Goal: Information Seeking & Learning: Learn about a topic

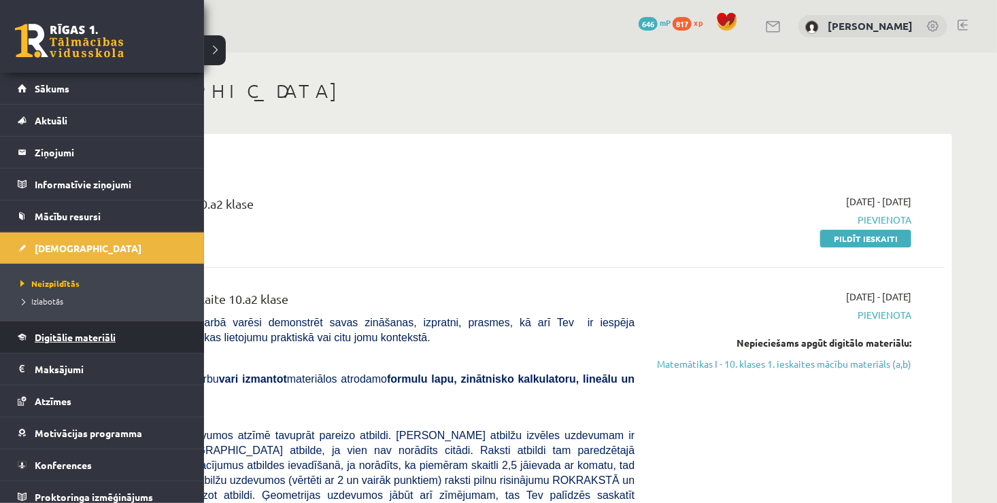
click at [88, 337] on span "Digitālie materiāli" at bounding box center [75, 337] width 81 height 12
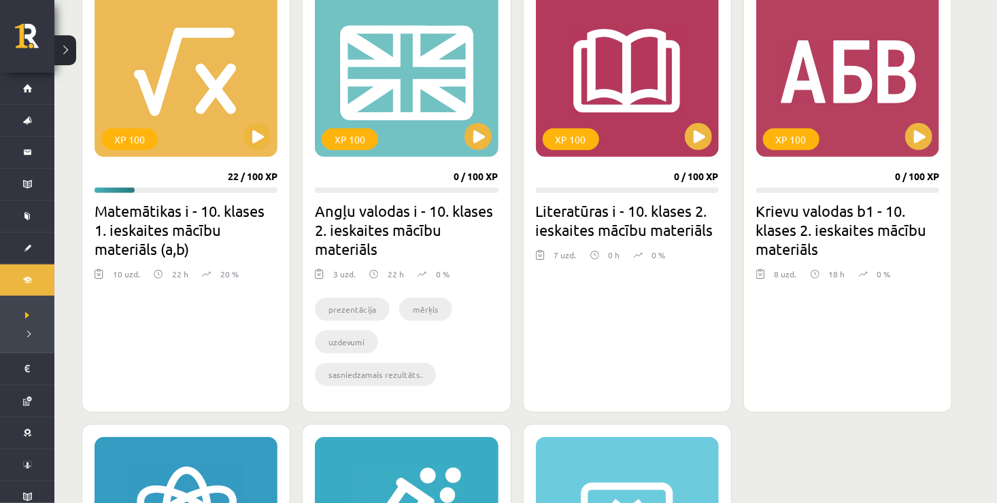
scroll to position [408, 0]
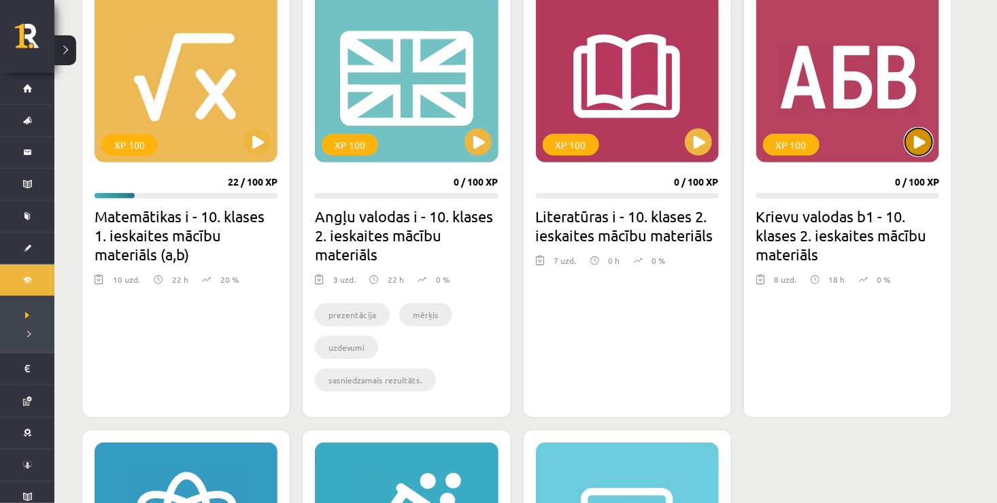
click at [919, 148] on button at bounding box center [919, 142] width 27 height 27
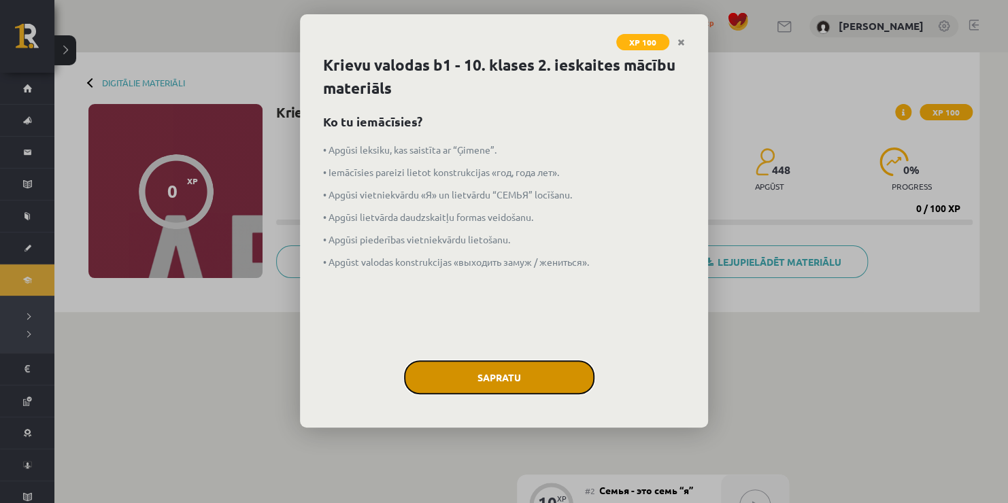
click at [493, 384] on button "Sapratu" at bounding box center [499, 378] width 191 height 34
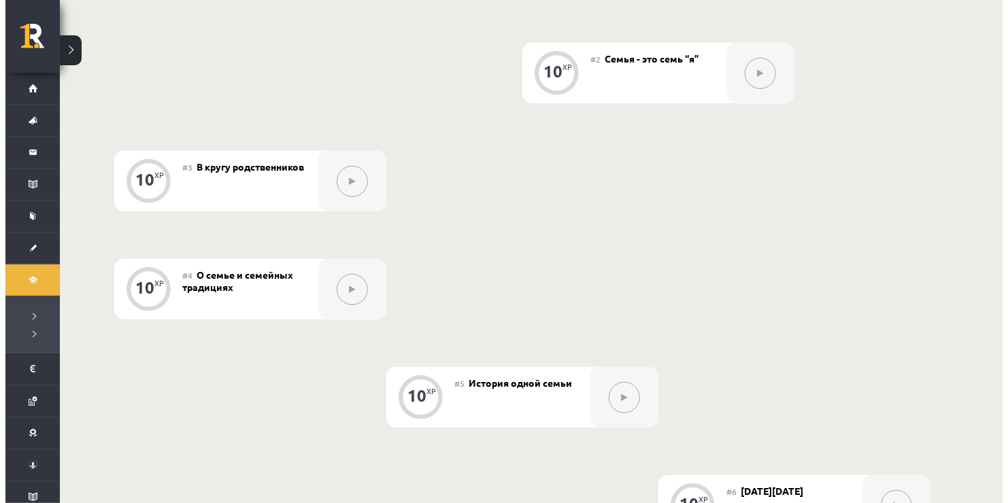
scroll to position [103, 0]
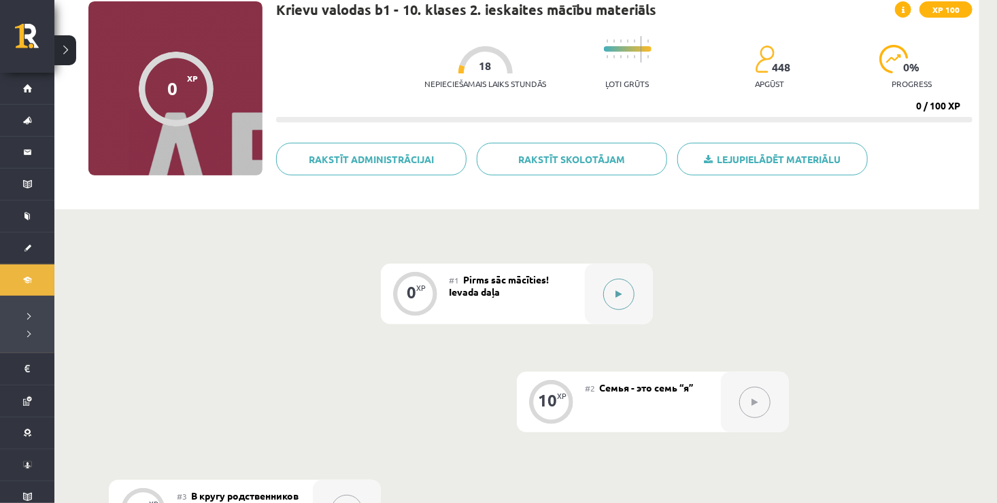
click at [629, 298] on button at bounding box center [618, 294] width 31 height 31
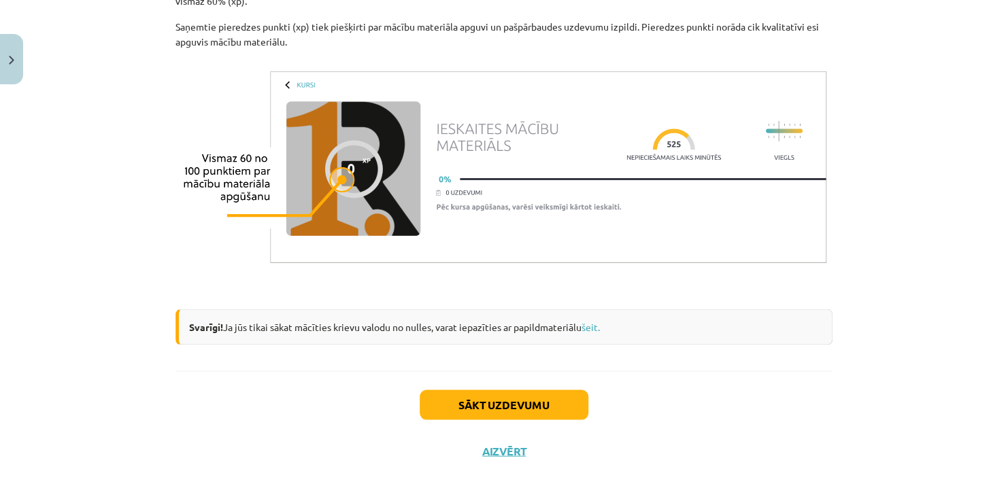
scroll to position [1106, 0]
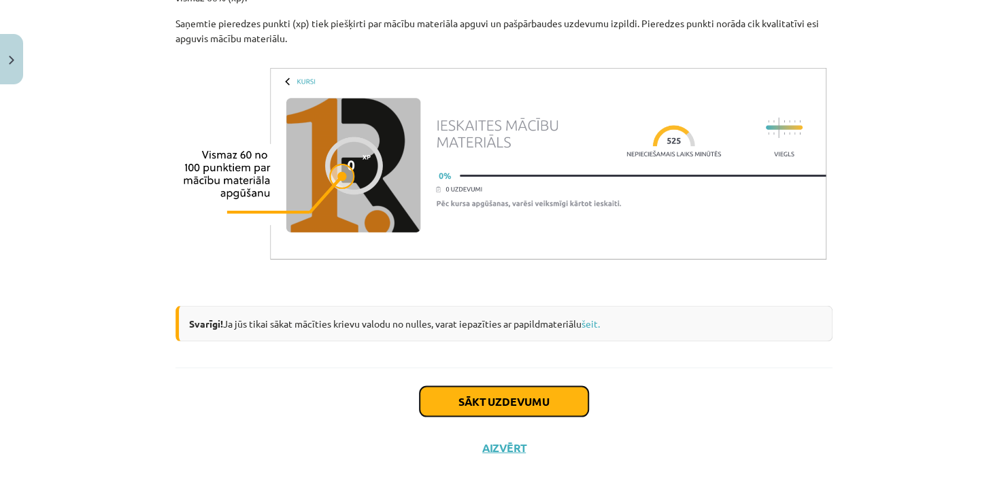
click at [503, 410] on button "Sākt uzdevumu" at bounding box center [504, 401] width 169 height 30
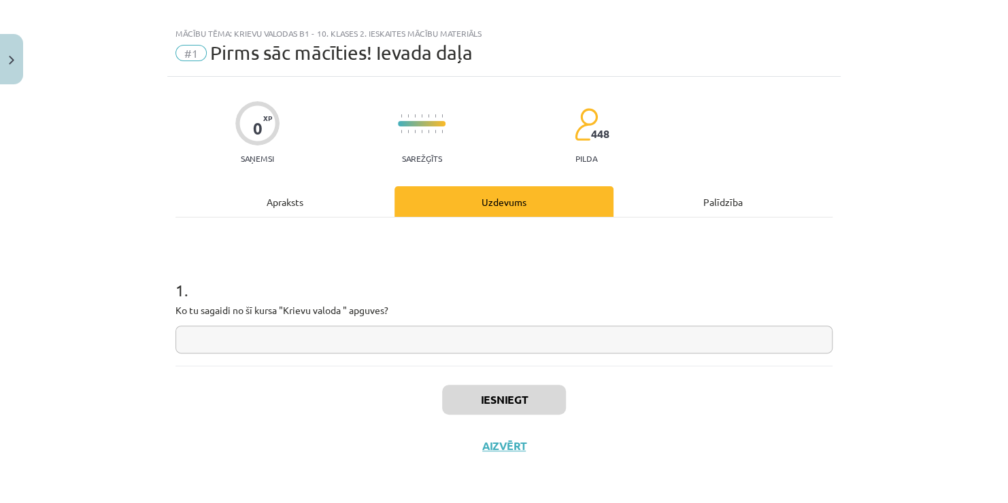
scroll to position [13, 0]
click at [504, 349] on input "text" at bounding box center [504, 341] width 657 height 28
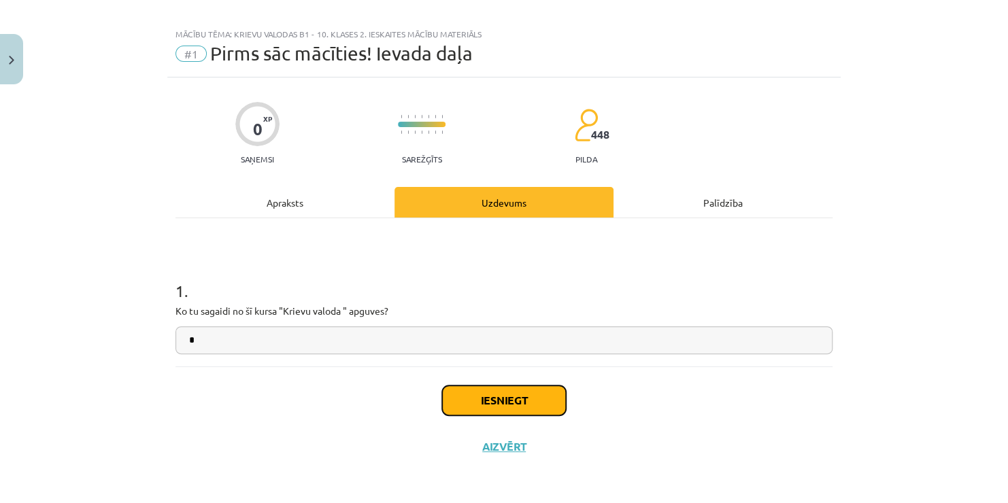
click at [464, 392] on button "Iesniegt" at bounding box center [504, 401] width 124 height 30
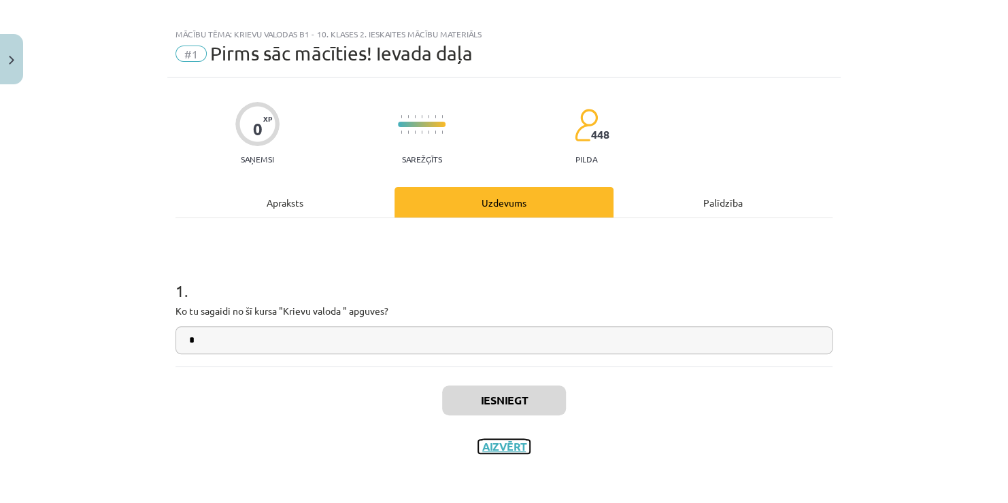
click at [501, 446] on button "Aizvērt" at bounding box center [504, 447] width 52 height 14
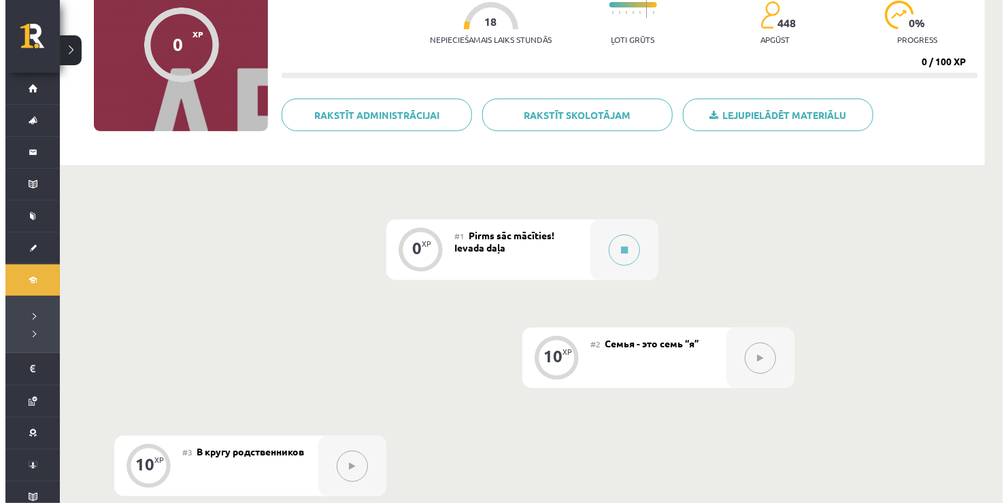
scroll to position [171, 0]
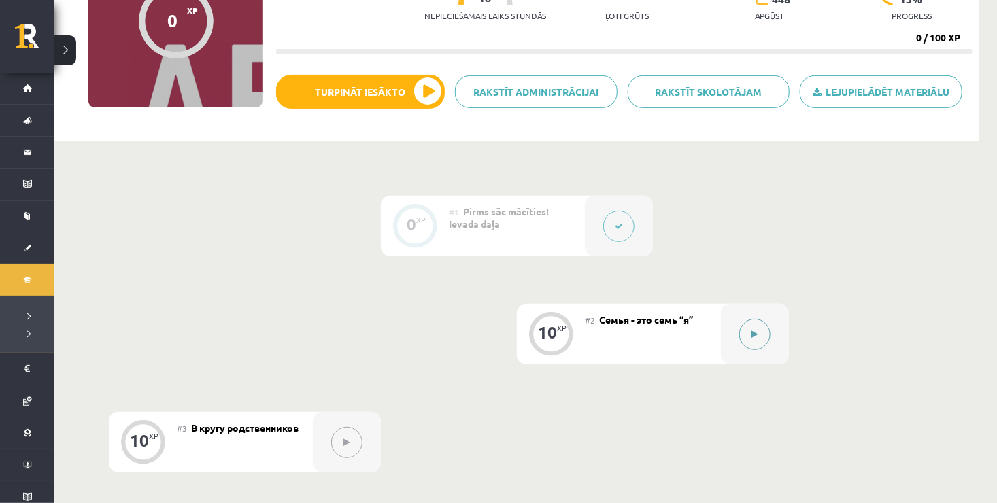
click at [752, 338] on button at bounding box center [755, 334] width 31 height 31
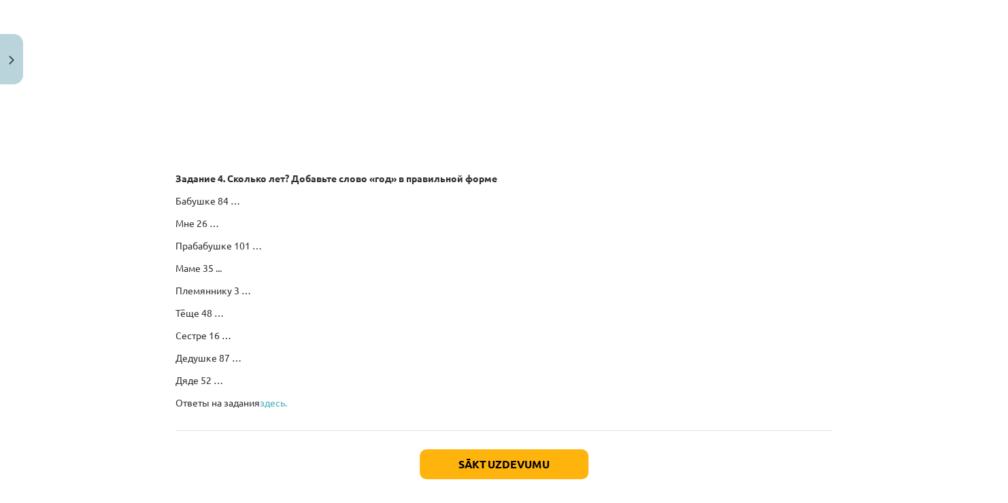
scroll to position [2375, 0]
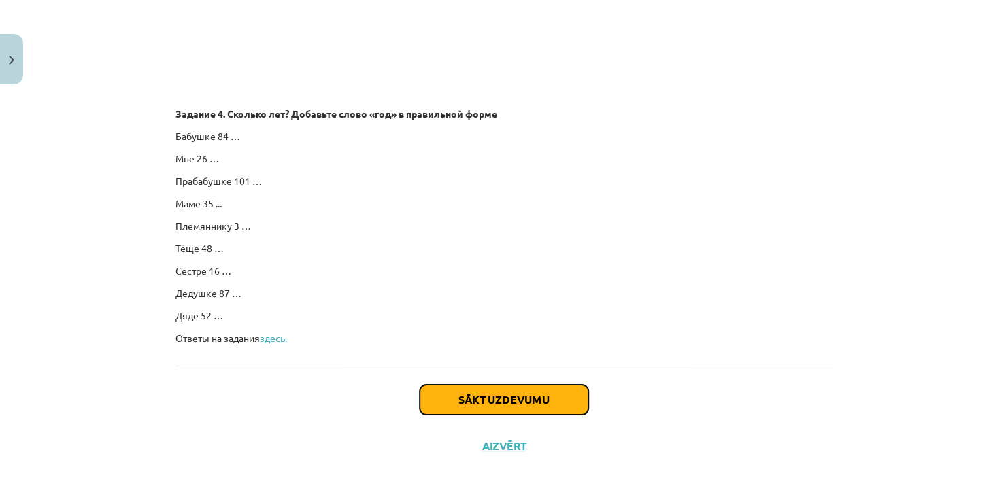
click at [491, 388] on button "Sākt uzdevumu" at bounding box center [504, 400] width 169 height 30
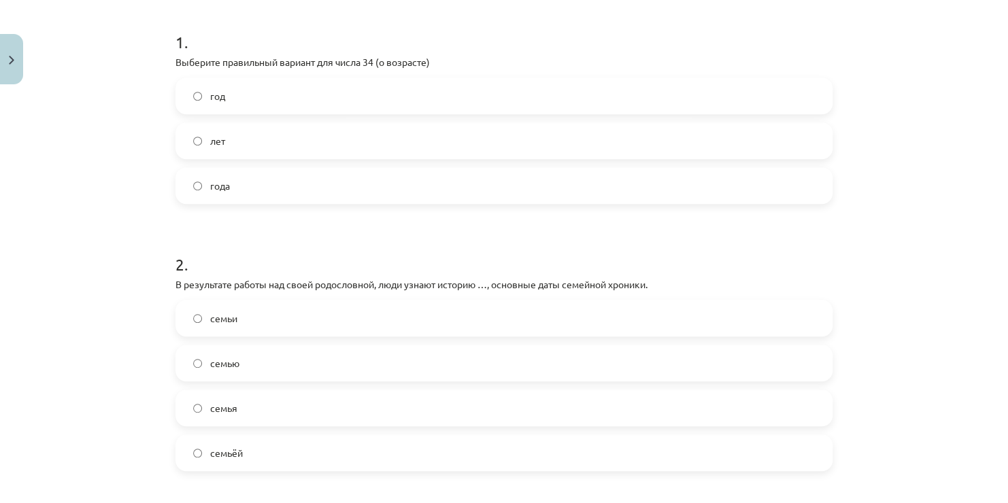
scroll to position [238, 0]
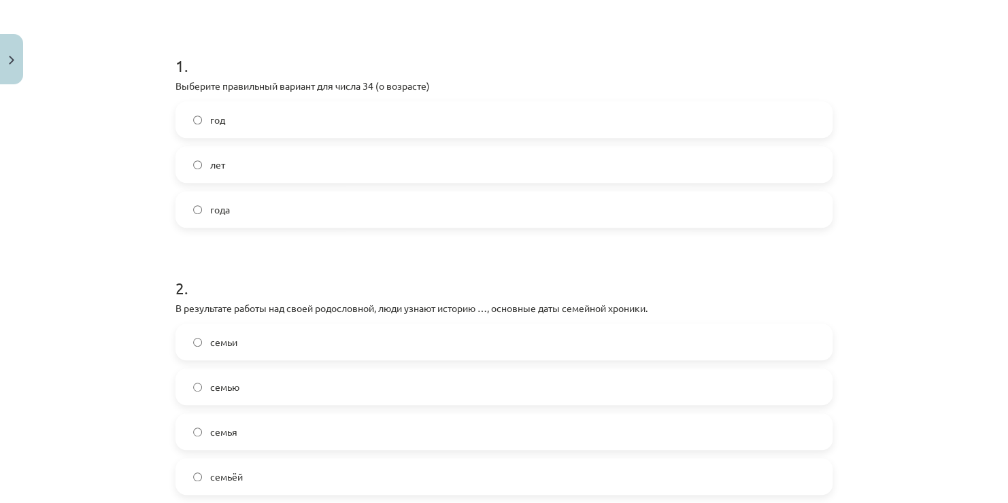
click at [346, 205] on label "года" at bounding box center [504, 210] width 655 height 34
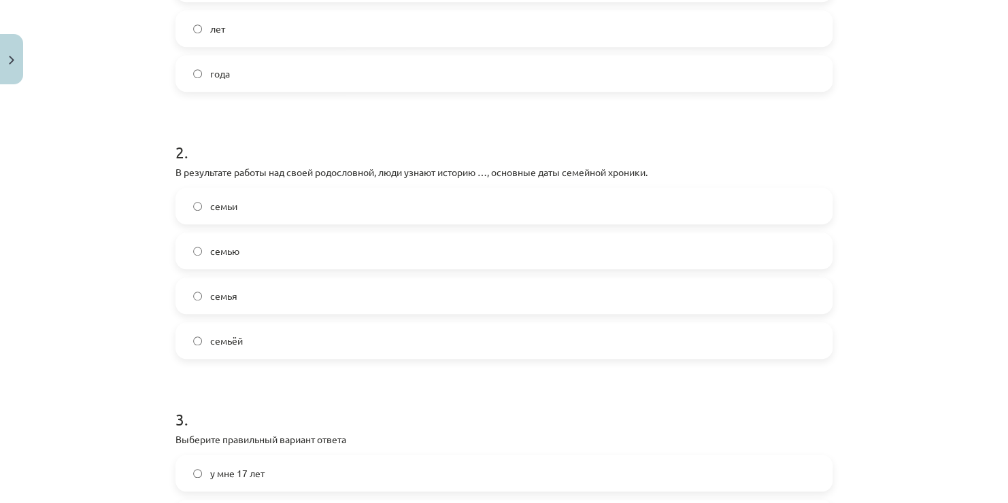
scroll to position [442, 0]
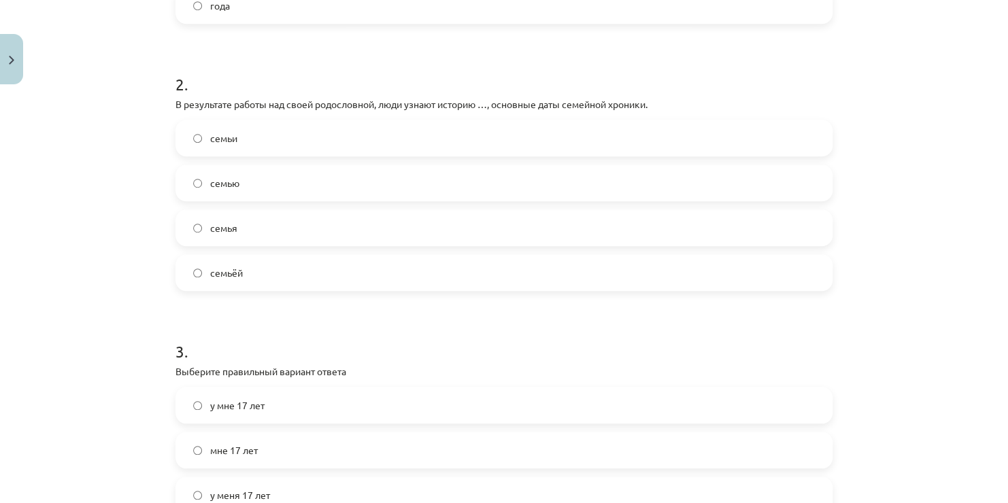
click at [301, 145] on label "семьи" at bounding box center [504, 138] width 655 height 34
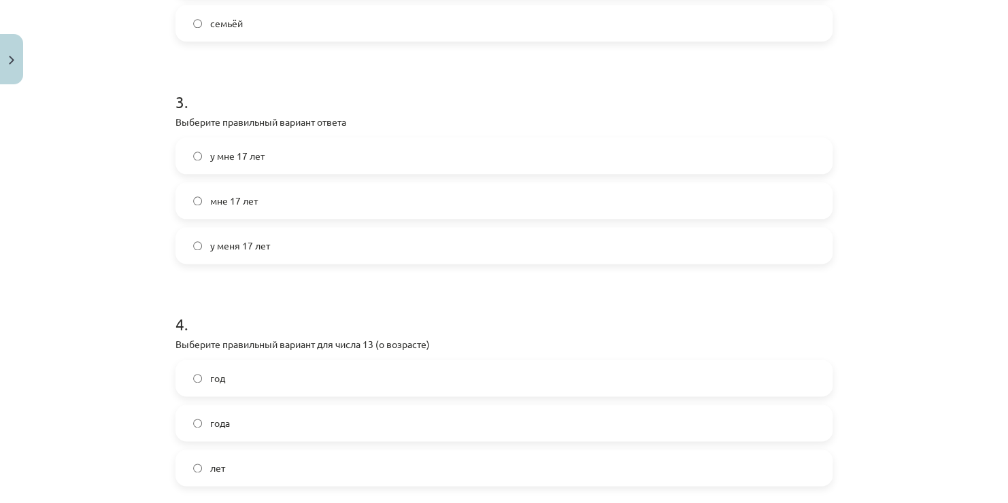
scroll to position [714, 0]
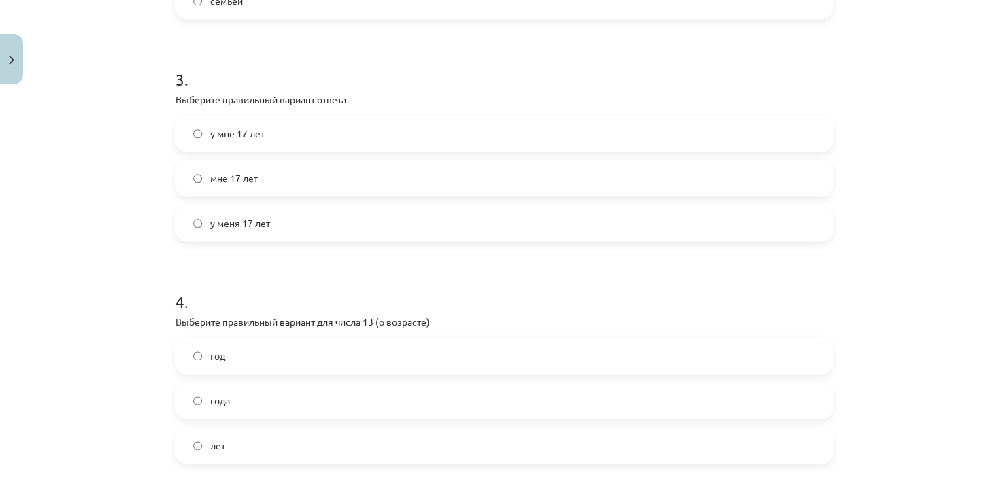
click at [263, 184] on label "мне 17 лет" at bounding box center [504, 178] width 655 height 34
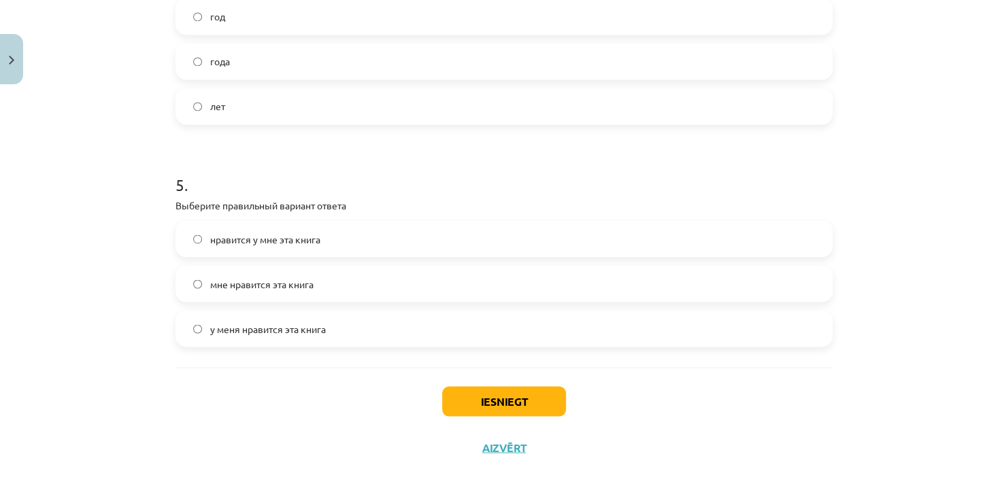
scroll to position [1055, 0]
click at [227, 279] on span "мне нравится эта книга" at bounding box center [261, 283] width 103 height 14
click at [468, 397] on button "Iesniegt" at bounding box center [504, 401] width 124 height 30
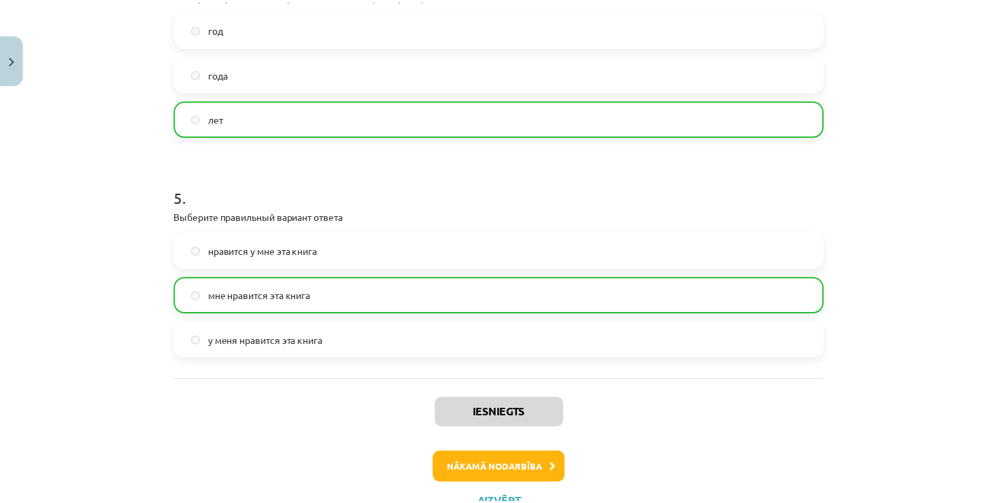
scroll to position [1097, 0]
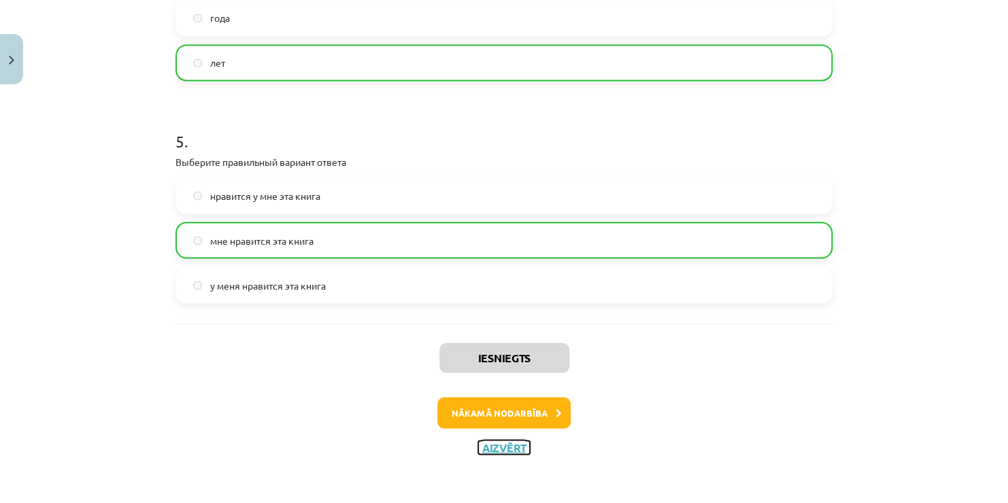
click at [506, 448] on button "Aizvērt" at bounding box center [504, 448] width 52 height 14
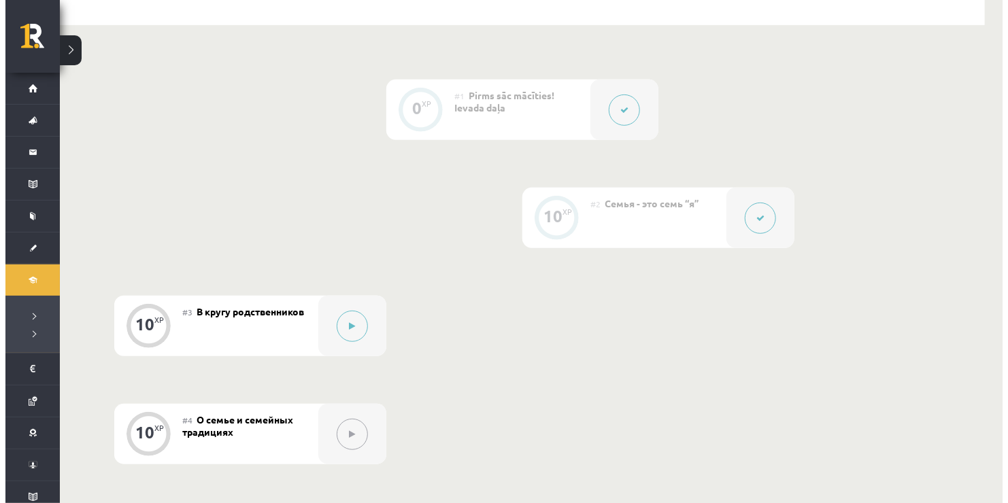
scroll to position [375, 0]
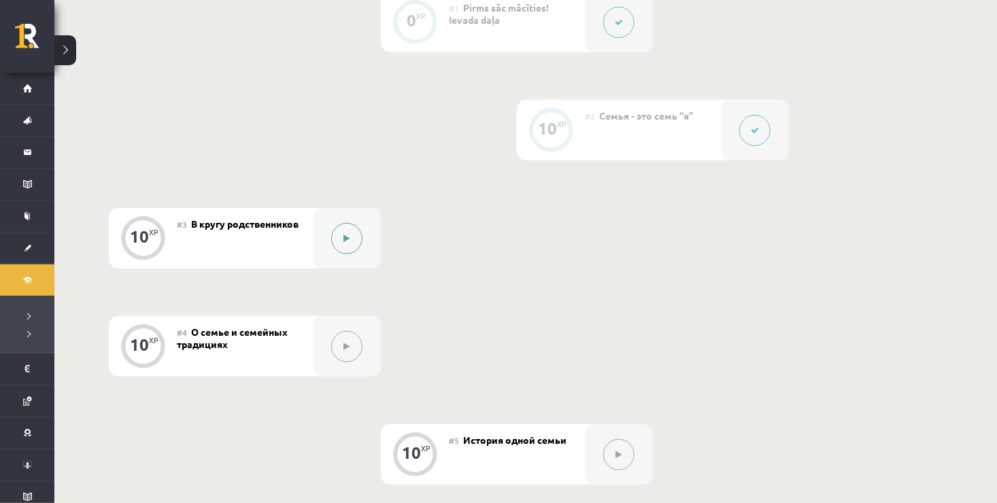
click at [342, 248] on button at bounding box center [346, 238] width 31 height 31
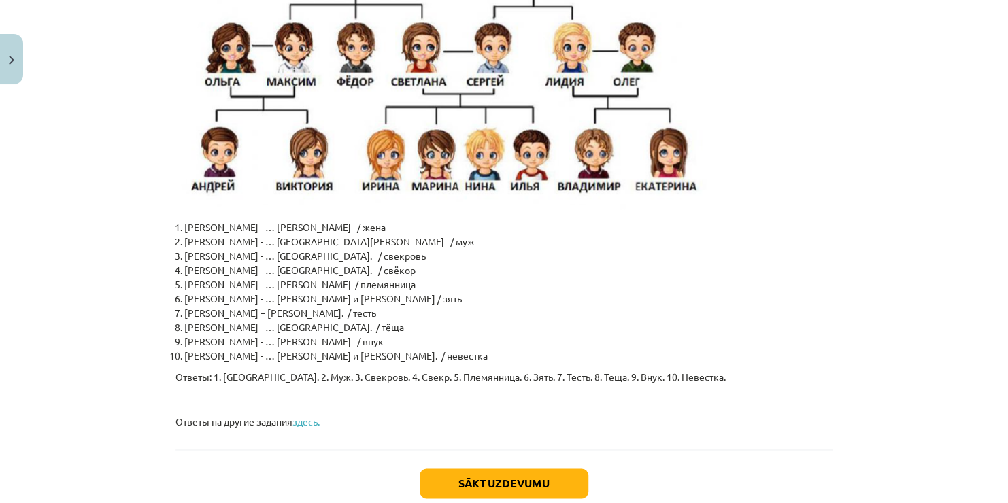
scroll to position [3292, 0]
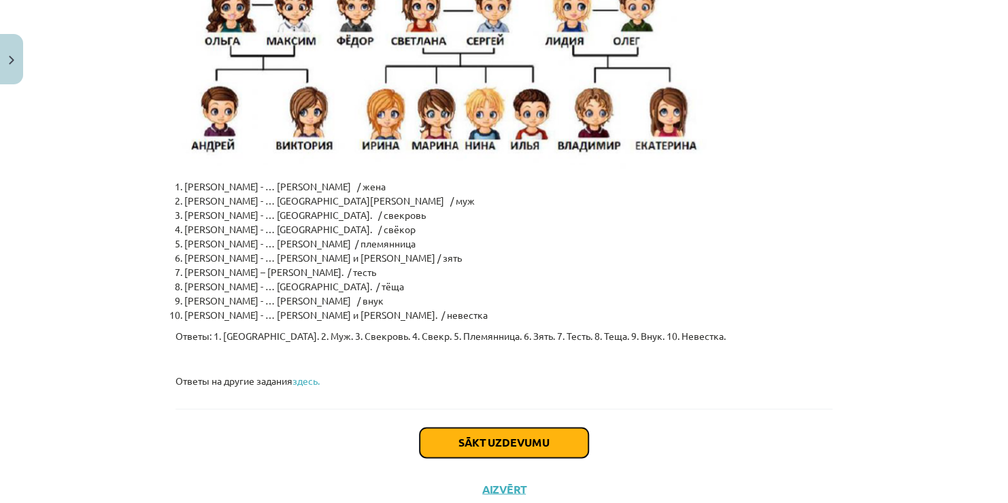
click at [469, 428] on button "Sākt uzdevumu" at bounding box center [504, 443] width 169 height 30
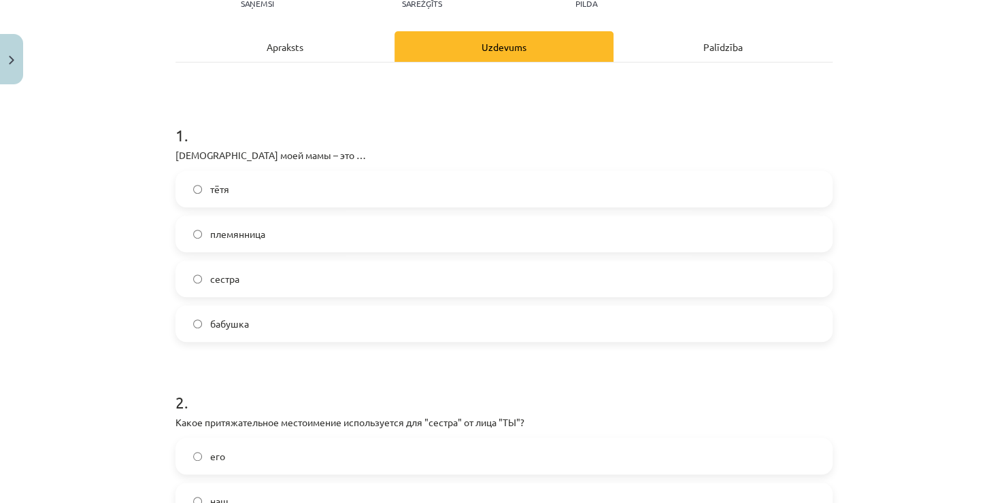
scroll to position [170, 0]
click at [299, 313] on label "бабушка" at bounding box center [504, 322] width 655 height 34
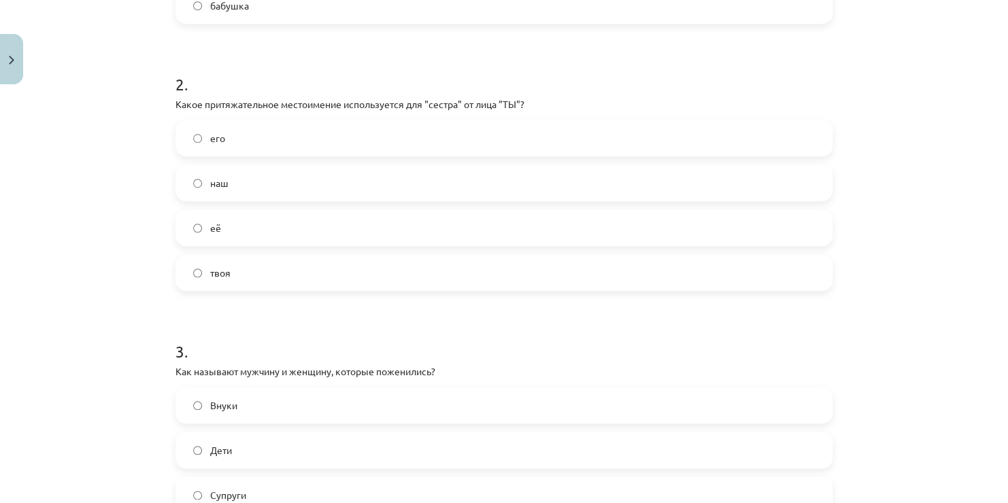
scroll to position [510, 0]
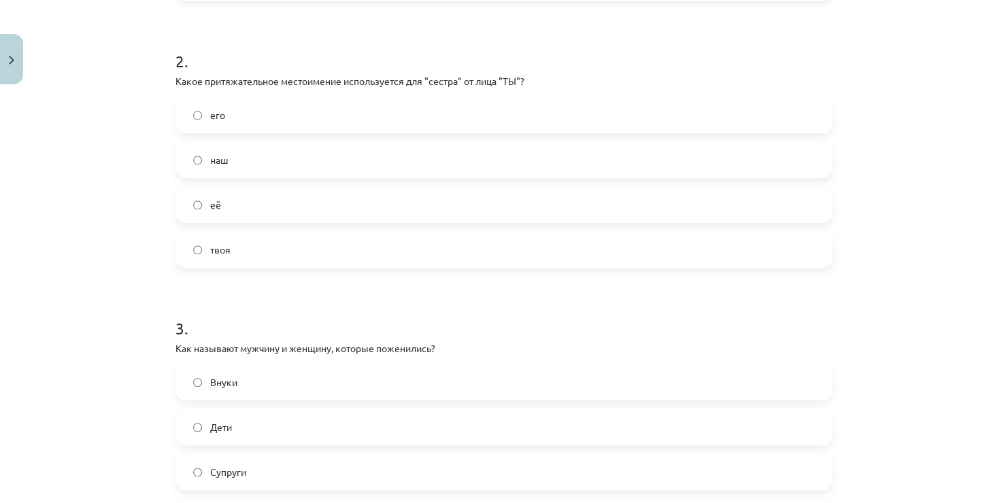
click at [274, 266] on label "твоя" at bounding box center [504, 250] width 655 height 34
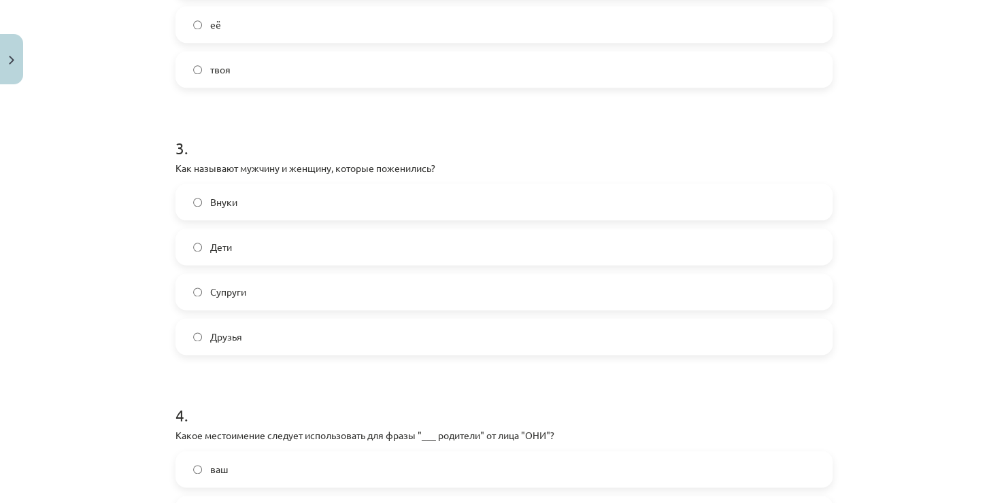
scroll to position [714, 0]
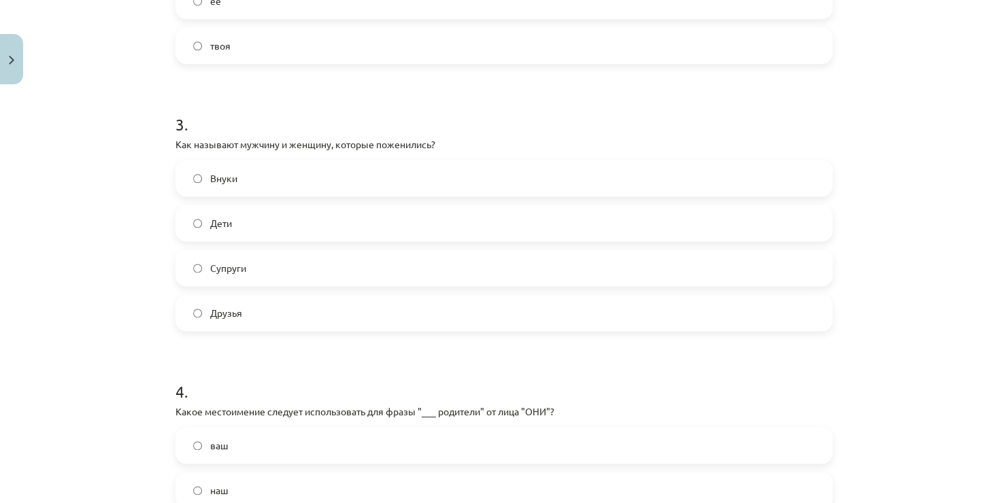
click at [269, 279] on label "Супруги" at bounding box center [504, 268] width 655 height 34
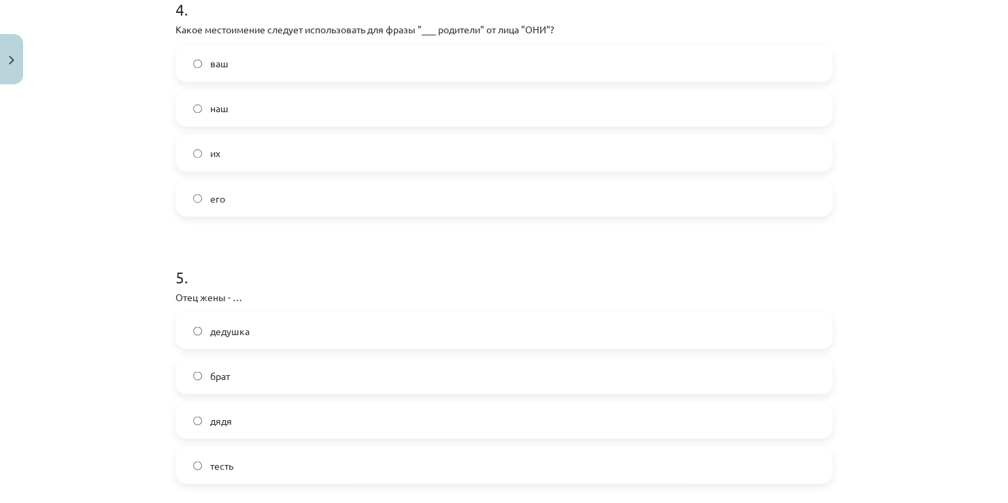
scroll to position [1094, 0]
click at [342, 160] on label "их" at bounding box center [504, 156] width 655 height 34
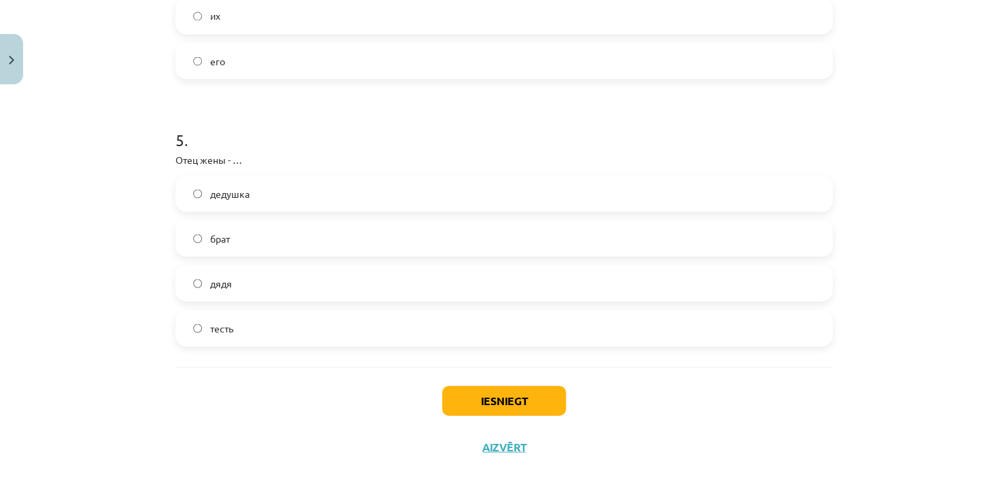
click at [295, 330] on label "тесть" at bounding box center [504, 328] width 655 height 34
click at [529, 406] on button "Iesniegt" at bounding box center [504, 401] width 124 height 30
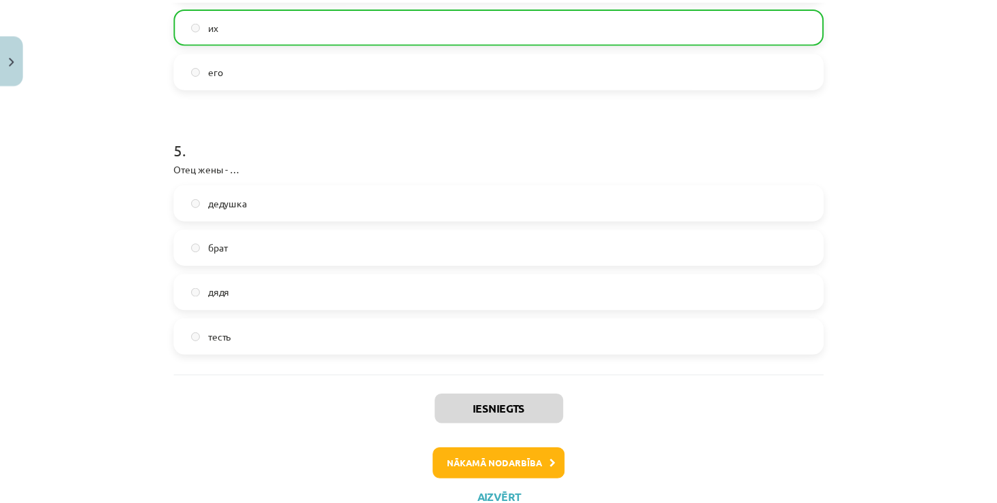
scroll to position [1277, 0]
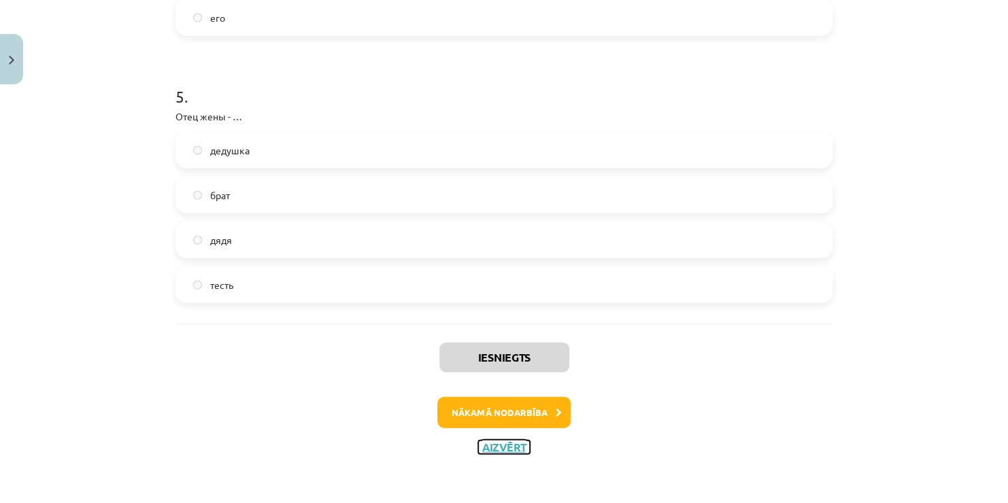
click at [499, 449] on button "Aizvērt" at bounding box center [504, 448] width 52 height 14
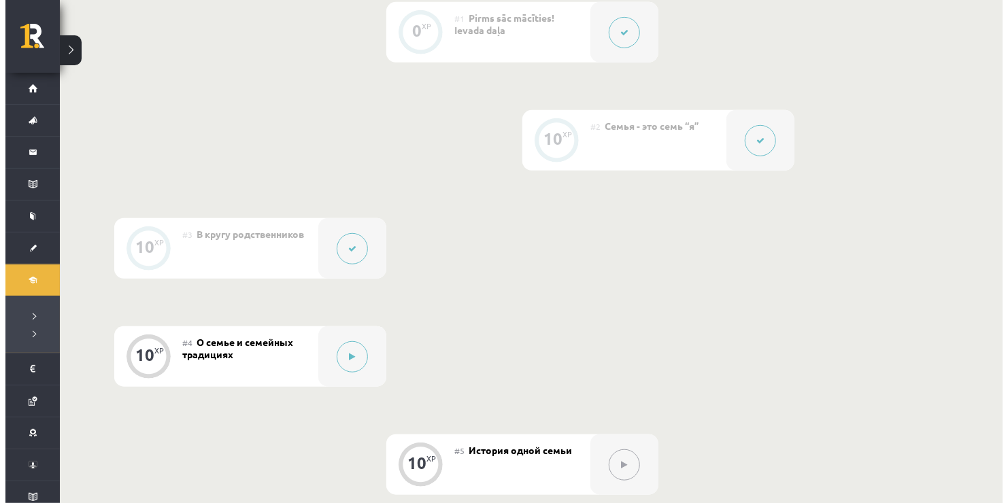
scroll to position [408, 0]
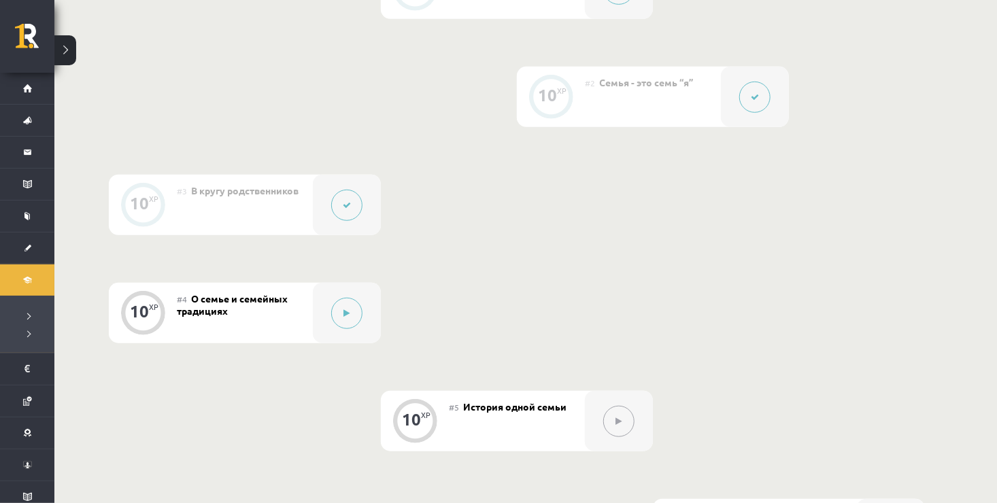
click at [343, 207] on icon at bounding box center [347, 205] width 8 height 8
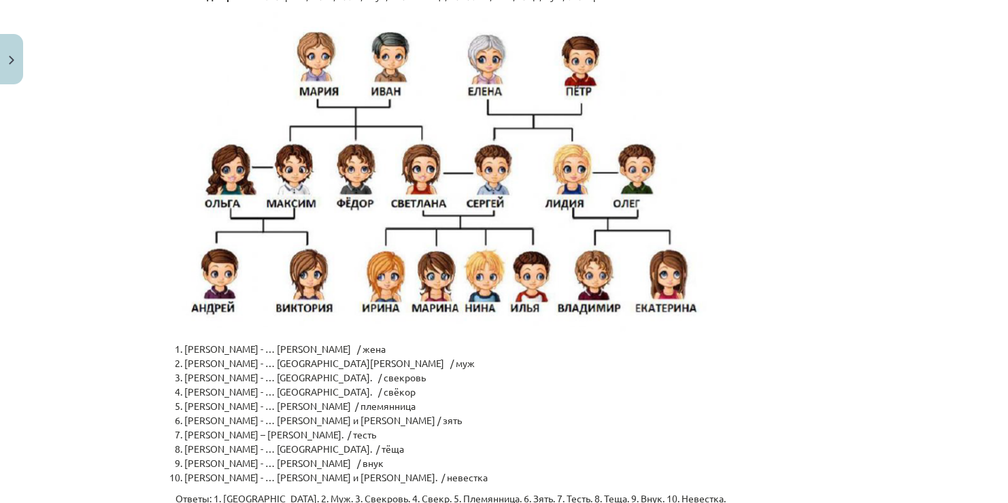
scroll to position [3335, 0]
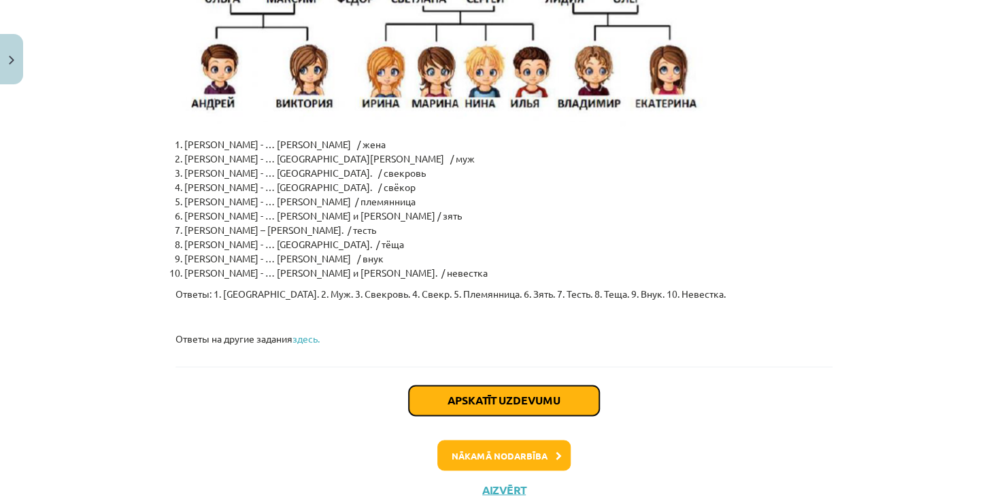
click at [466, 386] on button "Apskatīt uzdevumu" at bounding box center [504, 401] width 191 height 30
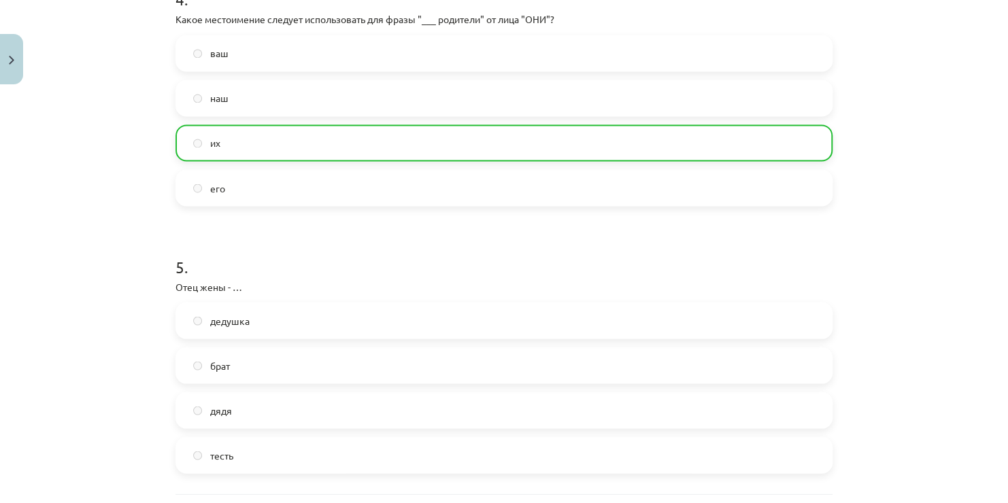
scroll to position [1277, 0]
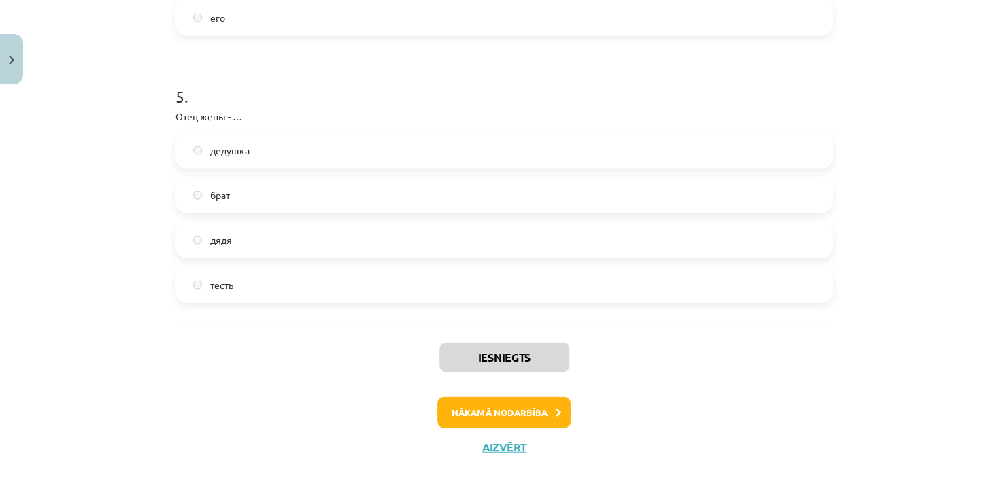
drag, startPoint x: 248, startPoint y: 288, endPoint x: 227, endPoint y: 288, distance: 20.4
click at [247, 288] on label "тесть" at bounding box center [504, 285] width 655 height 34
click at [201, 288] on label "тесть" at bounding box center [504, 285] width 655 height 34
click at [202, 288] on label "тесть" at bounding box center [504, 285] width 655 height 34
click at [192, 288] on label "тесть" at bounding box center [504, 285] width 655 height 34
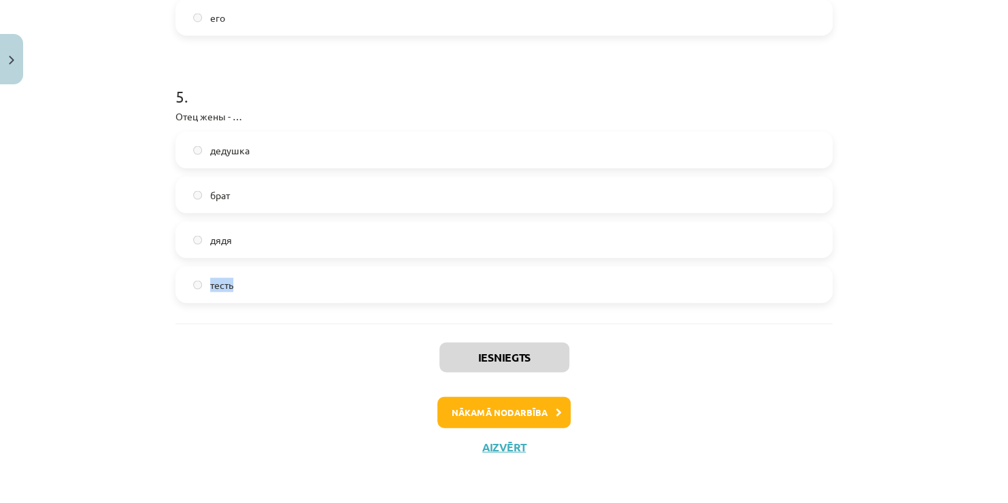
click at [191, 288] on label "тесть" at bounding box center [504, 285] width 655 height 34
click at [269, 293] on label "тесть" at bounding box center [504, 285] width 655 height 34
click at [315, 288] on label "тесть" at bounding box center [504, 285] width 655 height 34
click at [314, 289] on label "тесть" at bounding box center [504, 285] width 655 height 34
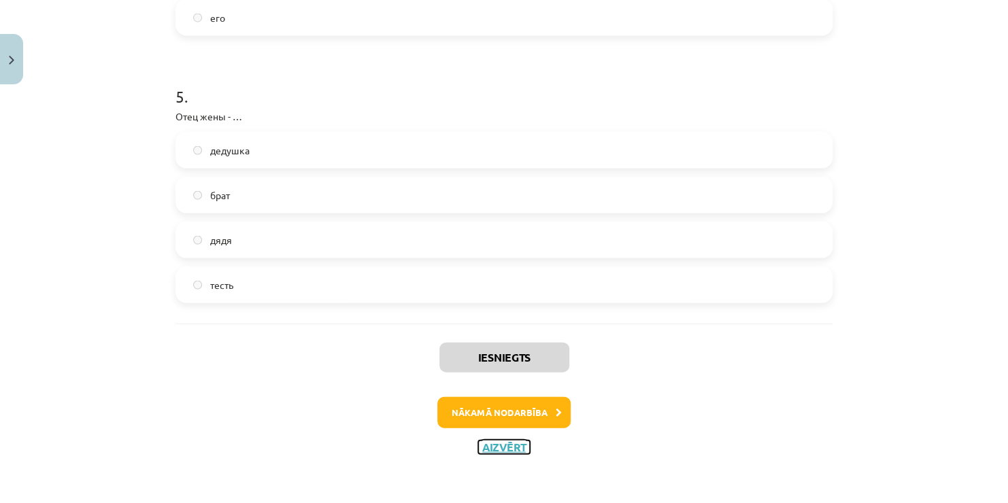
click at [500, 446] on button "Aizvērt" at bounding box center [504, 448] width 52 height 14
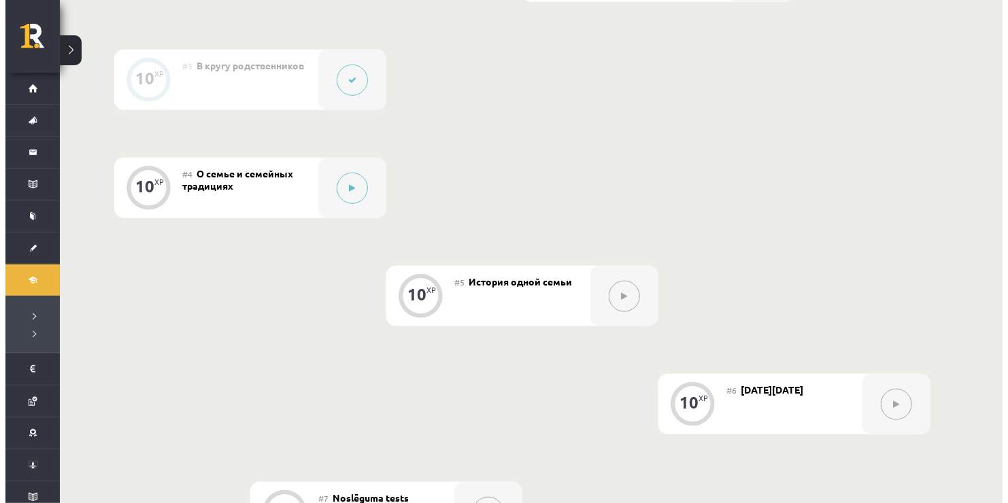
scroll to position [544, 0]
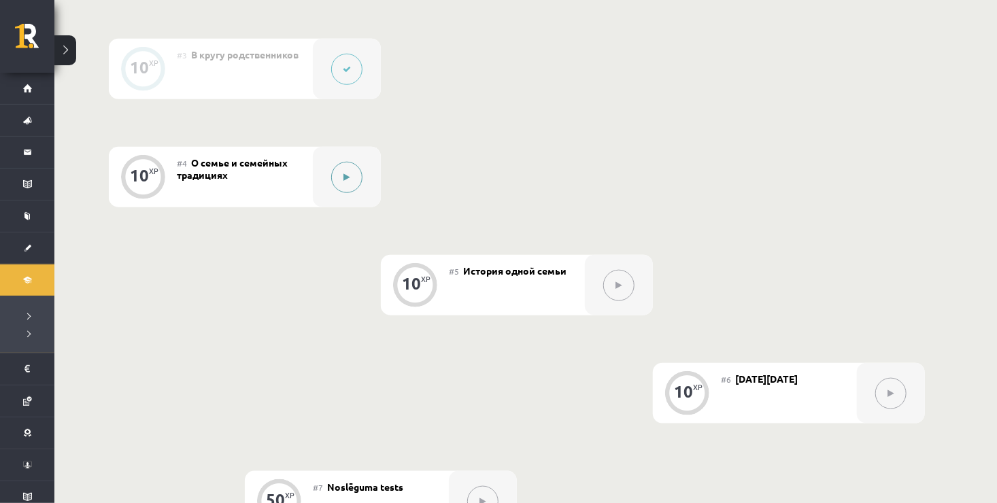
click at [342, 187] on button at bounding box center [346, 177] width 31 height 31
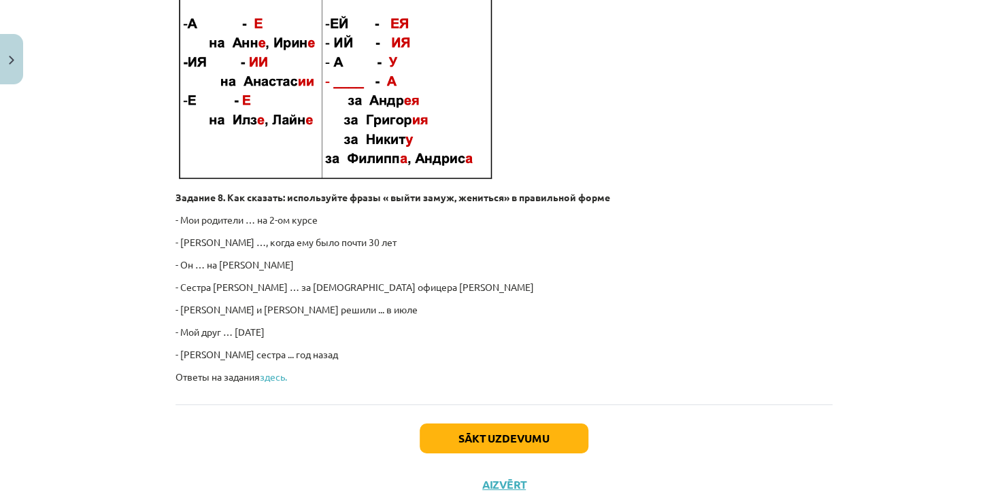
scroll to position [2096, 0]
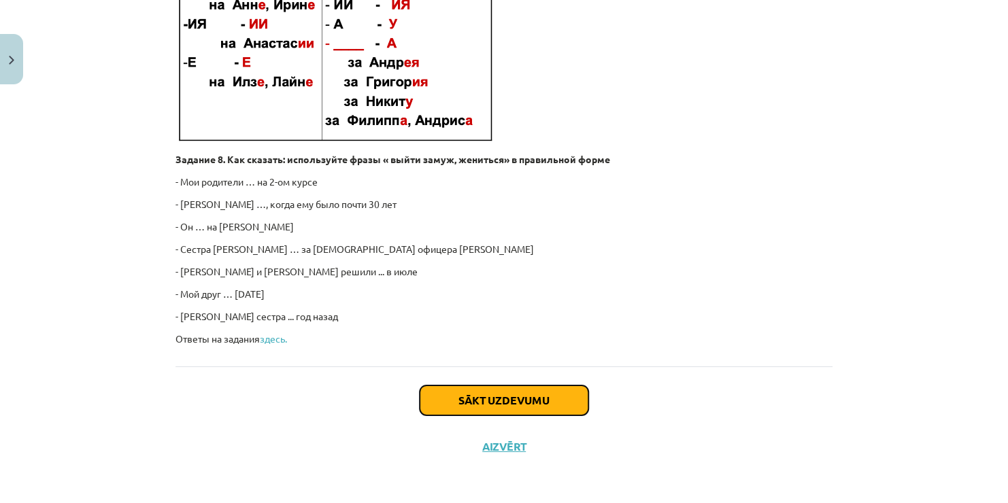
click at [433, 389] on button "Sākt uzdevumu" at bounding box center [504, 401] width 169 height 30
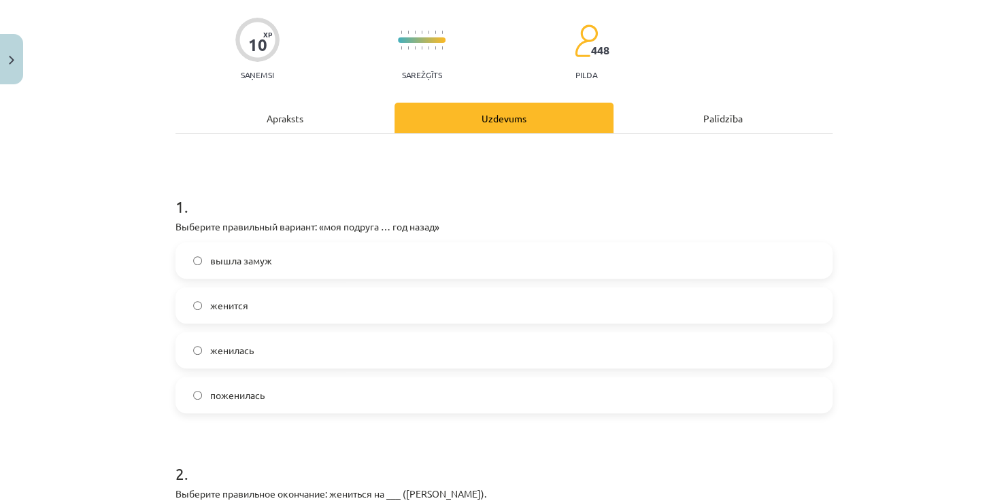
scroll to position [170, 0]
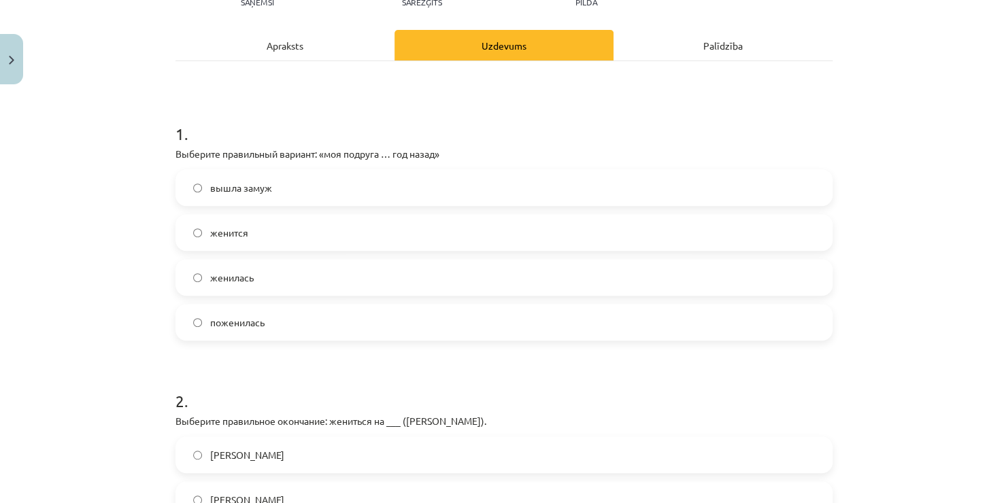
click at [265, 187] on span "вышла замуж" at bounding box center [241, 188] width 62 height 14
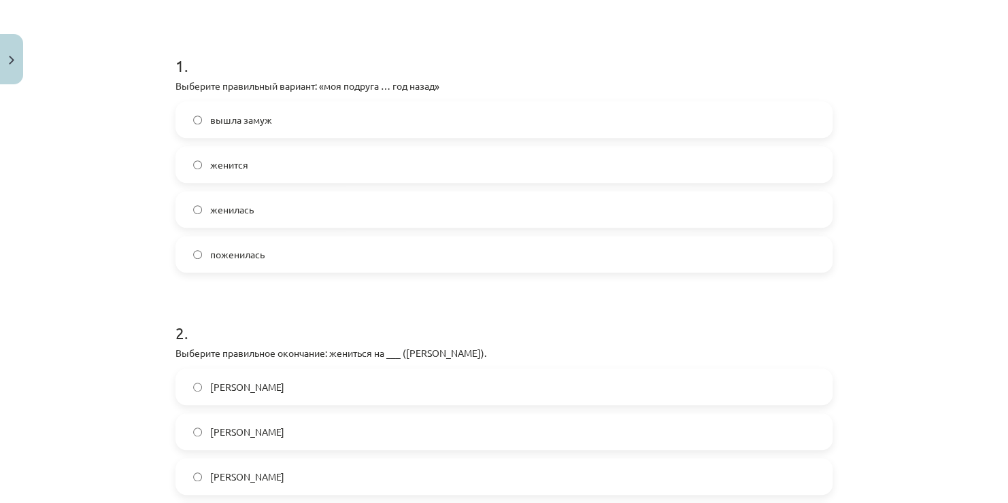
scroll to position [278, 0]
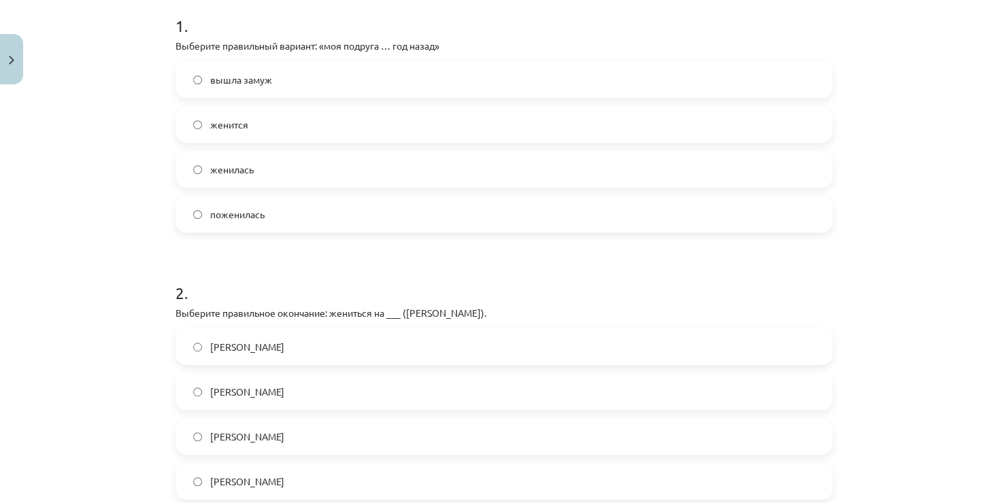
click at [239, 476] on span "Марине" at bounding box center [247, 482] width 74 height 14
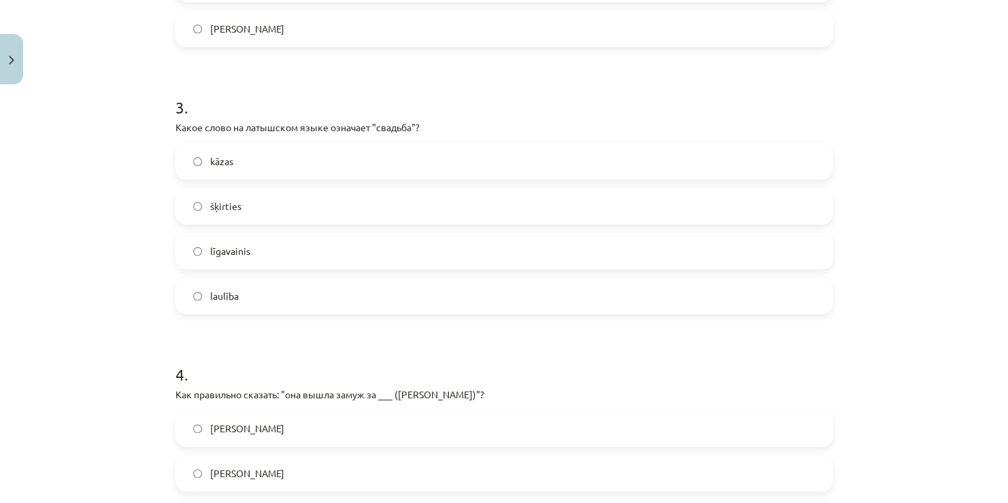
scroll to position [755, 0]
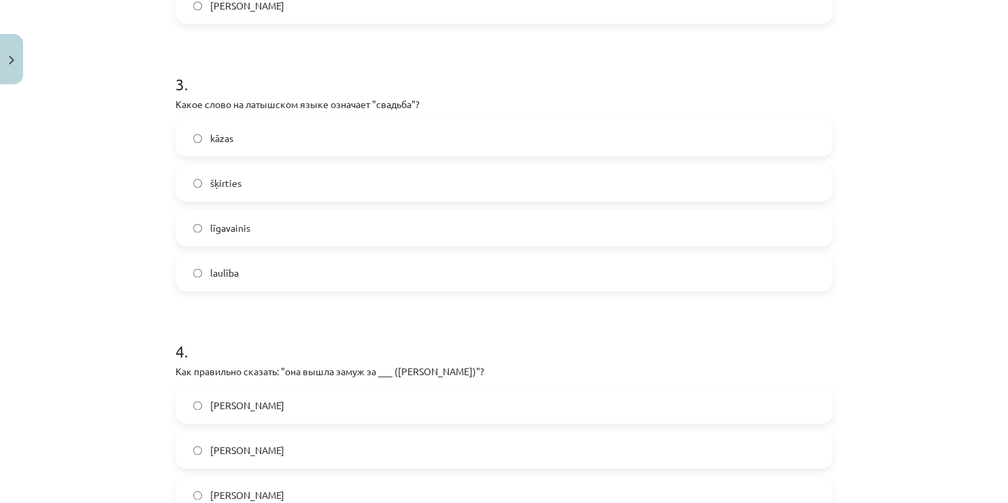
click at [291, 136] on label "kāzas" at bounding box center [504, 138] width 655 height 34
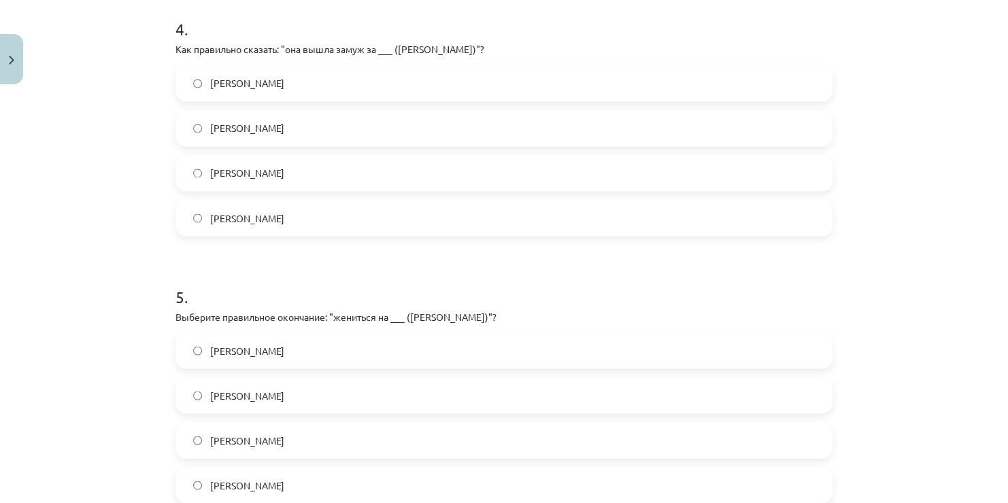
scroll to position [1095, 0]
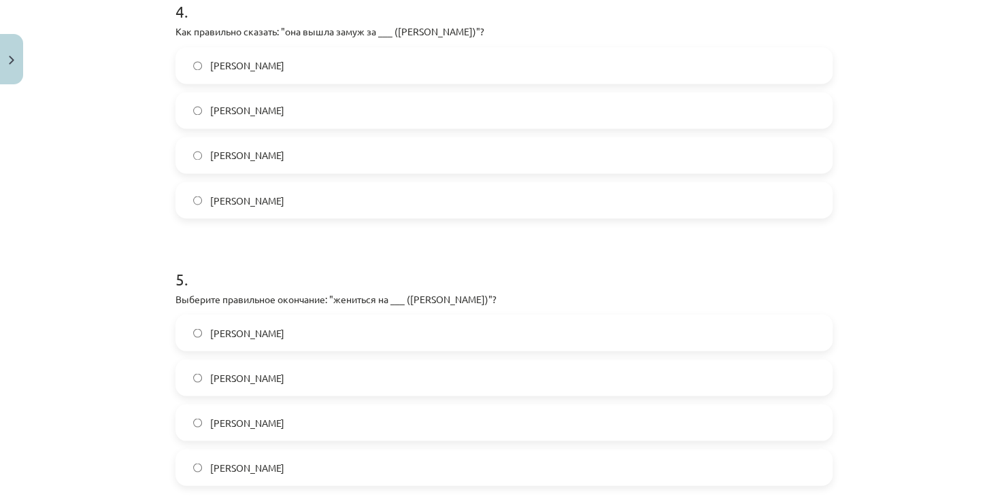
click at [260, 195] on label "Андрея" at bounding box center [504, 200] width 655 height 34
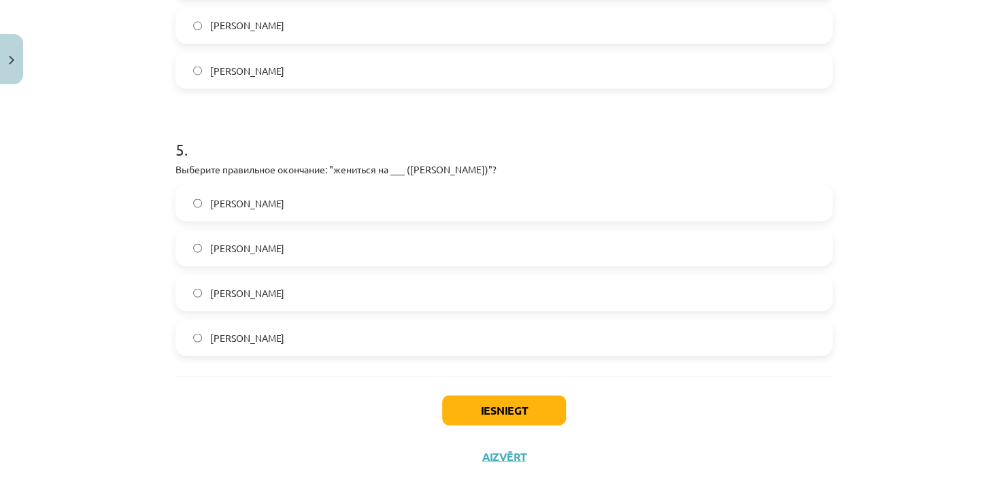
scroll to position [1231, 0]
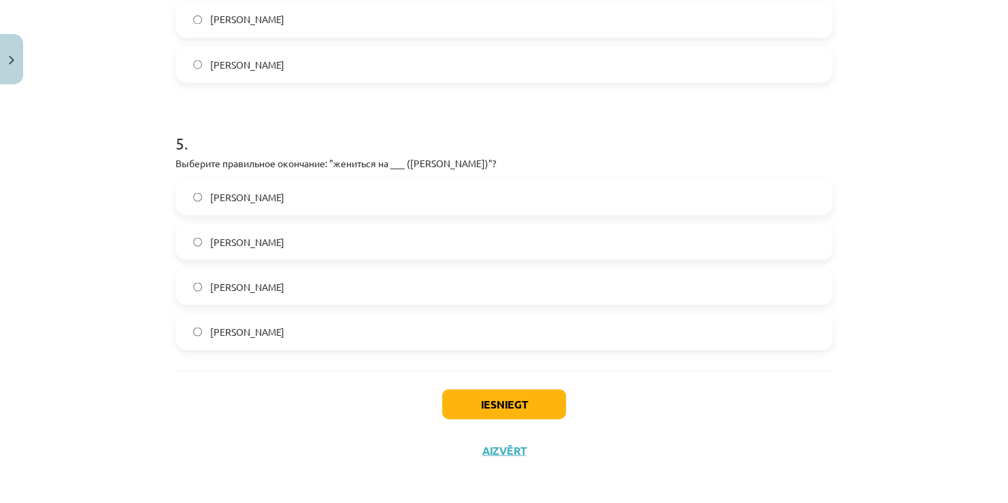
click at [268, 194] on label "Анастасии" at bounding box center [504, 197] width 655 height 34
click at [327, 291] on label "Анастасие" at bounding box center [504, 286] width 655 height 34
click at [469, 406] on button "Iesniegt" at bounding box center [504, 404] width 124 height 30
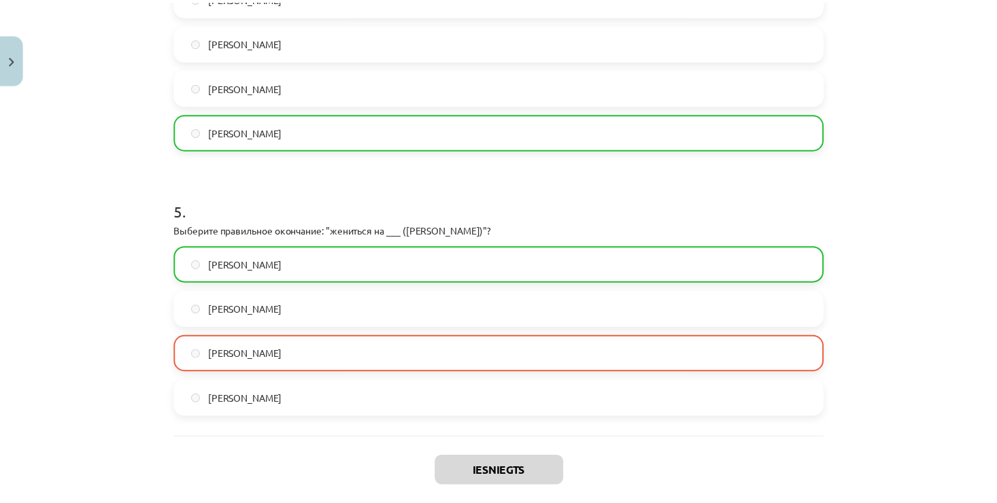
scroll to position [1277, 0]
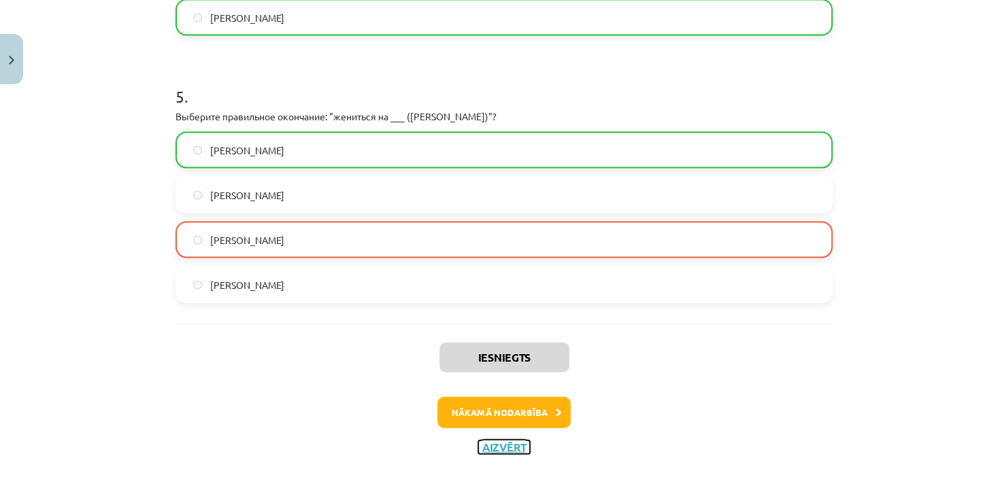
click at [482, 448] on button "Aizvērt" at bounding box center [504, 448] width 52 height 14
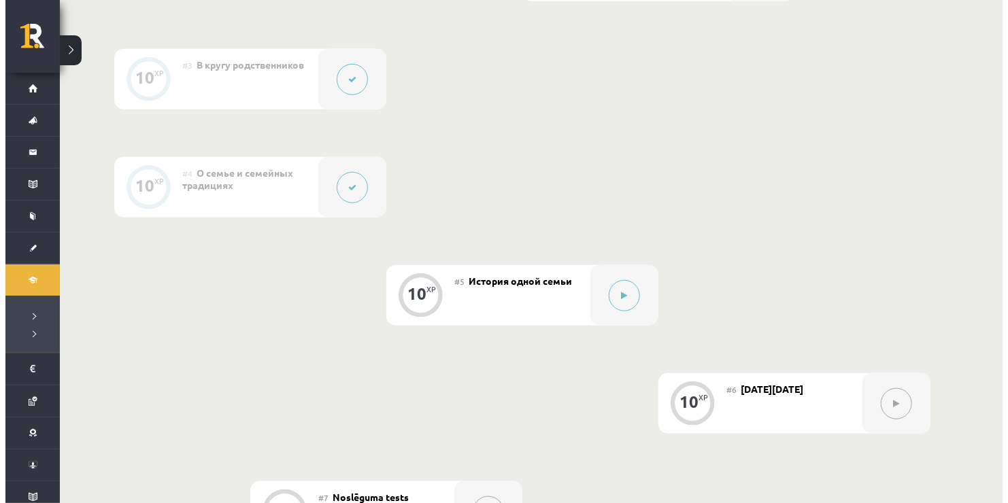
scroll to position [612, 0]
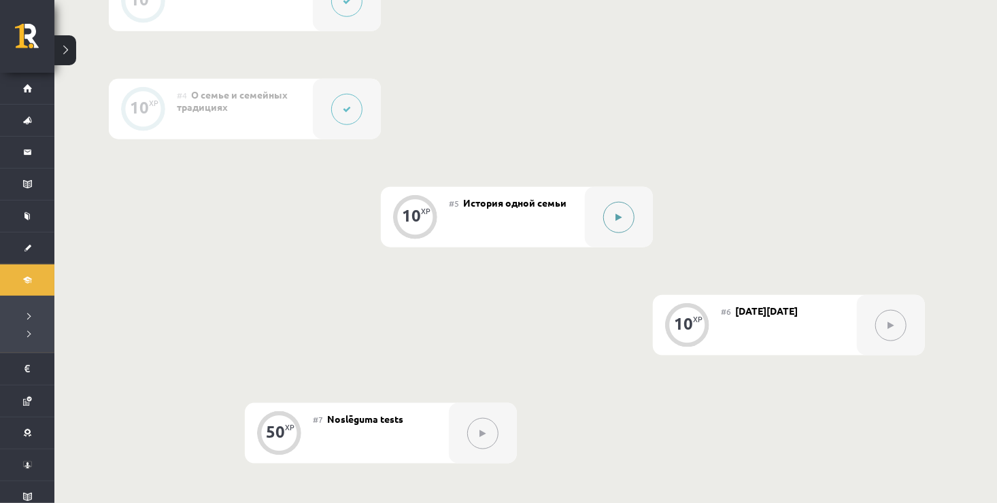
click at [627, 218] on button at bounding box center [618, 217] width 31 height 31
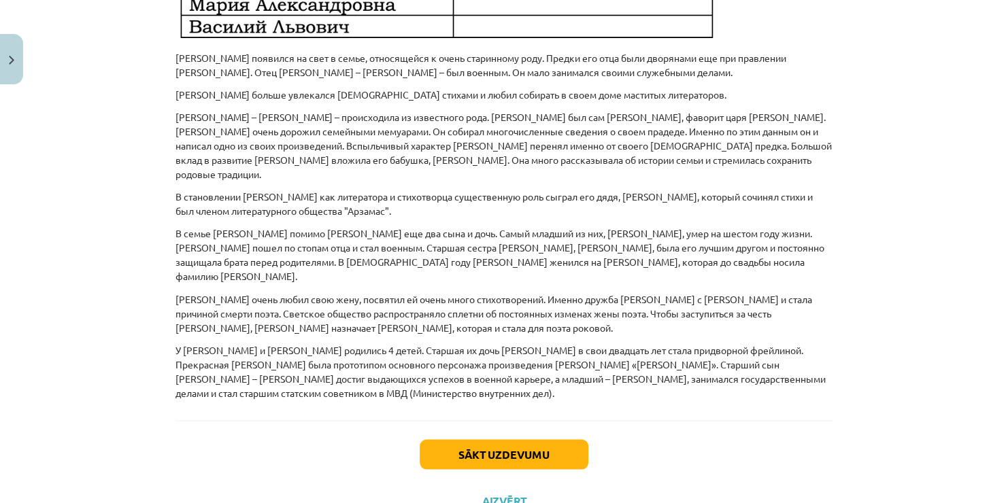
scroll to position [1003, 0]
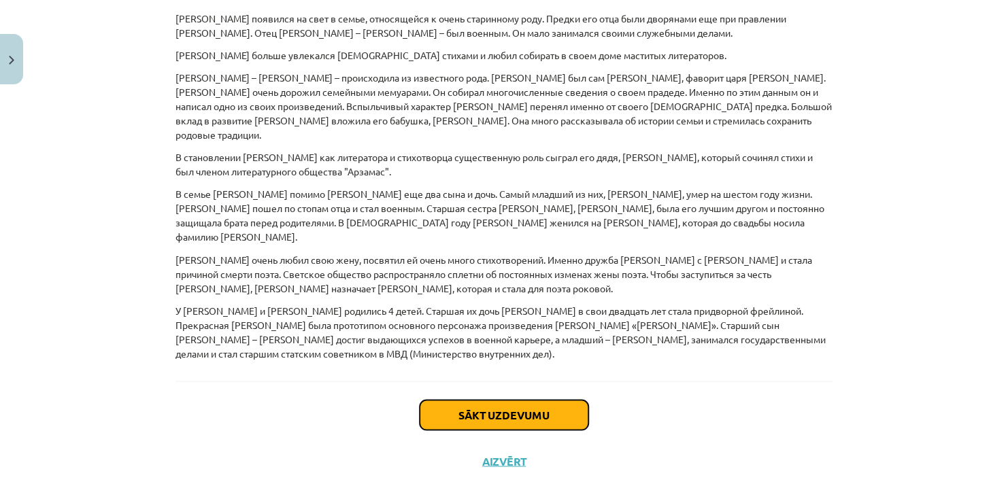
click at [456, 400] on button "Sākt uzdevumu" at bounding box center [504, 415] width 169 height 30
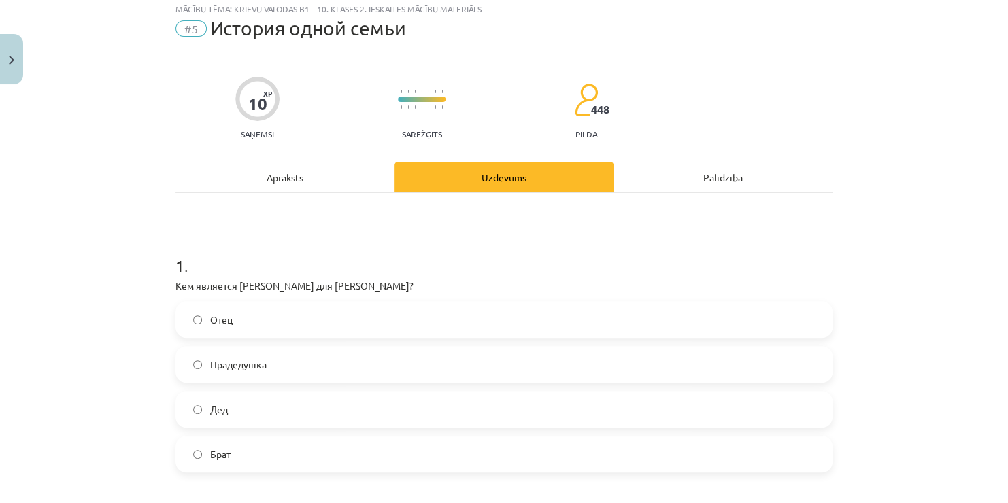
scroll to position [34, 0]
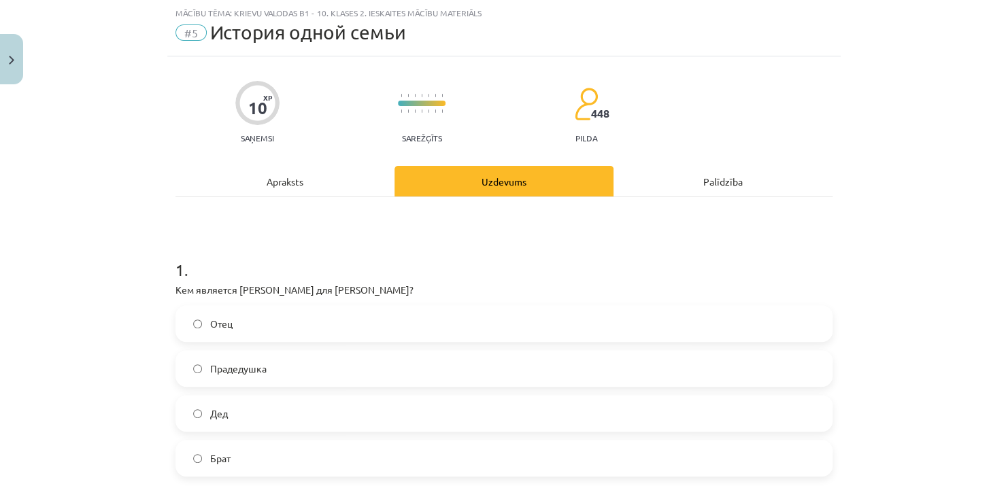
click at [337, 187] on div "Apraksts" at bounding box center [285, 181] width 219 height 31
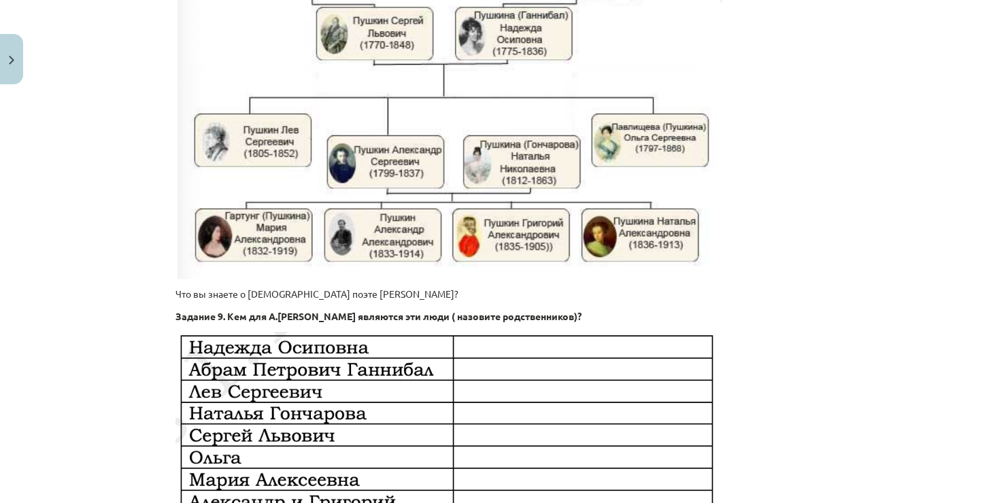
scroll to position [306, 0]
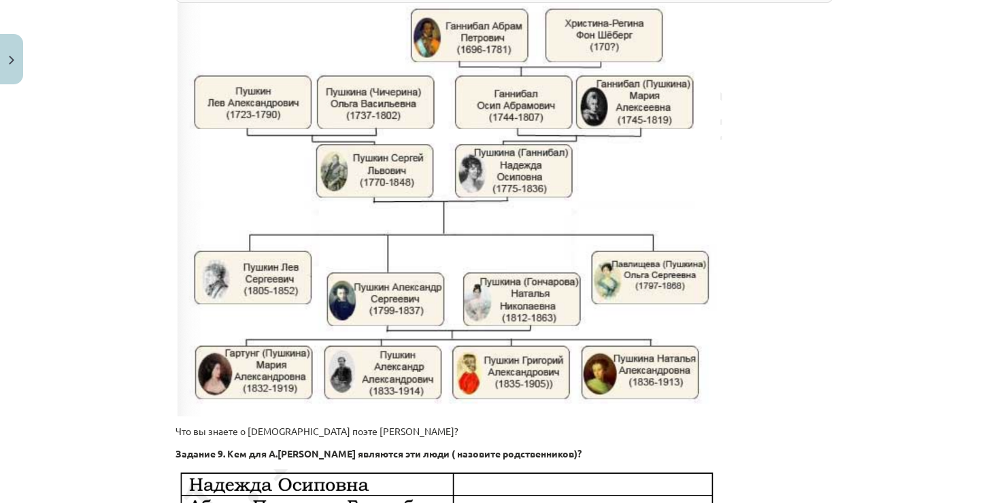
click at [439, 218] on img at bounding box center [450, 210] width 544 height 414
click at [447, 223] on img at bounding box center [450, 210] width 544 height 414
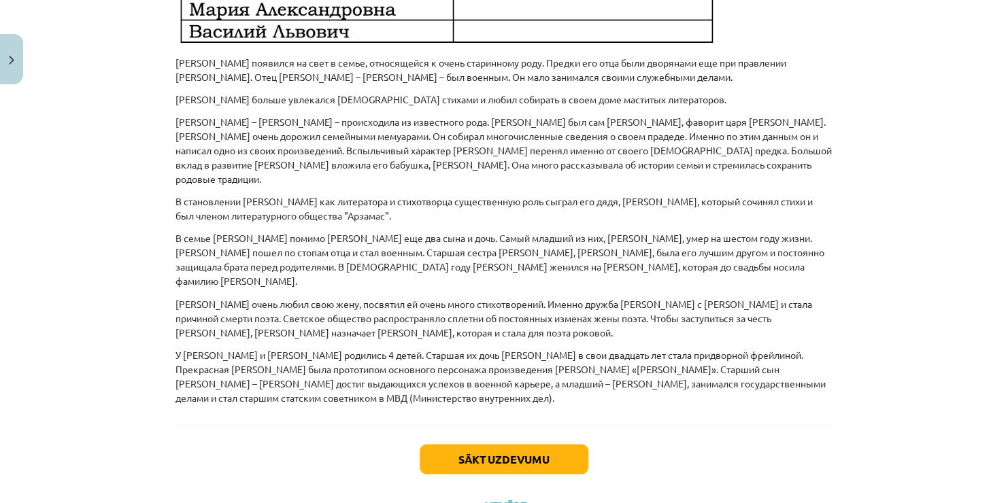
scroll to position [1003, 0]
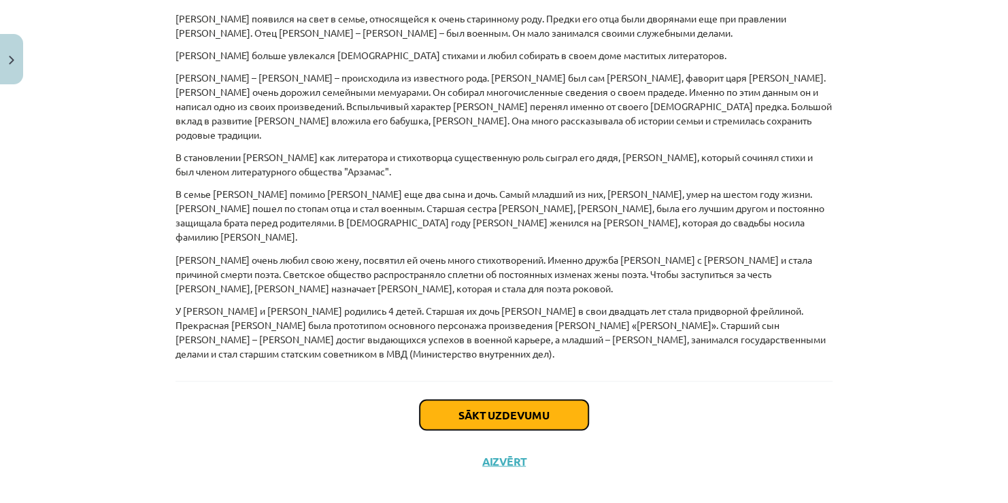
click at [446, 401] on button "Sākt uzdevumu" at bounding box center [504, 415] width 169 height 30
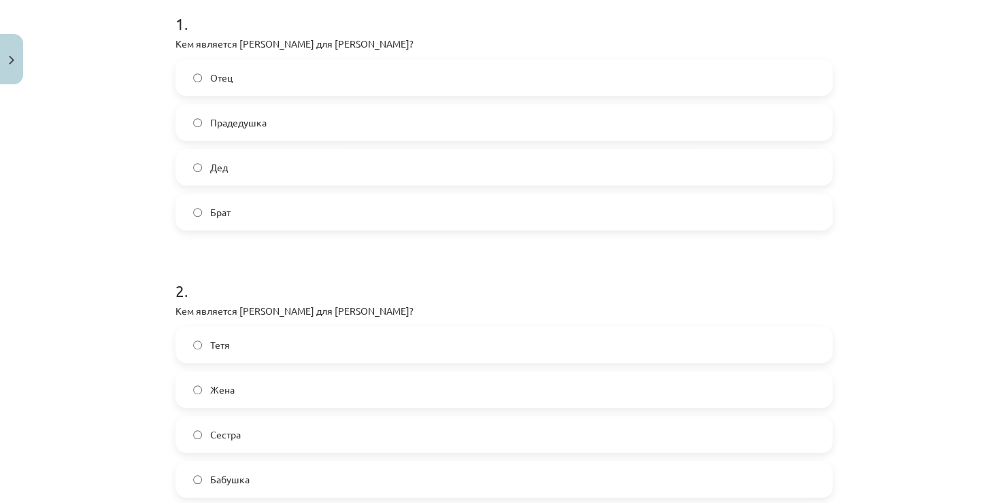
scroll to position [284, 0]
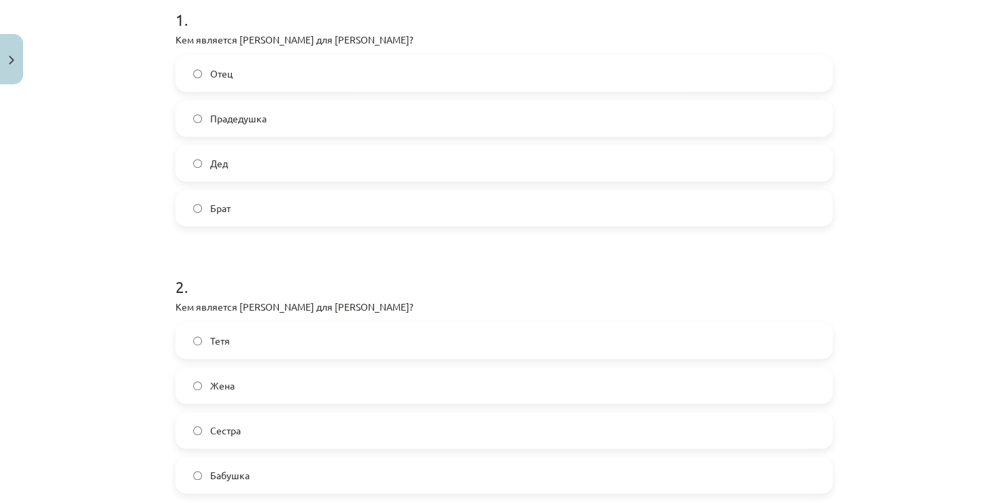
click at [280, 124] on label "Прадедушка" at bounding box center [504, 118] width 655 height 34
click at [243, 474] on span "Бабушка" at bounding box center [229, 476] width 39 height 14
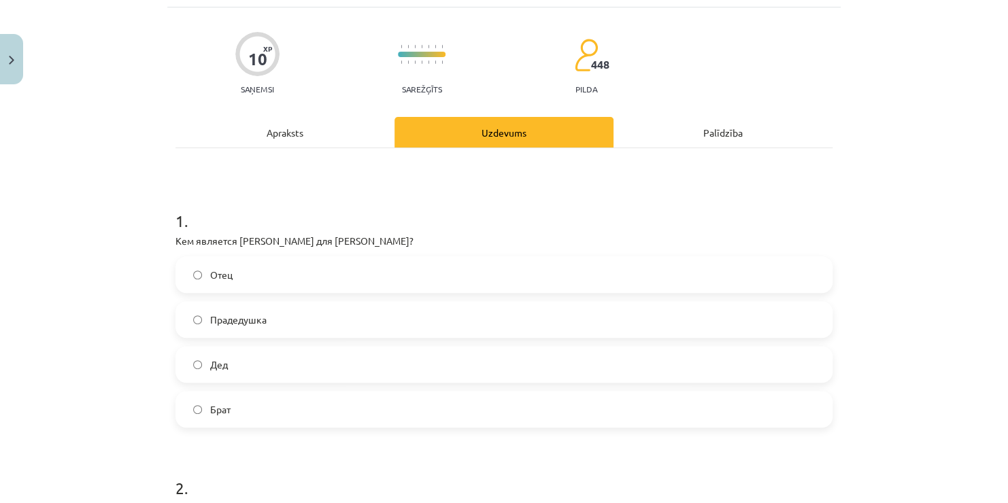
scroll to position [80, 0]
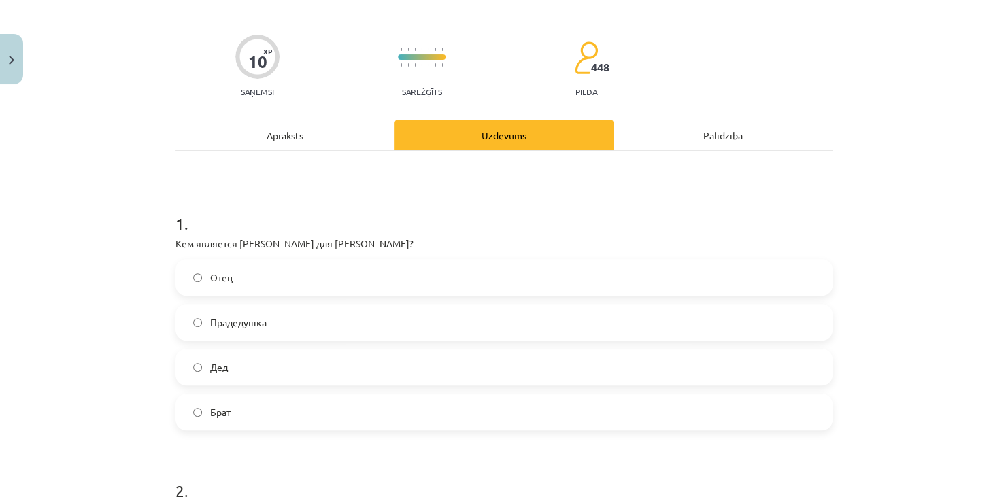
click at [291, 131] on div "Apraksts" at bounding box center [285, 135] width 219 height 31
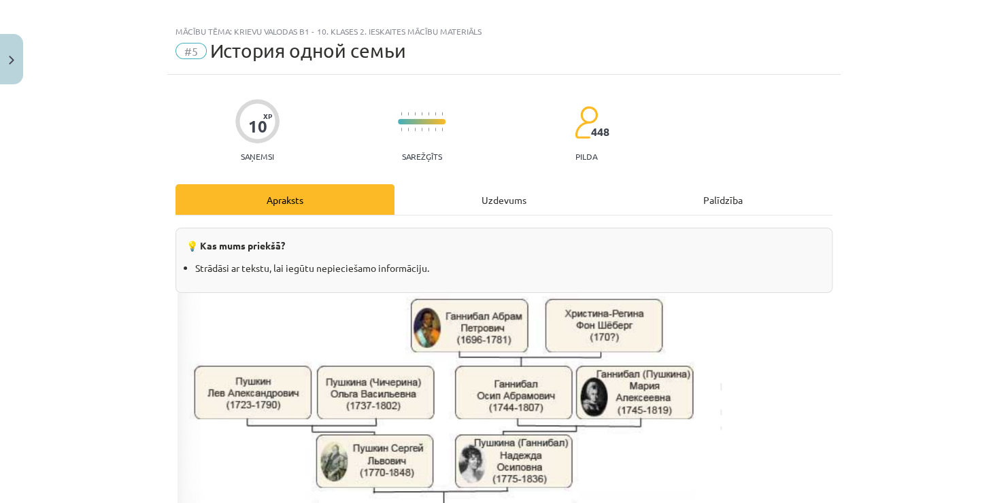
scroll to position [0, 0]
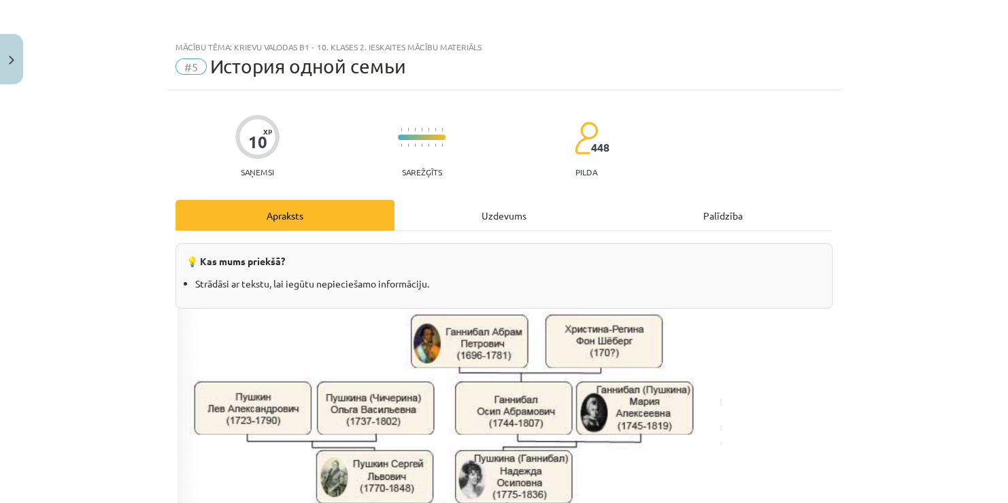
click at [504, 212] on div "Uzdevums" at bounding box center [504, 215] width 219 height 31
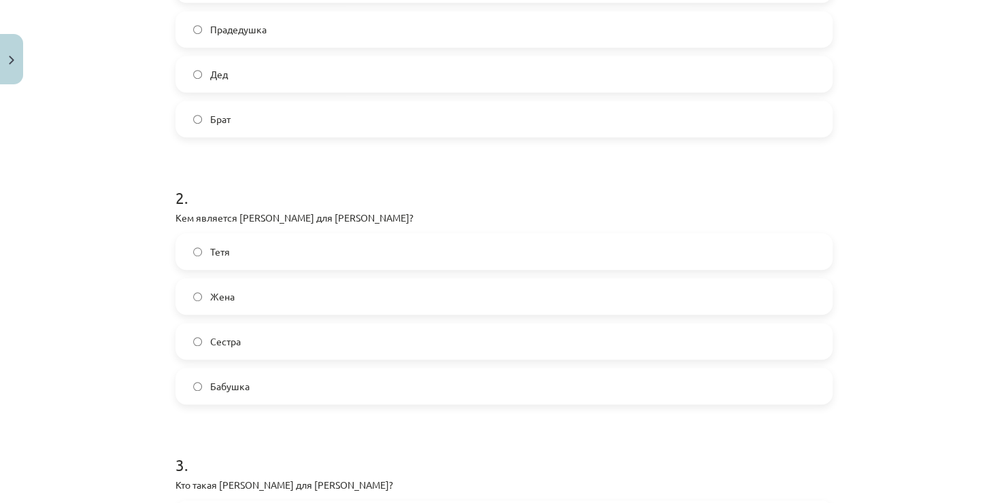
scroll to position [374, 0]
click at [210, 380] on span "Бабушка" at bounding box center [229, 386] width 39 height 14
click at [263, 30] on label "Прадедушка" at bounding box center [504, 29] width 655 height 34
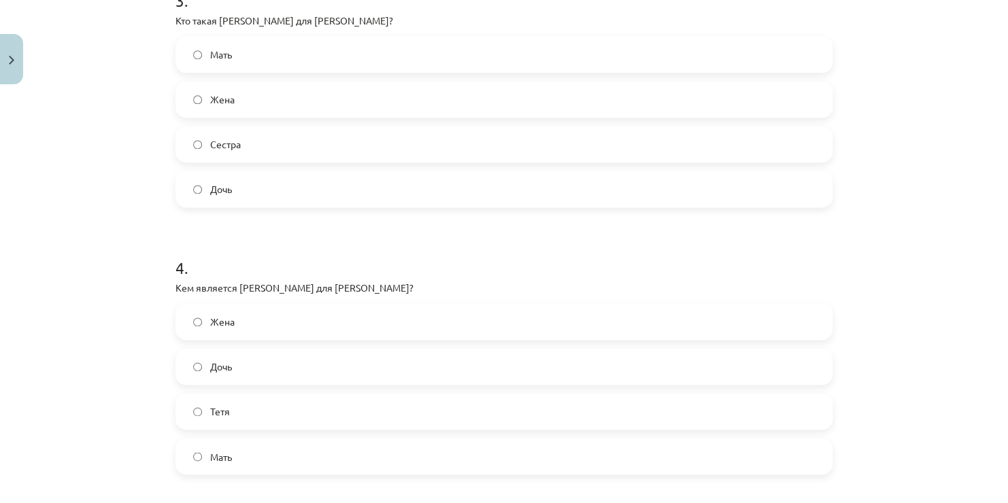
scroll to position [821, 0]
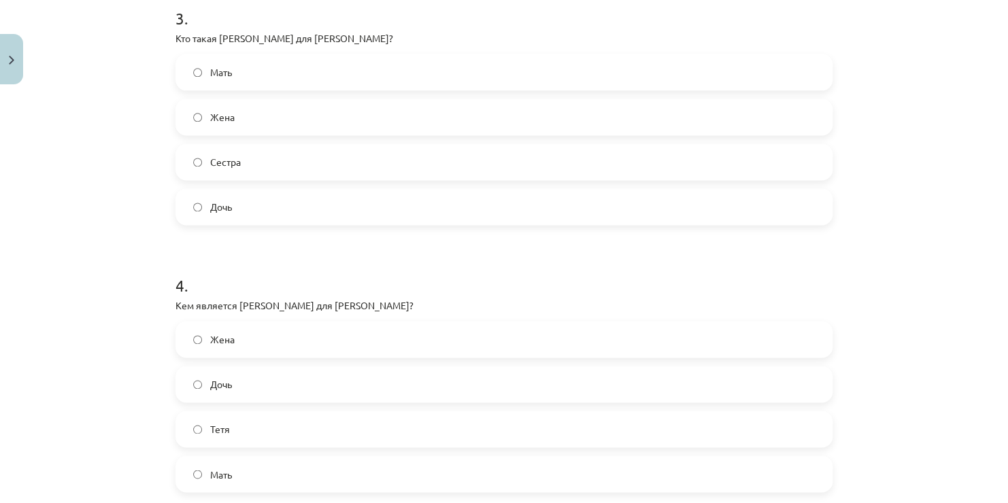
click at [231, 122] on label "Жена" at bounding box center [504, 117] width 655 height 34
click at [237, 387] on label "Дочь" at bounding box center [504, 384] width 655 height 34
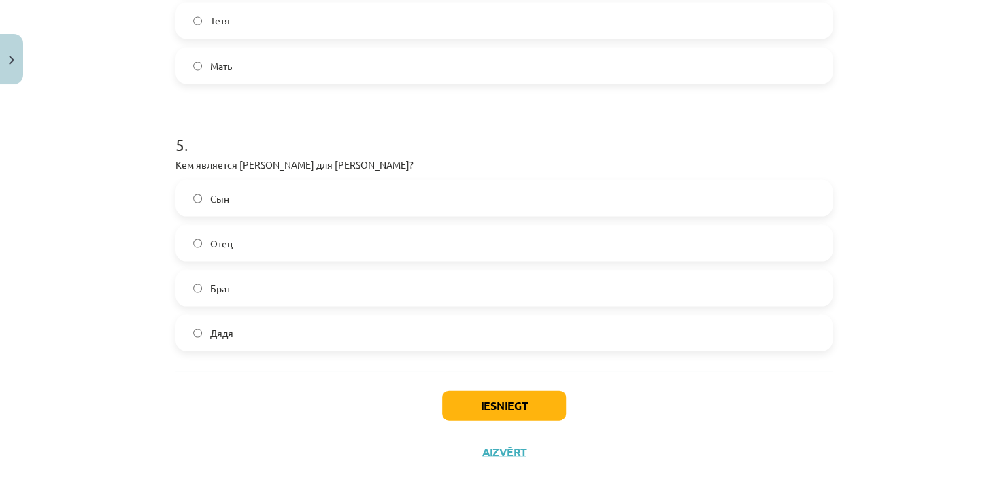
scroll to position [1234, 0]
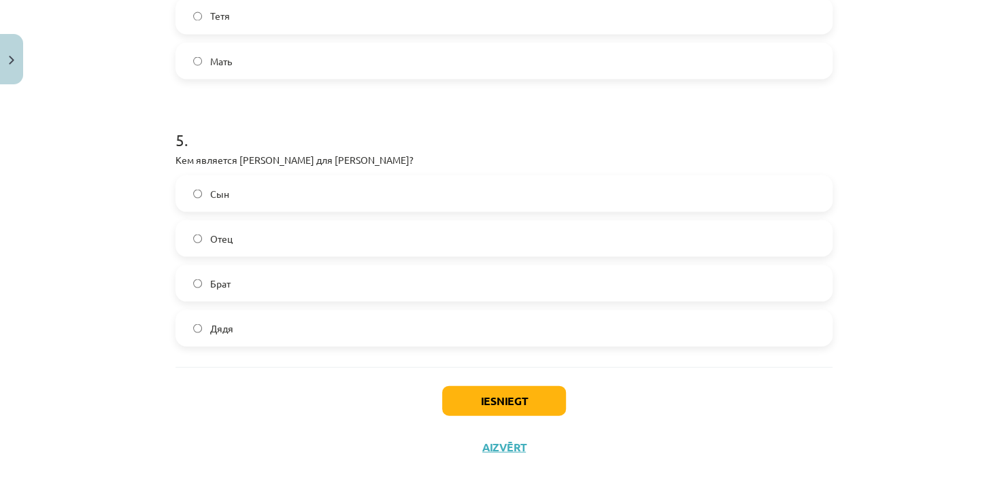
click at [244, 244] on label "Отец" at bounding box center [504, 238] width 655 height 34
click at [454, 400] on button "Iesniegt" at bounding box center [504, 401] width 124 height 30
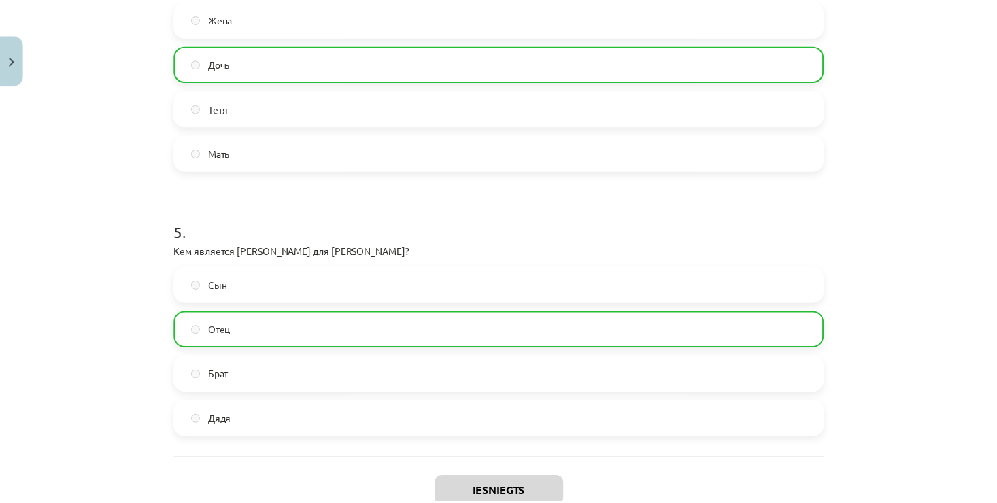
scroll to position [1277, 0]
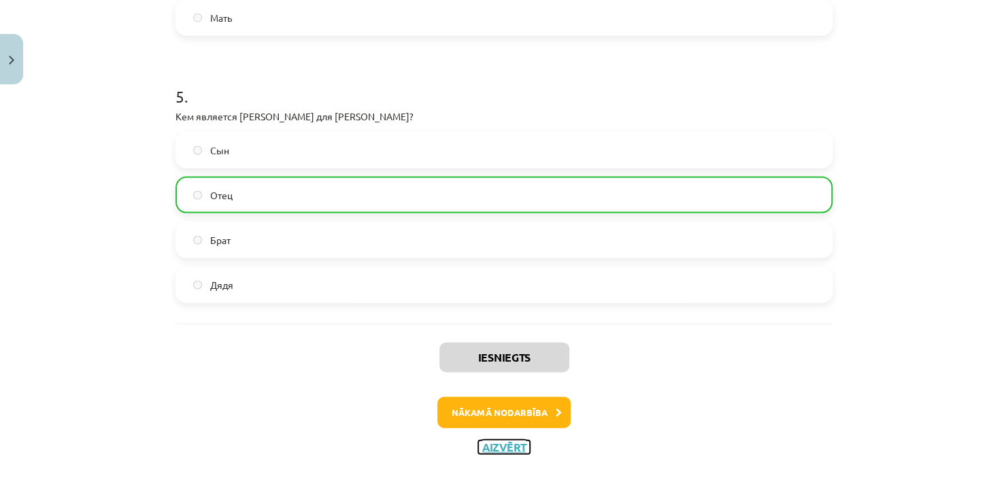
click at [497, 444] on button "Aizvērt" at bounding box center [504, 448] width 52 height 14
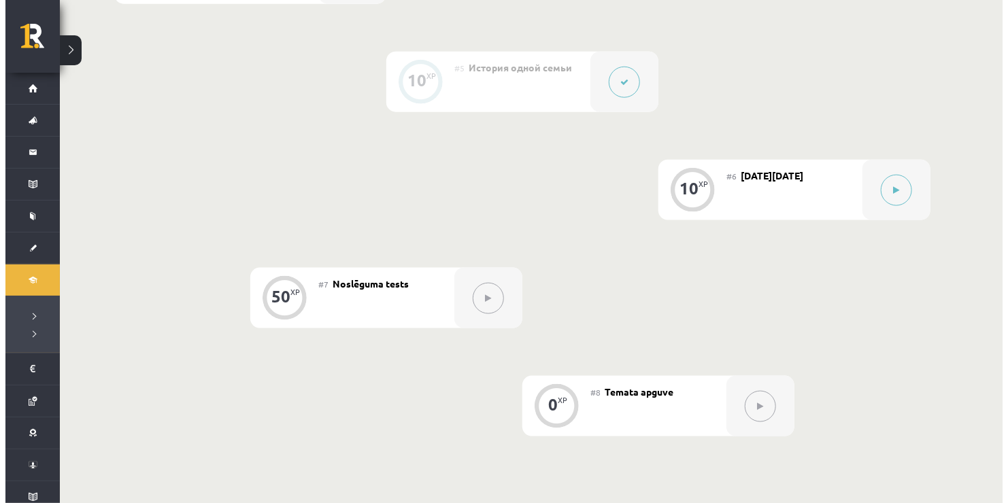
scroll to position [816, 0]
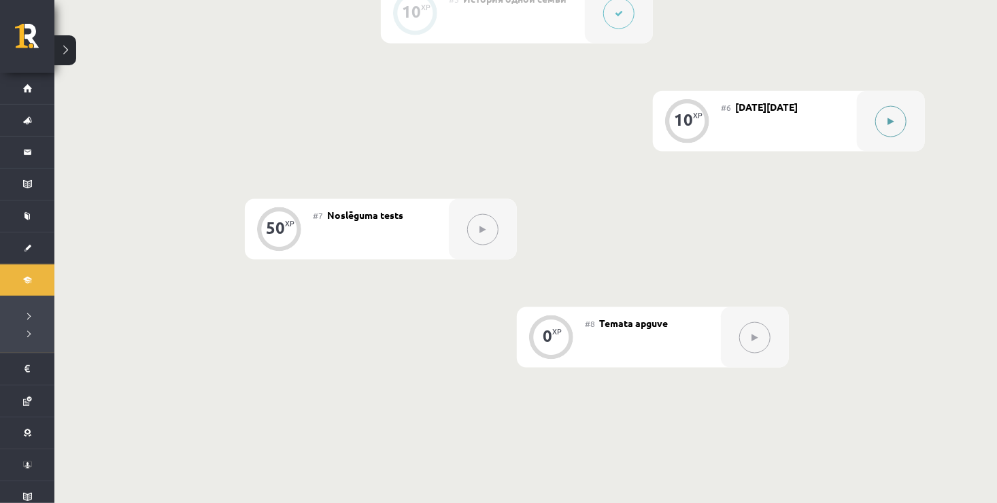
click at [893, 110] on button at bounding box center [891, 121] width 31 height 31
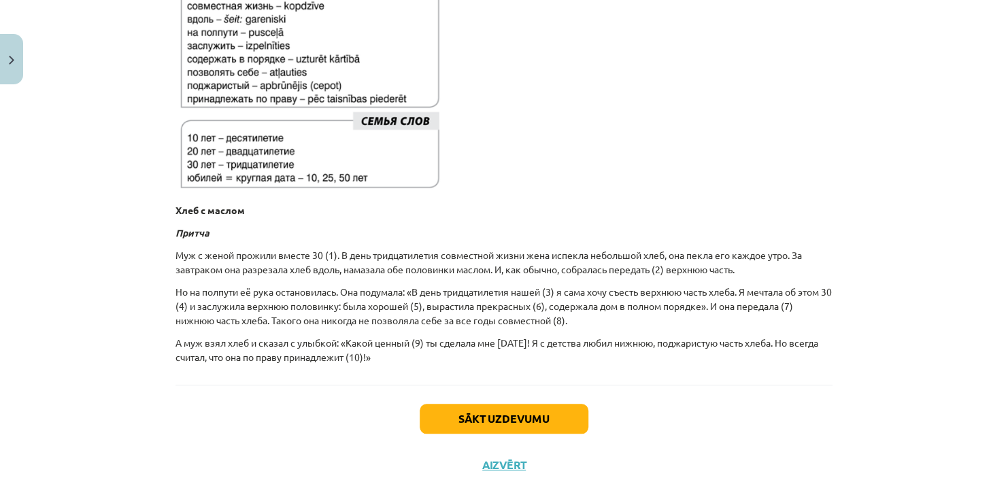
scroll to position [389, 0]
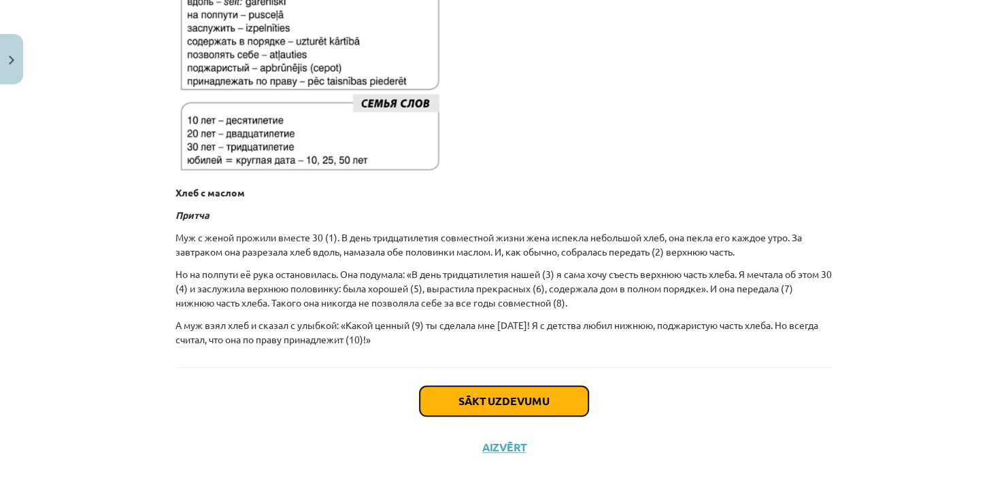
click at [472, 400] on button "Sākt uzdevumu" at bounding box center [504, 401] width 169 height 30
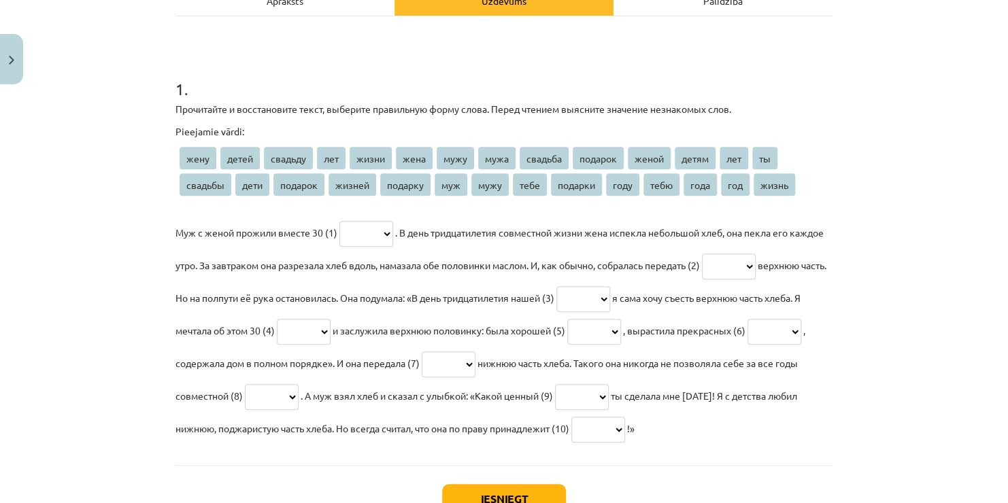
scroll to position [238, 0]
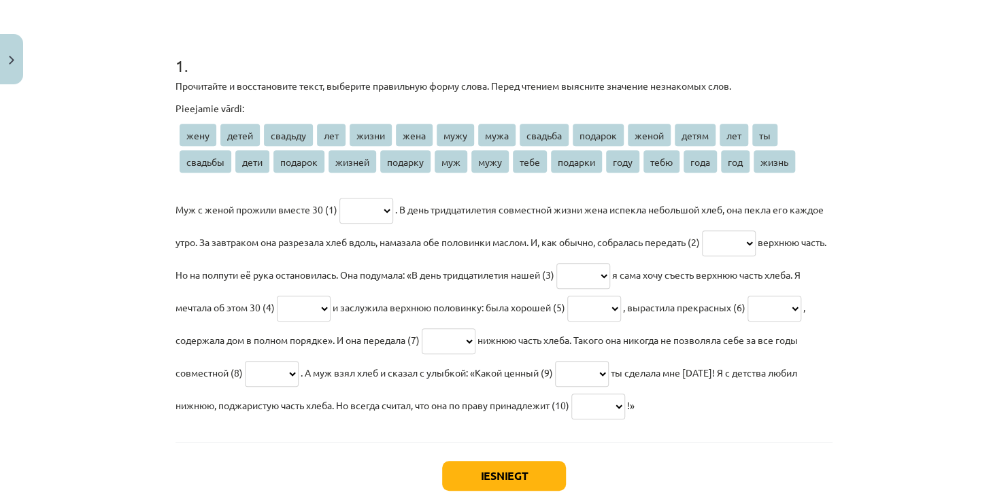
click at [371, 210] on select "**** ***** ******* *** ***** **** **** **** ******* ******* ***** ***** *** ** …" at bounding box center [367, 211] width 54 height 26
select select "***"
click at [340, 198] on select "**** ***** ******* *** ***** **** **** **** ******* ******* ***** ***** *** ** …" at bounding box center [367, 211] width 54 height 26
click at [756, 244] on select "**** ***** ******* *** ***** **** **** **** ******* ******* ***** ***** *** ** …" at bounding box center [729, 244] width 54 height 26
select select "****"
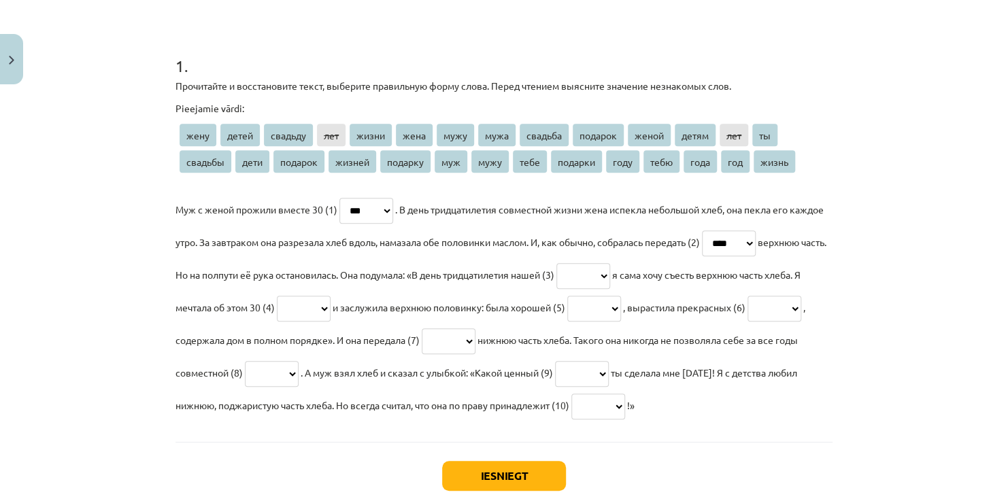
click at [748, 231] on select "**** ***** ******* *** ***** **** **** **** ******* ******* ***** ***** *** ** …" at bounding box center [729, 244] width 54 height 26
click at [610, 276] on select "**** ***** ******* *** ***** **** **** **** ******* ******* ***** ***** *** ** …" at bounding box center [584, 276] width 54 height 26
select select "*******"
click at [610, 263] on select "**** ***** ******* *** ***** **** **** **** ******* ******* ***** ***** *** ** …" at bounding box center [584, 276] width 54 height 26
click at [331, 308] on select "**** ***** ******* *** ***** **** **** **** ******* ******* ***** ***** *** ** …" at bounding box center [304, 309] width 54 height 26
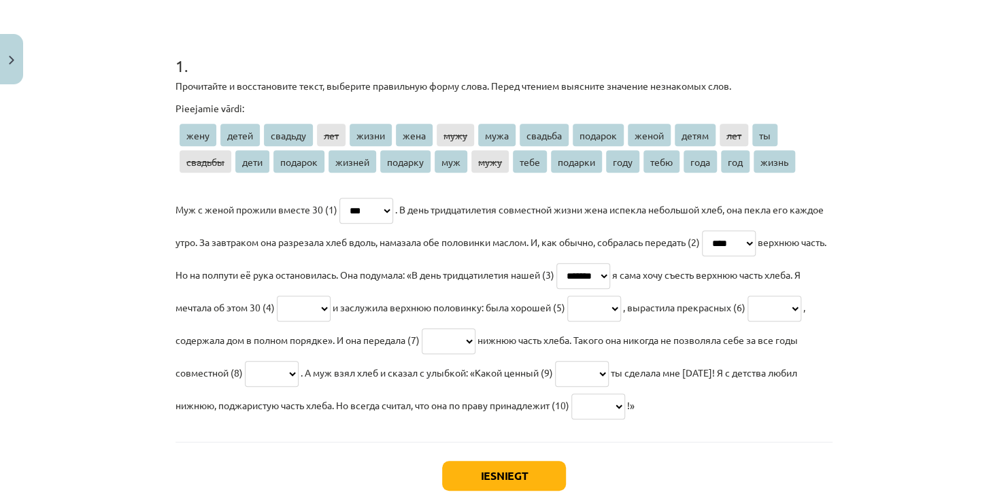
select select "***"
click at [331, 296] on select "**** ***** ******* *** ***** **** **** **** ******* ******* ***** ***** *** ** …" at bounding box center [304, 309] width 54 height 26
click at [621, 306] on select "**** ***** ******* *** ***** **** **** **** ******* ******* ***** ***** *** ** …" at bounding box center [594, 309] width 54 height 26
select select "*****"
click at [621, 296] on select "**** ***** ******* *** ***** **** **** **** ******* ******* ***** ***** *** ** …" at bounding box center [594, 309] width 54 height 26
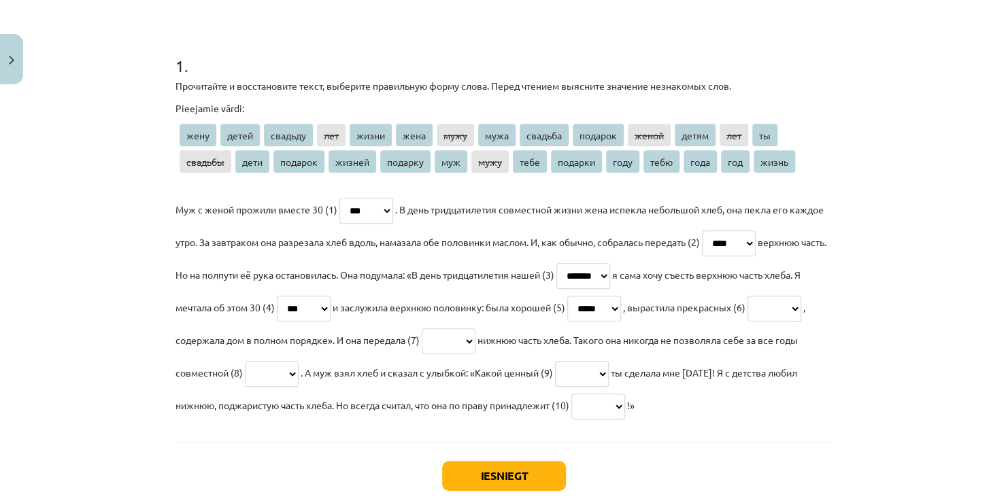
click at [748, 322] on select "**** ***** ******* *** ***** **** **** **** ******* ******* ***** ***** *** ** …" at bounding box center [775, 309] width 54 height 26
select select "*****"
click at [748, 322] on select "**** ***** ******* *** ***** **** **** **** ******* ******* ***** ***** *** ** …" at bounding box center [775, 309] width 54 height 26
click at [476, 340] on select "**** ***** ******* *** ***** **** **** **** ******* ******* ***** ***** *** ** …" at bounding box center [449, 342] width 54 height 26
select select "****"
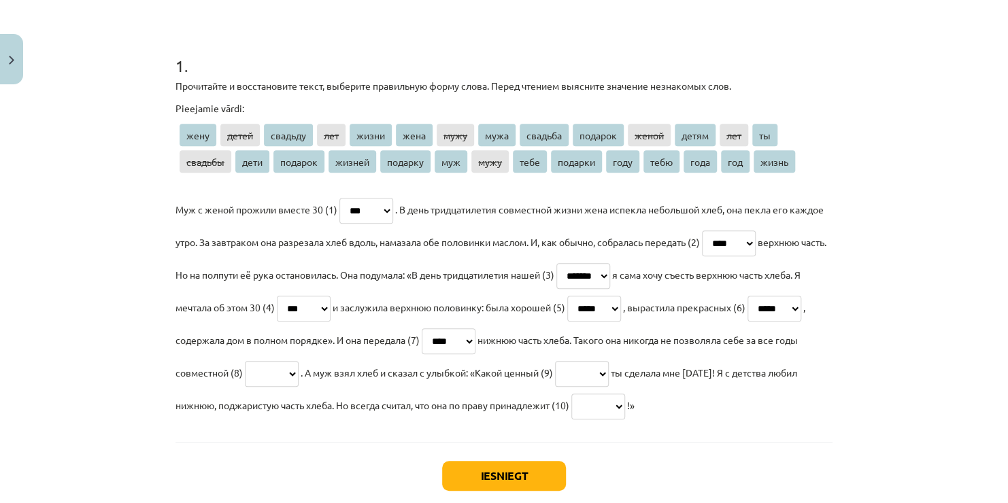
click at [476, 329] on select "**** ***** ******* *** ***** **** **** **** ******* ******* ***** ***** *** ** …" at bounding box center [449, 342] width 54 height 26
click at [299, 376] on select "**** ***** ******* *** ***** **** **** **** ******* ******* ***** ***** *** ** …" at bounding box center [272, 374] width 54 height 26
select select "*****"
click at [299, 361] on select "**** ***** ******* *** ***** **** **** **** ******* ******* ***** ***** *** ** …" at bounding box center [272, 374] width 54 height 26
click at [609, 370] on select "**** ***** ******* *** ***** **** **** **** ******* ******* ***** ***** *** ** …" at bounding box center [582, 374] width 54 height 26
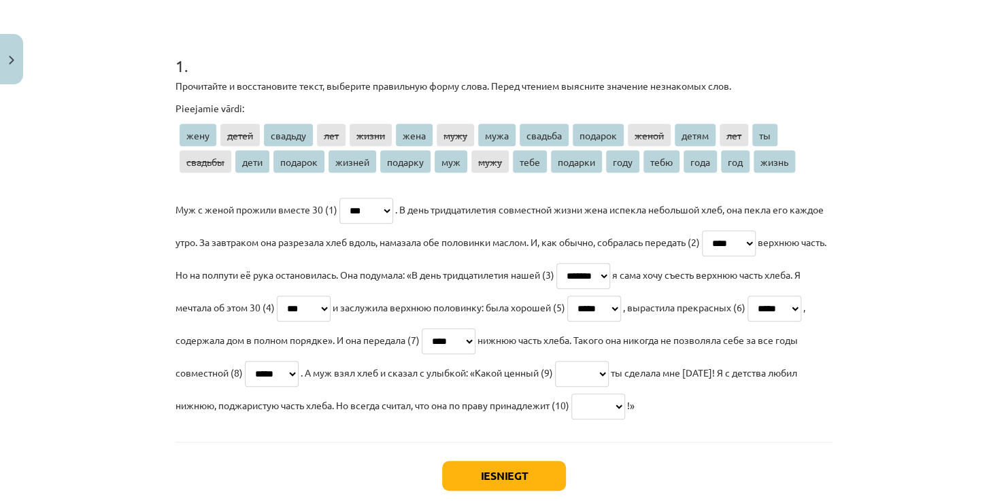
select select "*******"
click at [609, 361] on select "**** ***** ******* *** ***** **** **** **** ******* ******* ***** ***** *** ** …" at bounding box center [582, 374] width 54 height 26
click at [625, 406] on select "**** ***** ******* *** ***** **** **** **** ******* ******* ***** ***** *** ** …" at bounding box center [599, 407] width 54 height 26
select select "****"
click at [625, 394] on select "**** ***** ******* *** ***** **** **** **** ******* ******* ***** ***** *** ** …" at bounding box center [599, 407] width 54 height 26
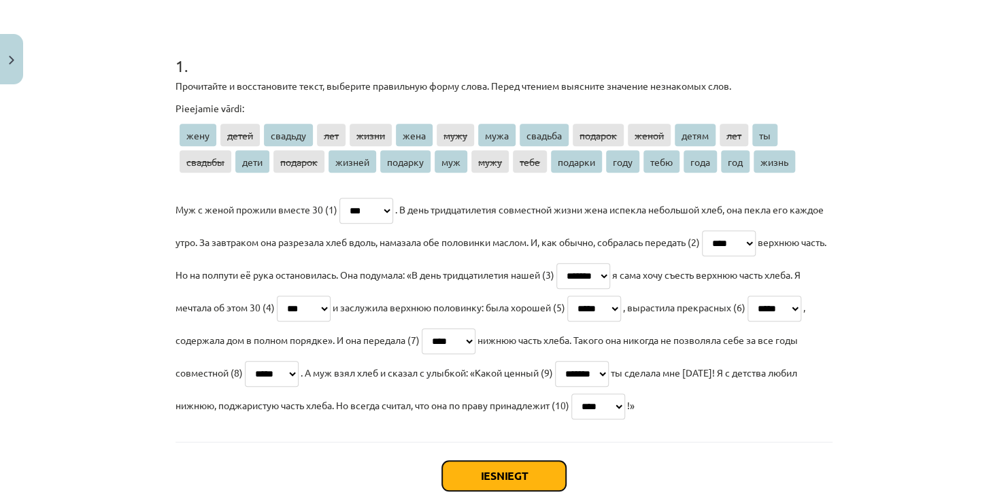
click at [486, 468] on button "Iesniegt" at bounding box center [504, 476] width 124 height 30
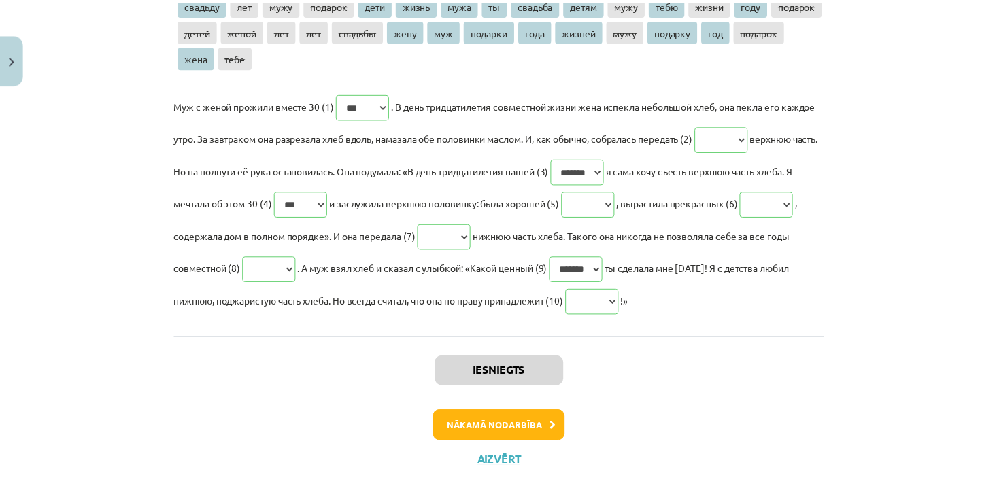
scroll to position [374, 0]
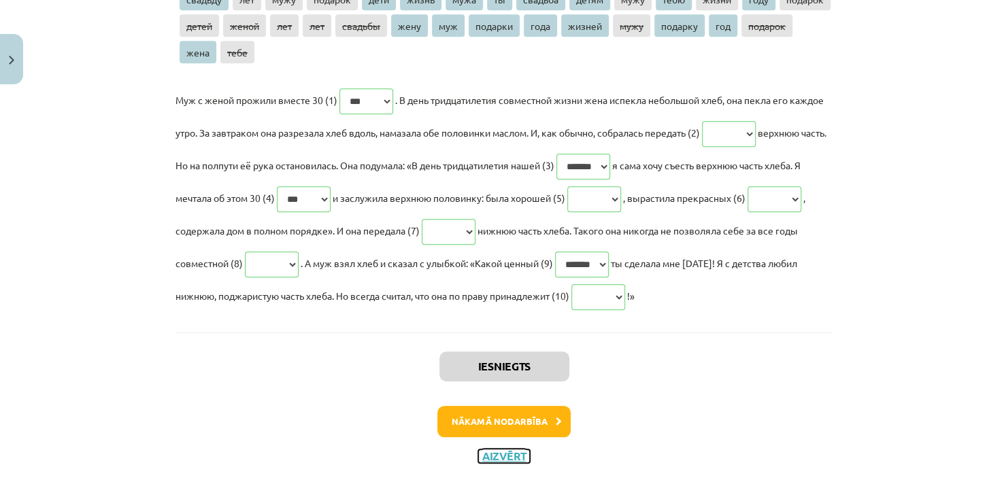
click at [501, 454] on button "Aizvērt" at bounding box center [504, 457] width 52 height 14
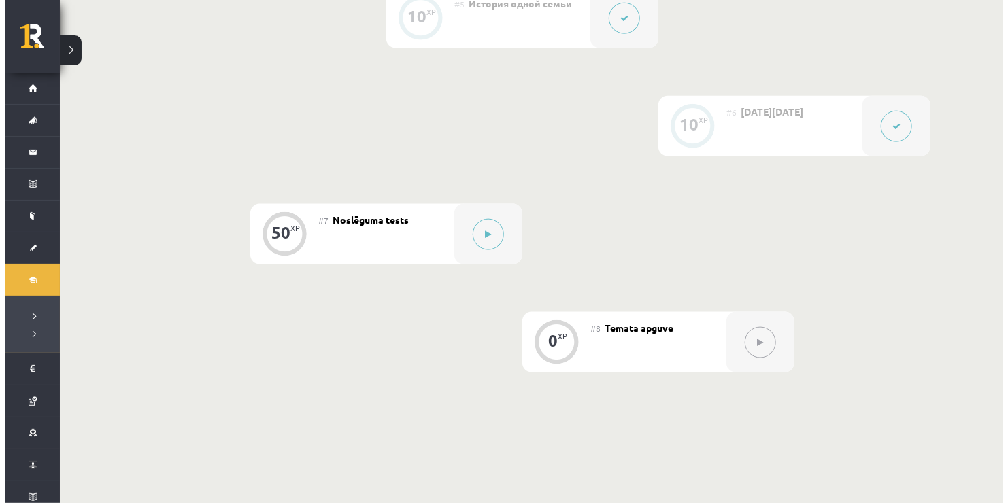
scroll to position [919, 0]
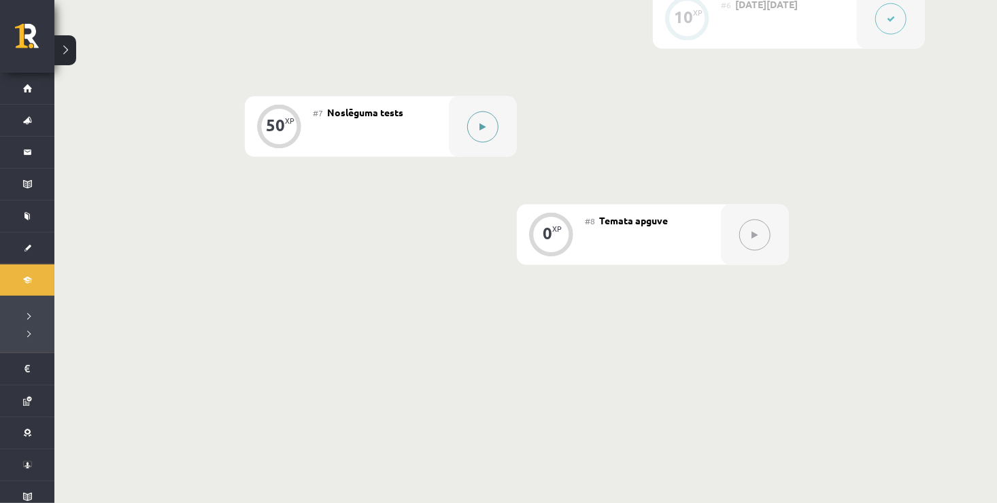
click at [486, 131] on button at bounding box center [482, 127] width 31 height 31
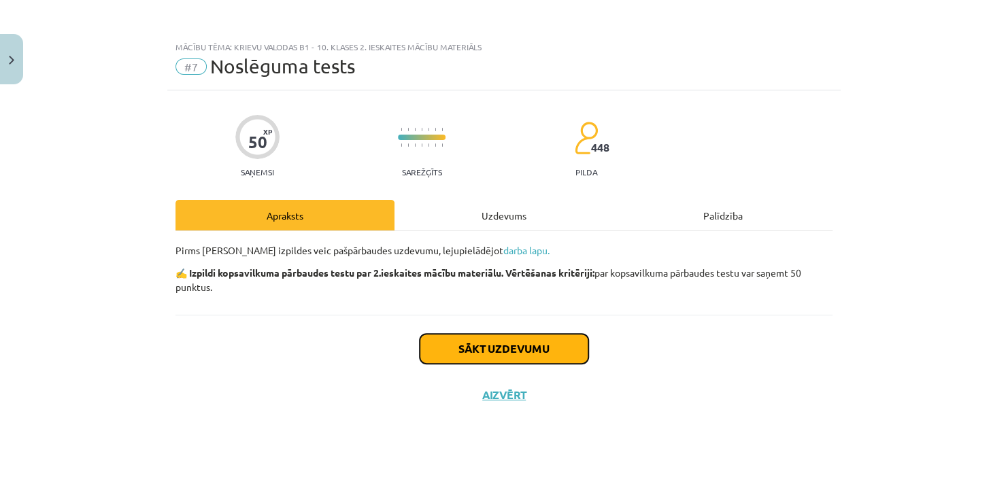
click at [485, 348] on button "Sākt uzdevumu" at bounding box center [504, 349] width 169 height 30
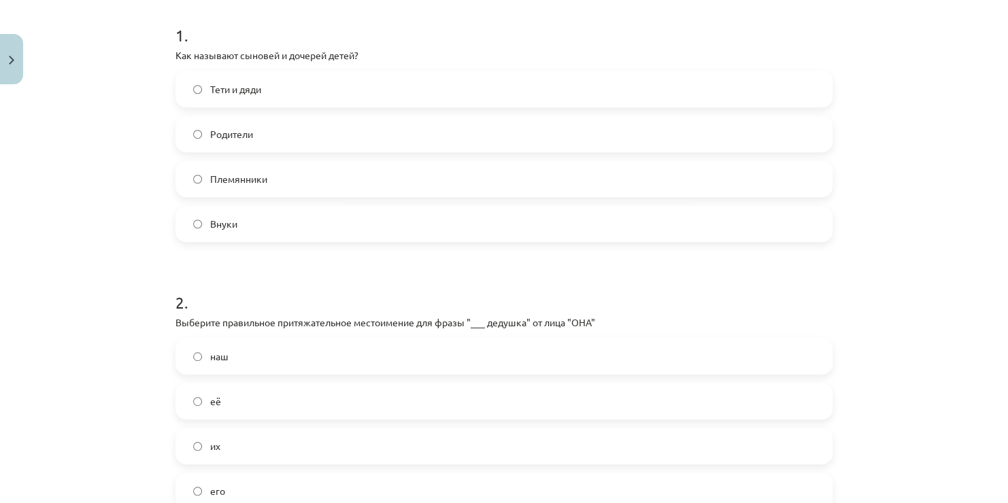
scroll to position [297, 0]
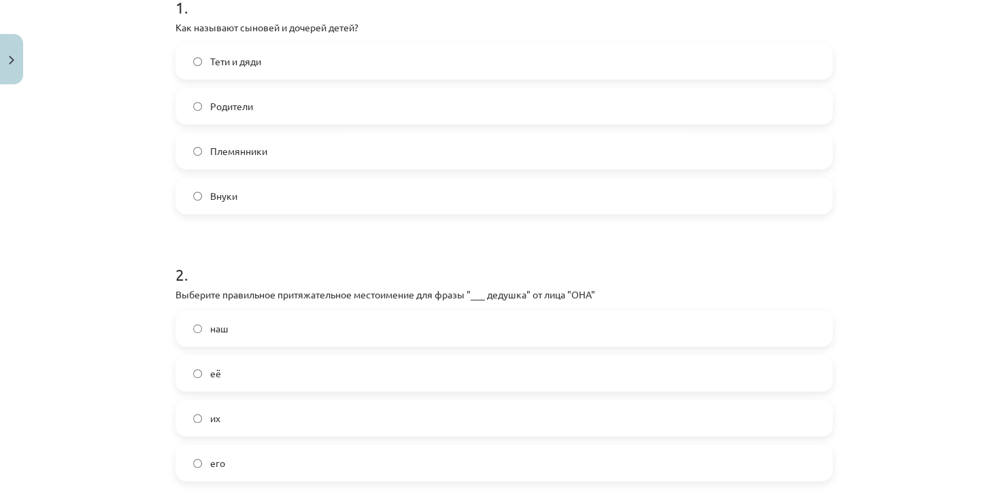
click at [234, 196] on label "Внуки" at bounding box center [504, 196] width 655 height 34
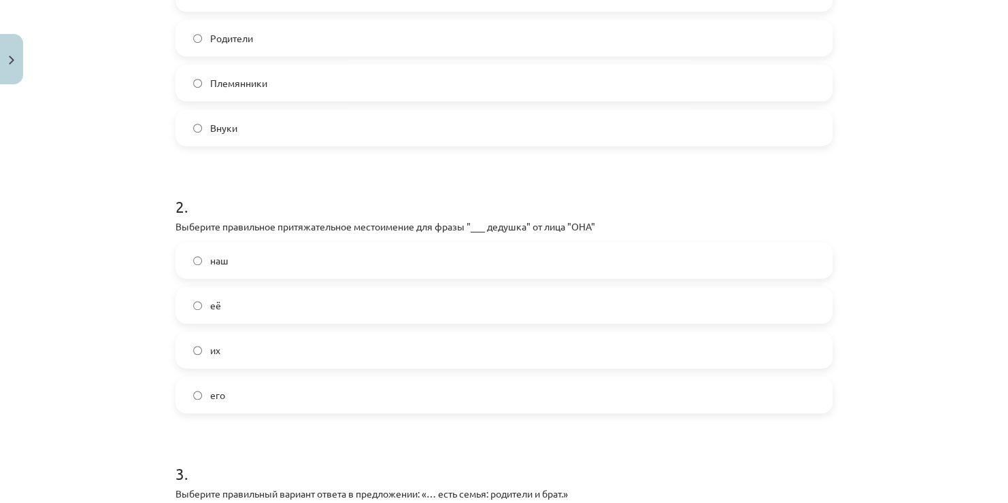
click at [244, 308] on label "её" at bounding box center [504, 305] width 655 height 34
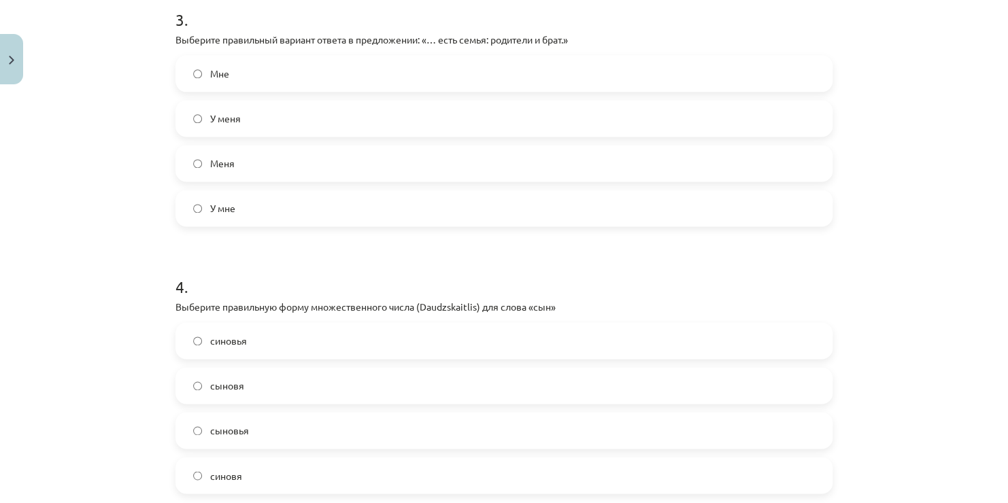
scroll to position [823, 0]
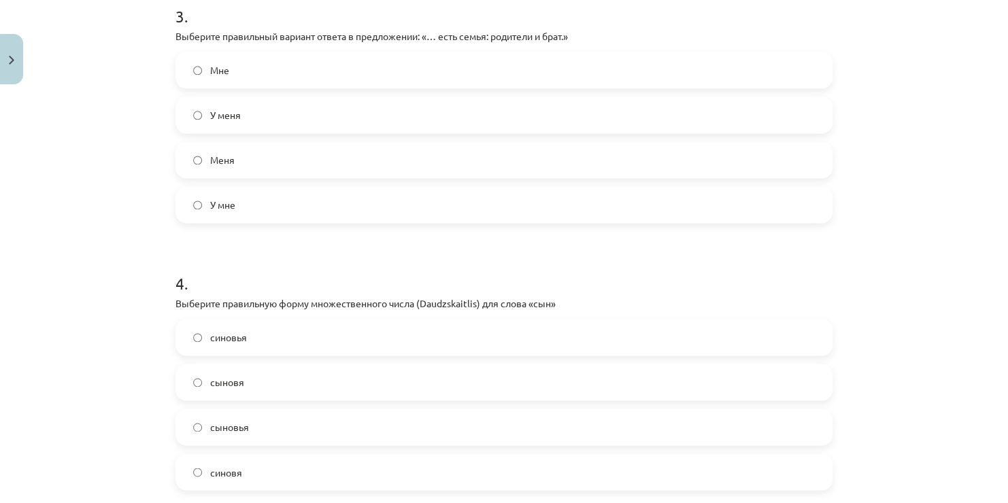
click at [246, 119] on label "У меня" at bounding box center [504, 115] width 655 height 34
click at [261, 384] on label "сыновя" at bounding box center [504, 382] width 655 height 34
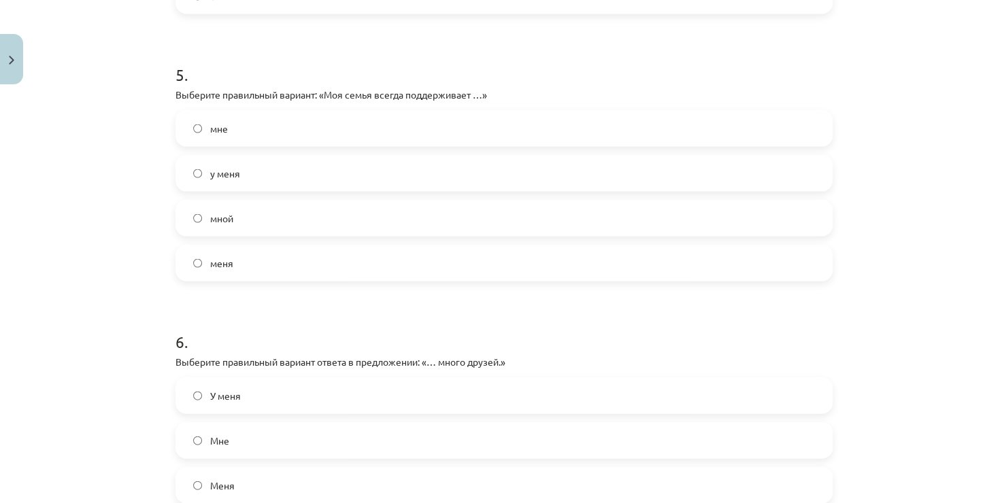
scroll to position [1367, 0]
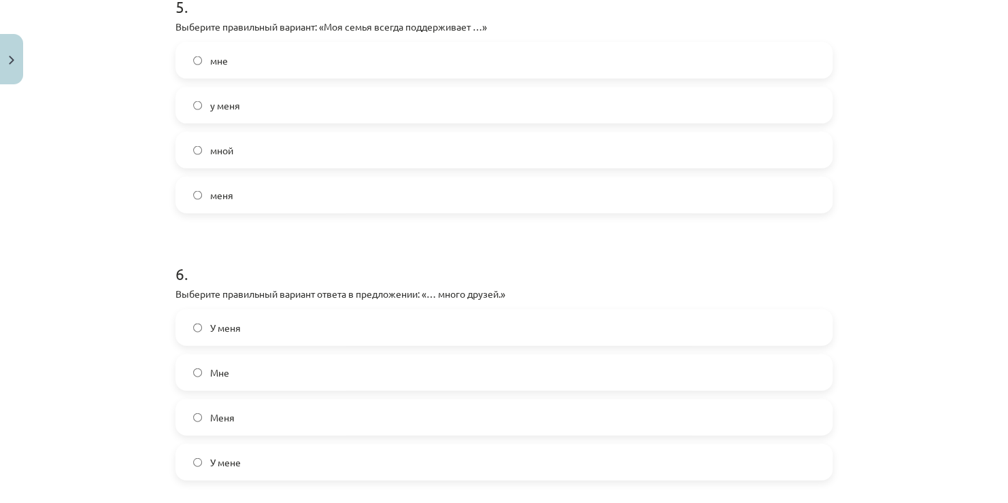
click at [257, 196] on label "меня" at bounding box center [504, 195] width 655 height 34
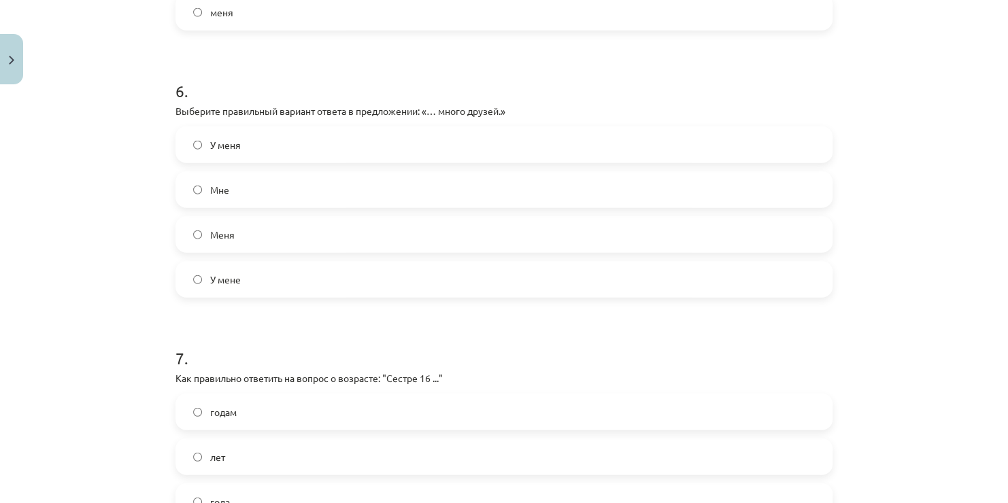
scroll to position [1571, 0]
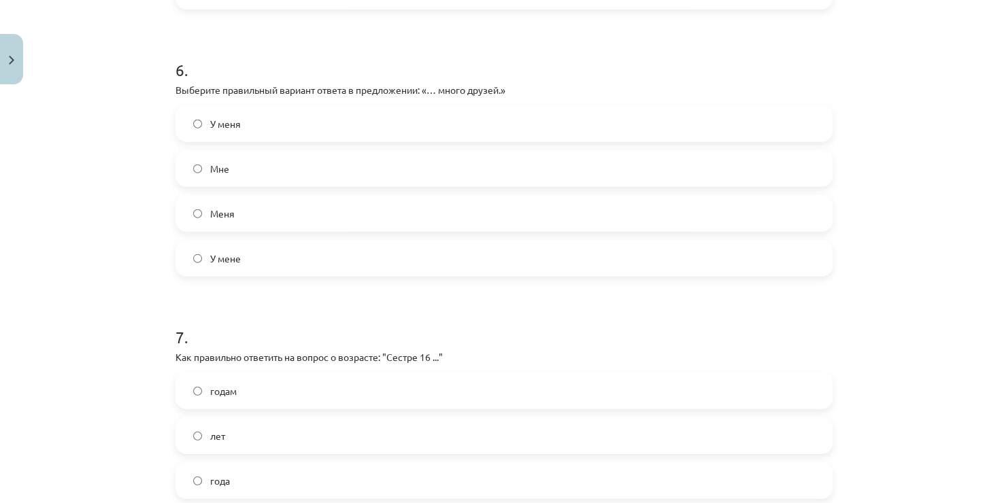
click at [298, 128] on label "У меня" at bounding box center [504, 124] width 655 height 34
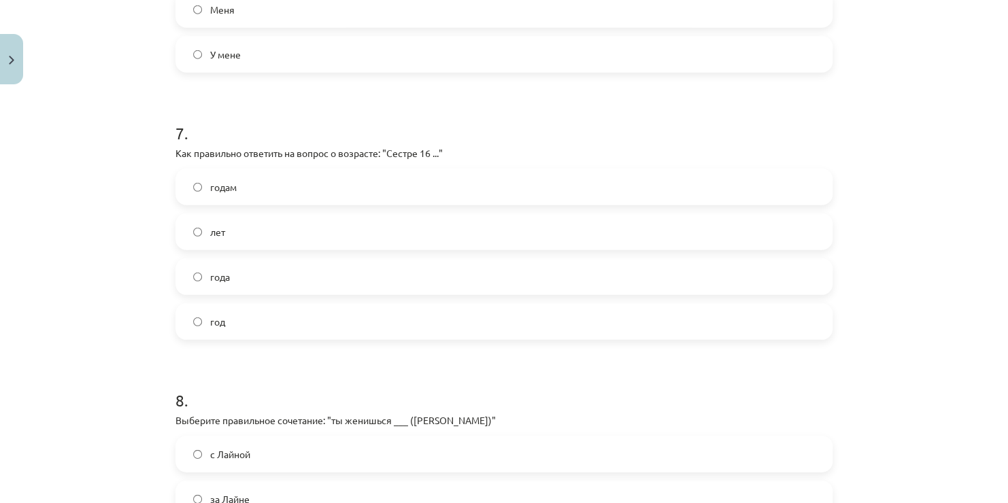
scroll to position [1843, 0]
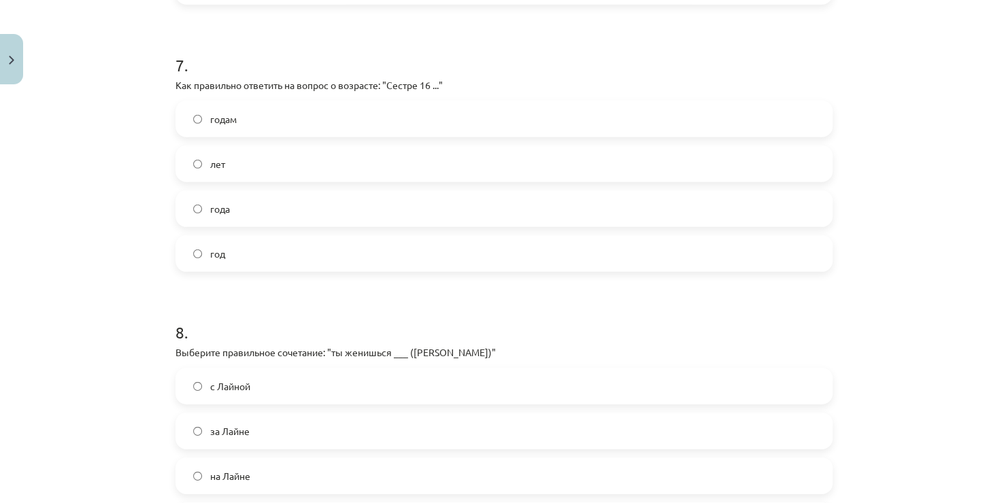
click at [228, 165] on label "лет" at bounding box center [504, 164] width 655 height 34
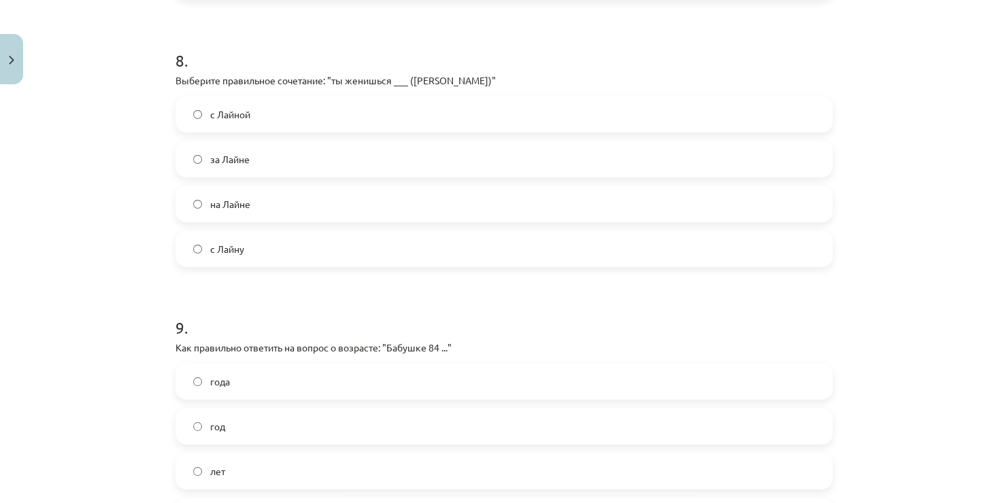
scroll to position [2183, 0]
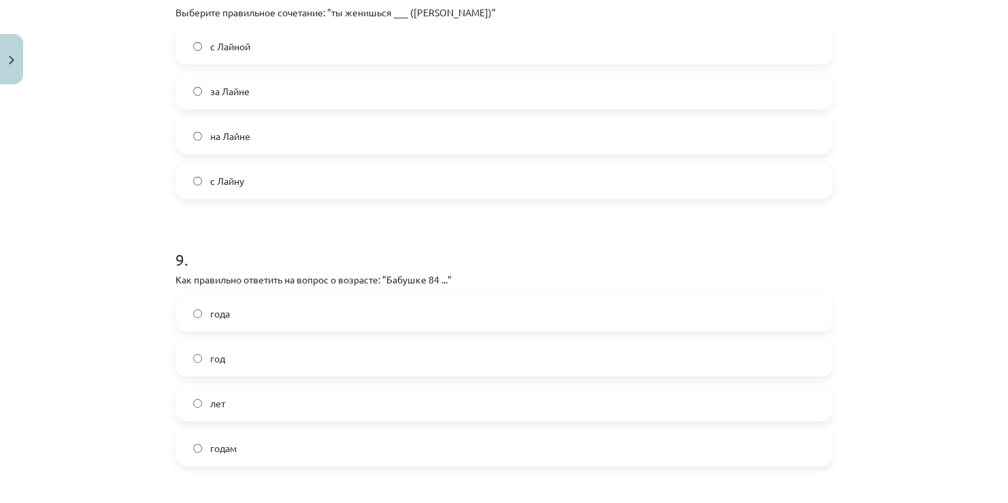
click at [285, 137] on label "на Лайне" at bounding box center [504, 136] width 655 height 34
click at [993, 380] on div "Mācību tēma: Krievu valodas b1 - 10. klases 2. ieskaites mācību materiāls #7 No…" at bounding box center [504, 251] width 1008 height 503
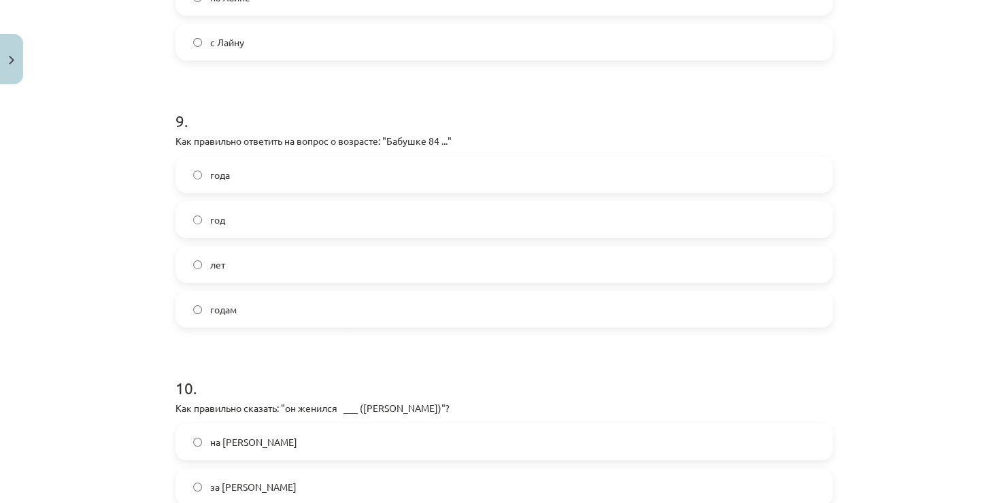
scroll to position [2345, 0]
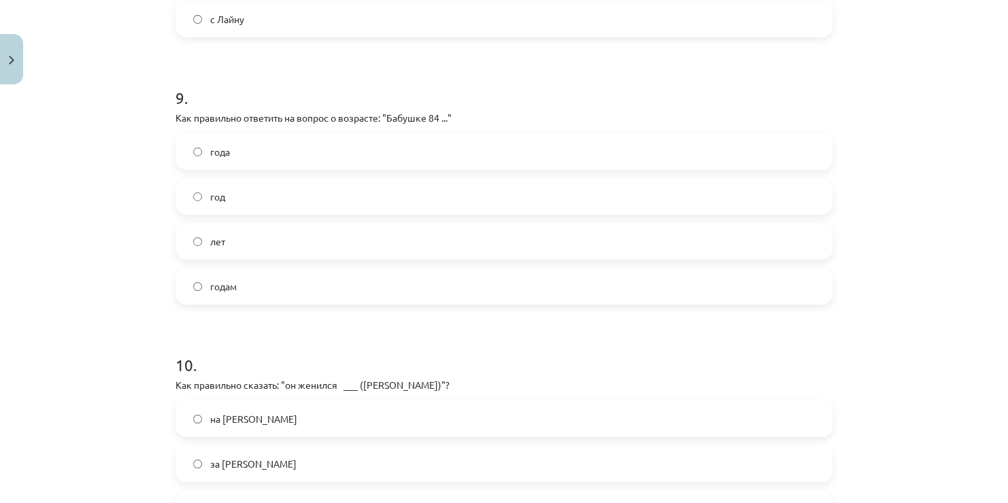
click at [251, 240] on label "лет" at bounding box center [504, 242] width 655 height 34
click at [270, 152] on label "года" at bounding box center [504, 152] width 655 height 34
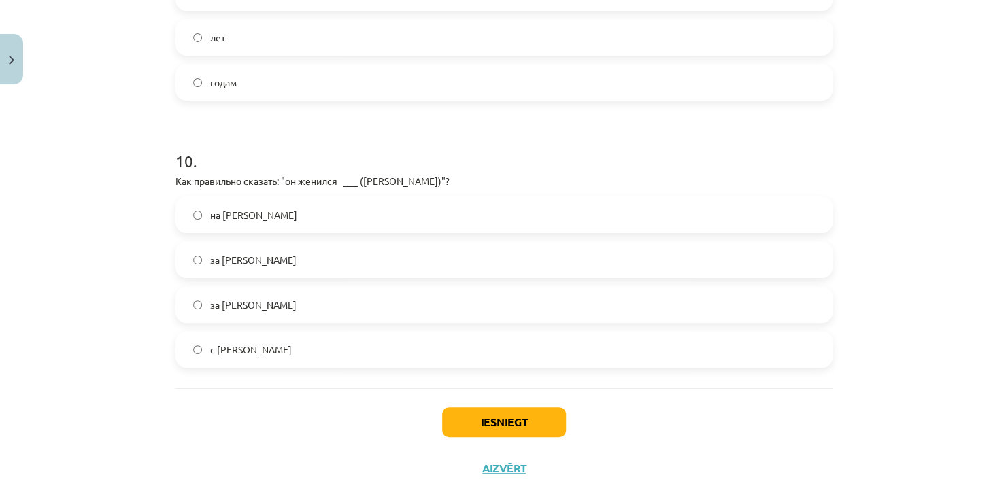
scroll to position [2571, 0]
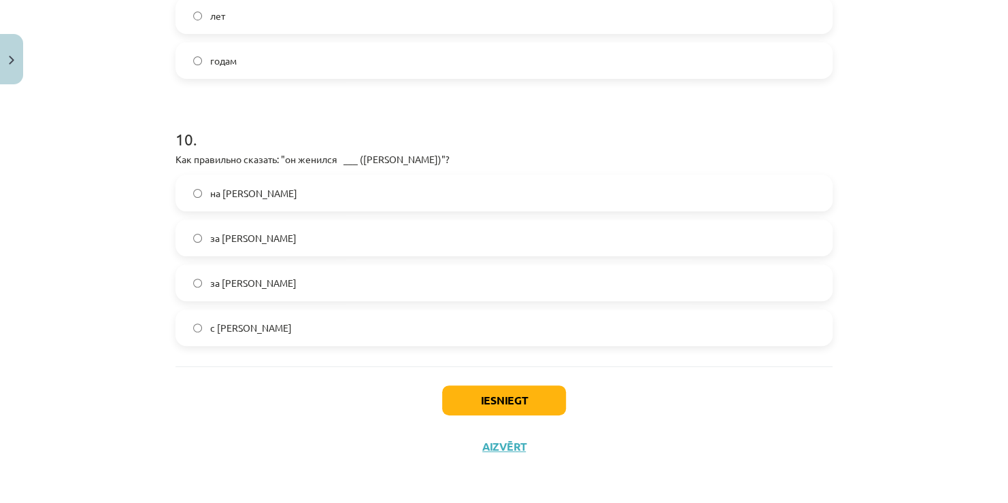
click at [247, 191] on label "на Ольге" at bounding box center [504, 193] width 655 height 34
click at [477, 403] on button "Iesniegt" at bounding box center [504, 401] width 124 height 30
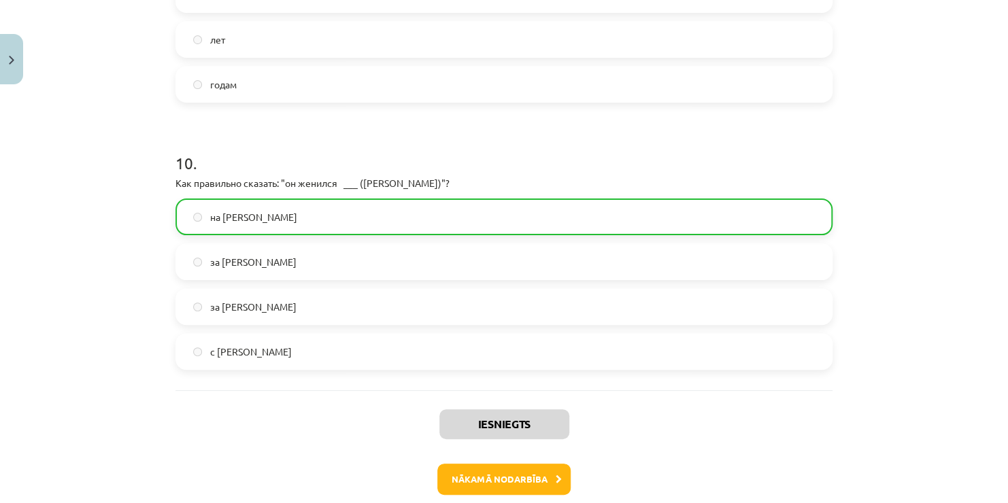
scroll to position [2614, 0]
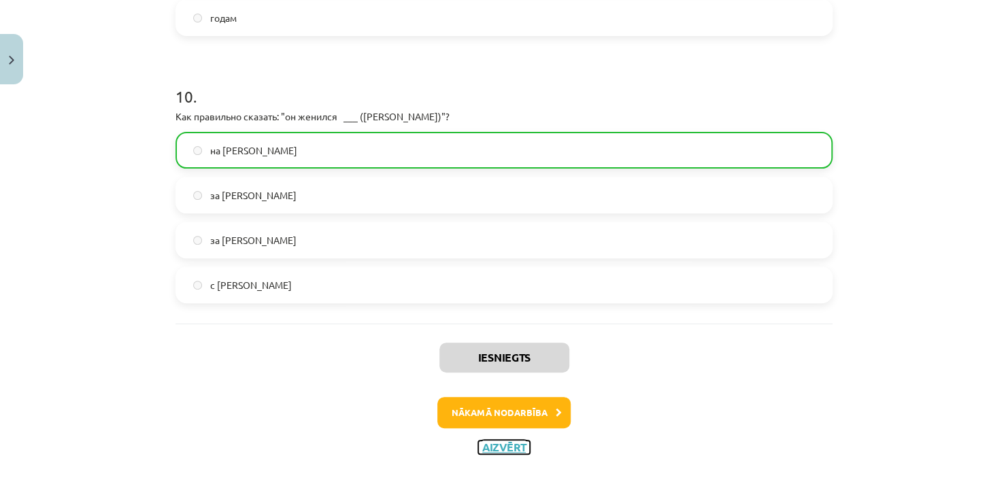
click at [491, 443] on button "Aizvērt" at bounding box center [504, 448] width 52 height 14
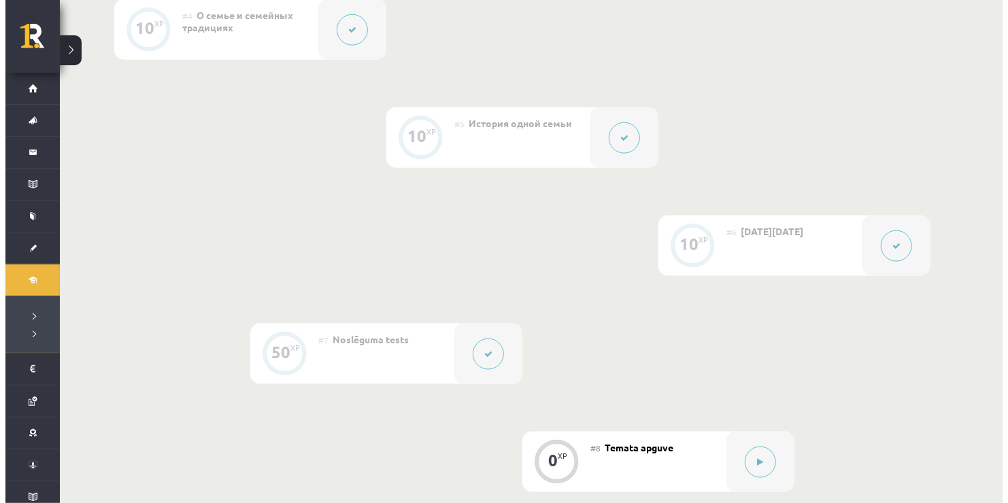
scroll to position [919, 0]
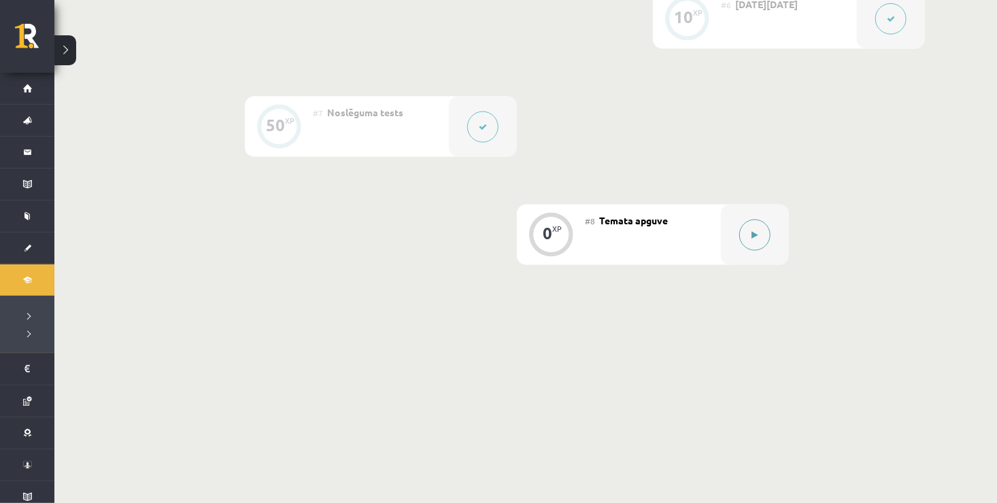
click at [756, 233] on icon at bounding box center [755, 235] width 6 height 8
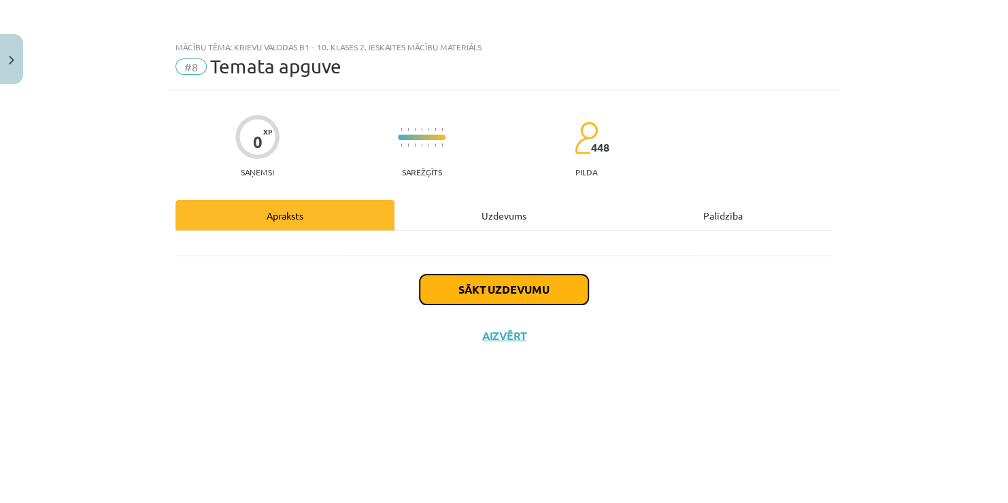
click at [485, 293] on button "Sākt uzdevumu" at bounding box center [504, 290] width 169 height 30
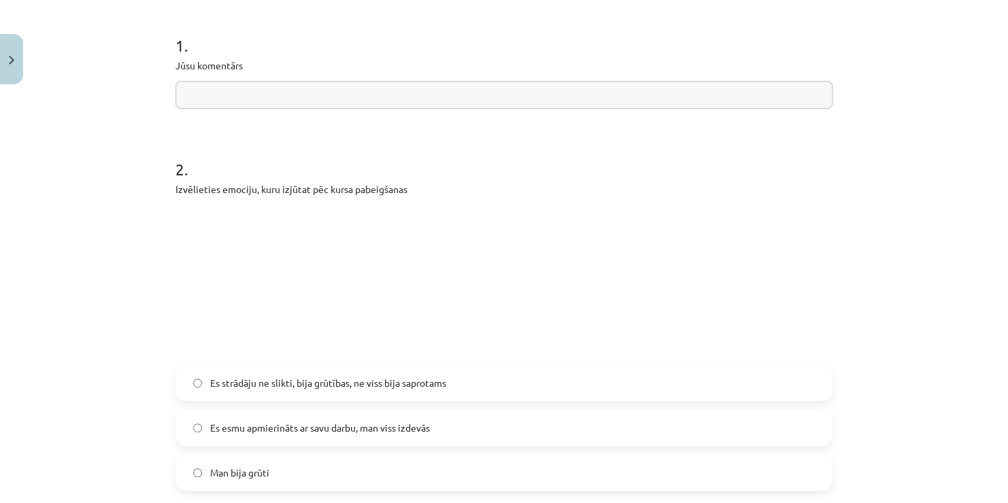
scroll to position [272, 0]
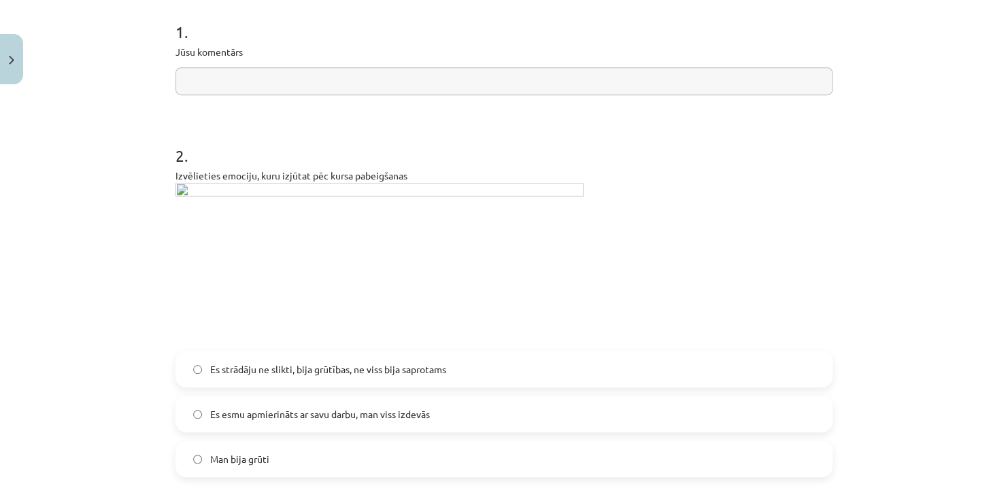
click at [359, 186] on img at bounding box center [380, 263] width 408 height 160
click at [176, 187] on img at bounding box center [380, 263] width 408 height 160
click at [191, 191] on img at bounding box center [380, 263] width 408 height 160
click at [308, 256] on img at bounding box center [380, 263] width 408 height 160
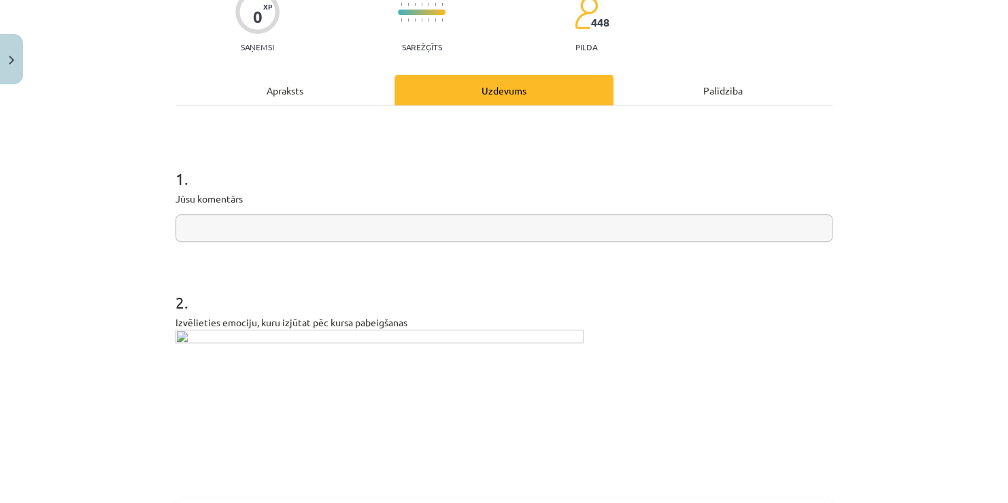
scroll to position [119, 0]
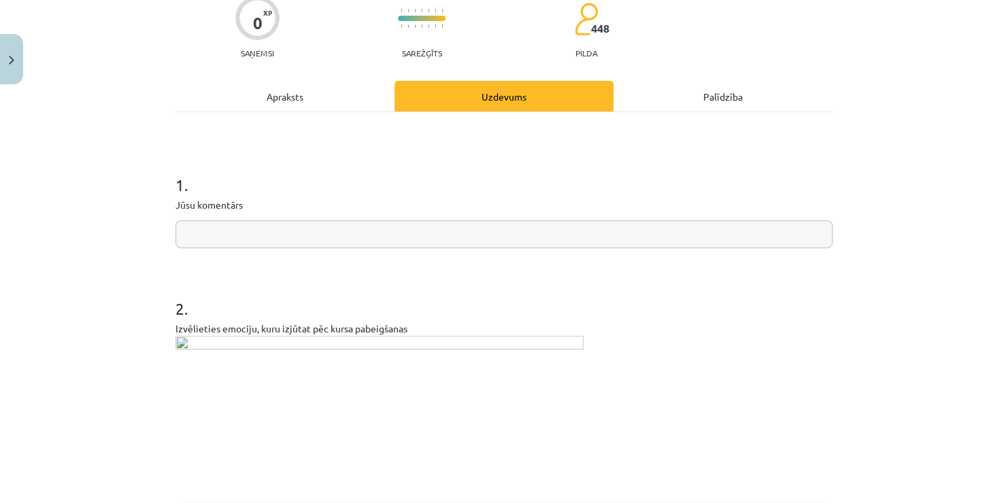
click at [333, 239] on input "text" at bounding box center [504, 234] width 657 height 28
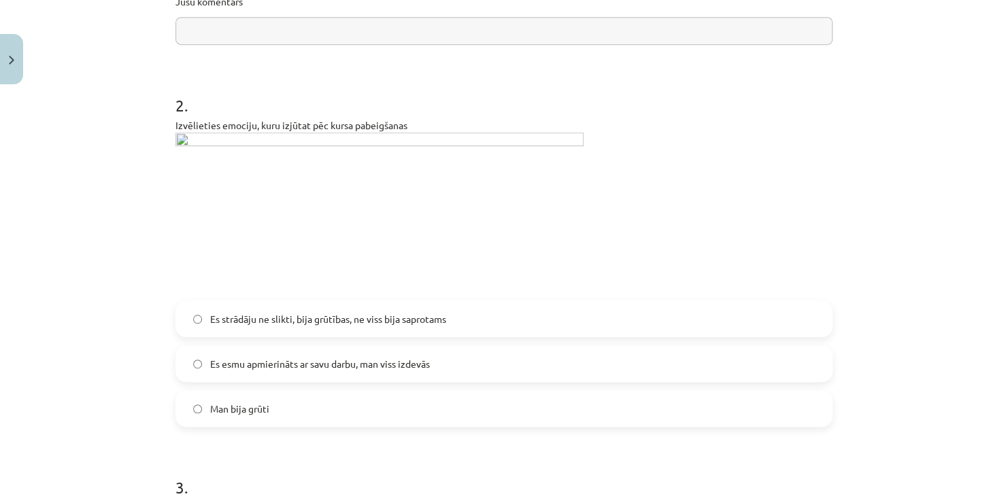
scroll to position [323, 0]
click at [289, 371] on label "Es esmu apmierināts ar savu darbu, man viss izdevās" at bounding box center [504, 363] width 655 height 34
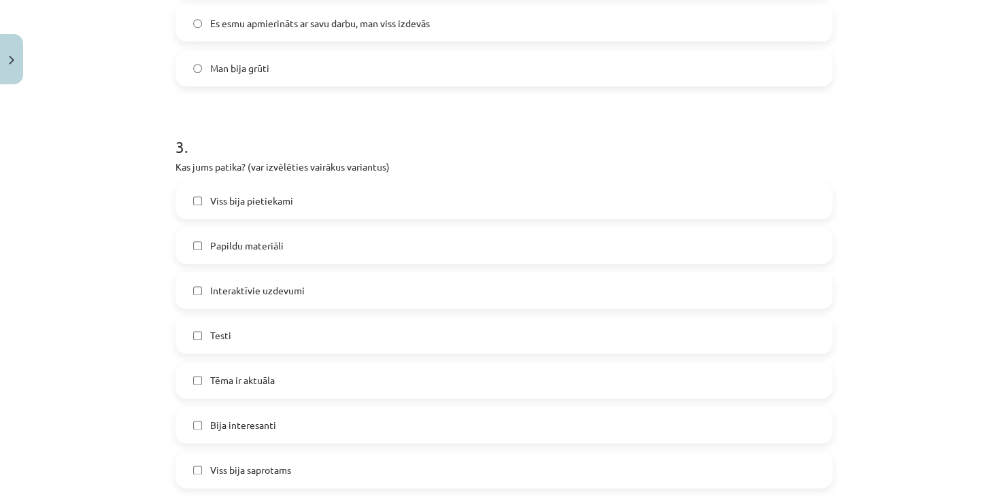
scroll to position [731, 0]
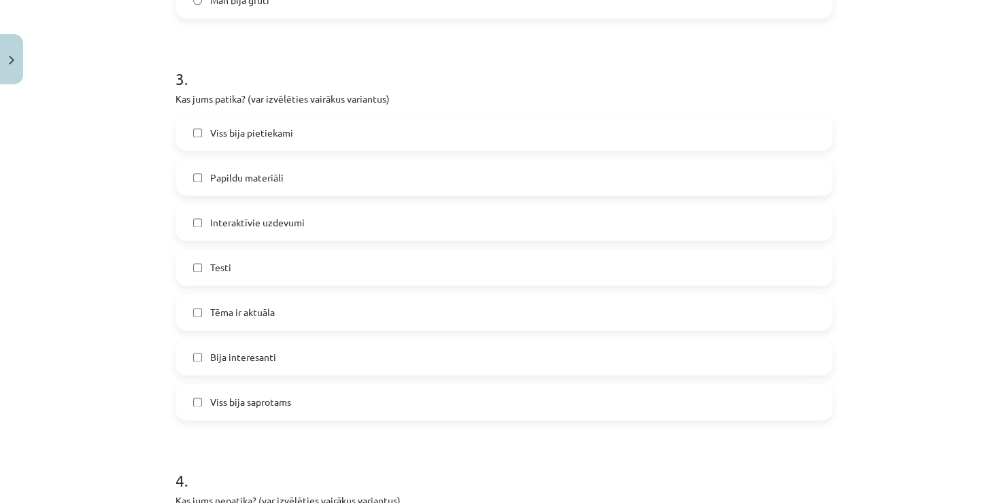
click at [265, 139] on span "Viss bija pietiekami" at bounding box center [251, 133] width 83 height 14
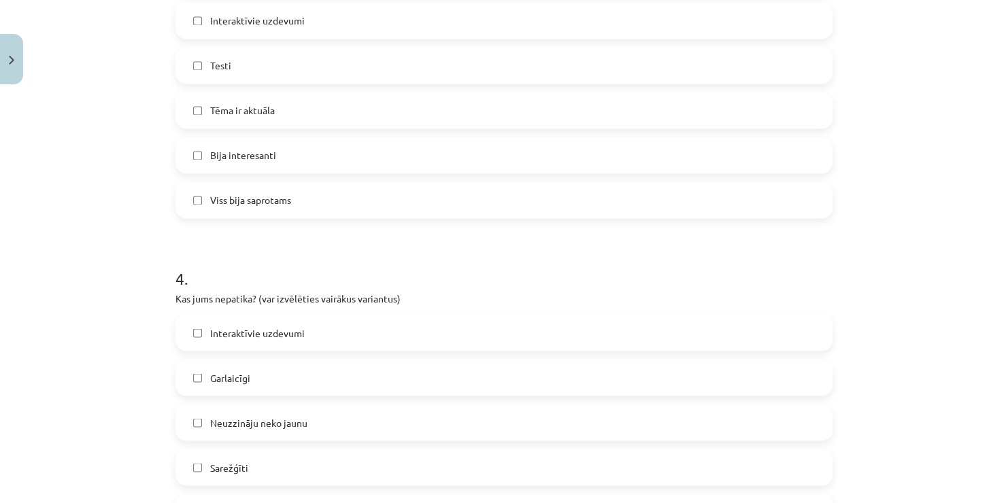
scroll to position [936, 0]
click at [264, 197] on span "Viss bija saprotams" at bounding box center [250, 198] width 81 height 14
click at [273, 120] on label "Tēma ir aktuāla" at bounding box center [504, 108] width 655 height 34
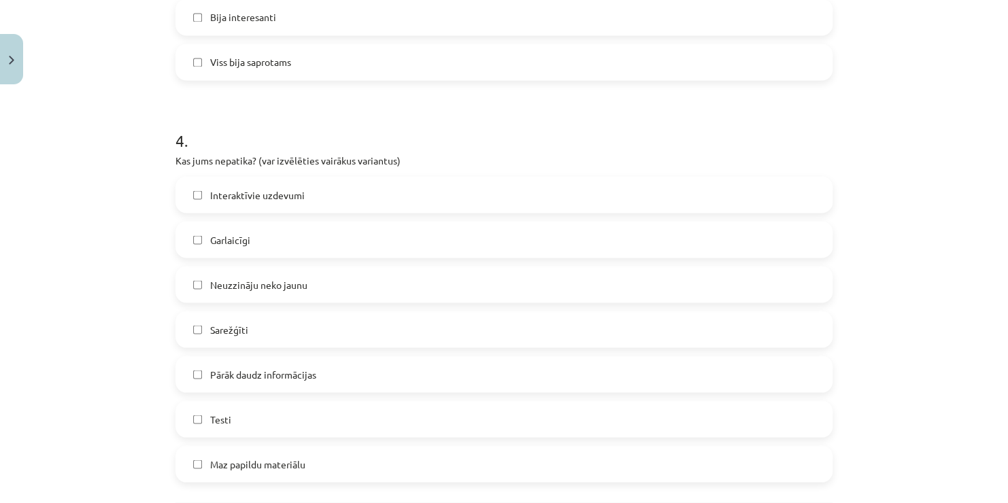
scroll to position [1140, 0]
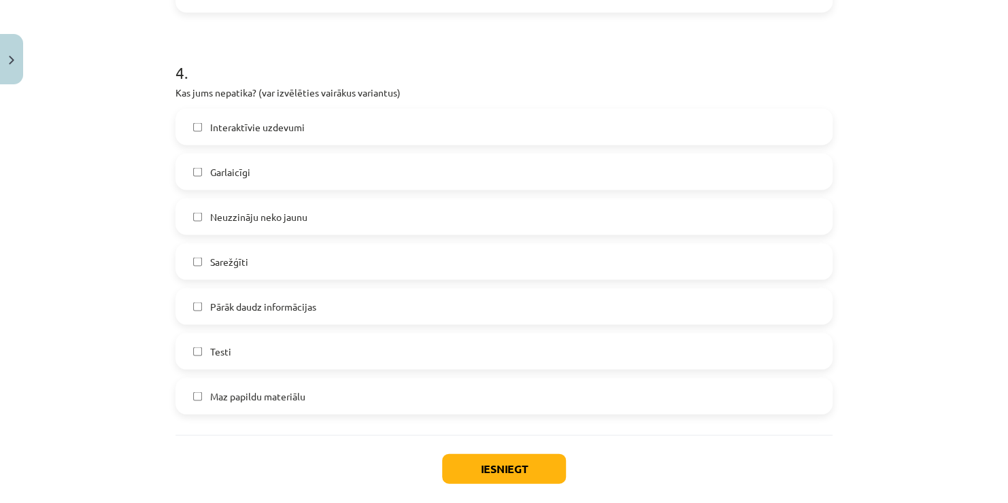
click at [283, 218] on span "Neuzzināju neko jaunu" at bounding box center [258, 217] width 97 height 14
click at [523, 465] on button "Iesniegt" at bounding box center [504, 469] width 124 height 30
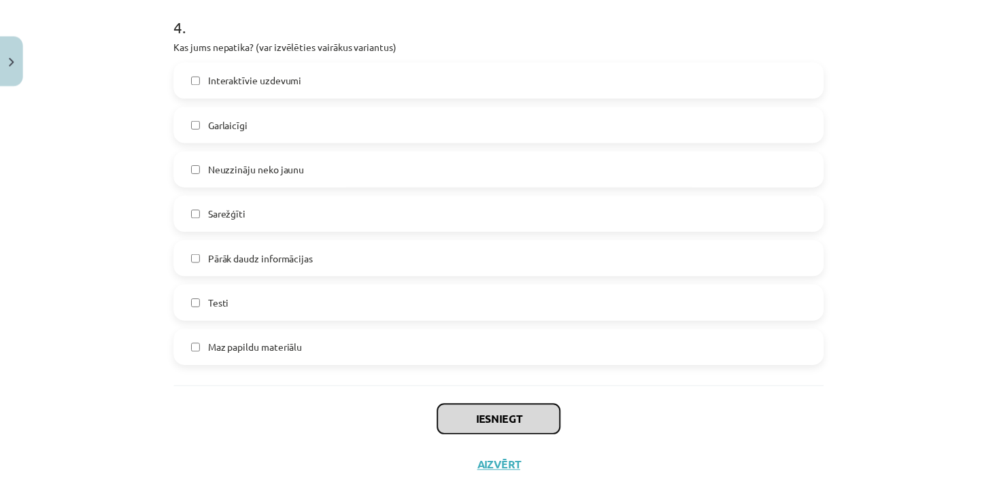
scroll to position [1208, 0]
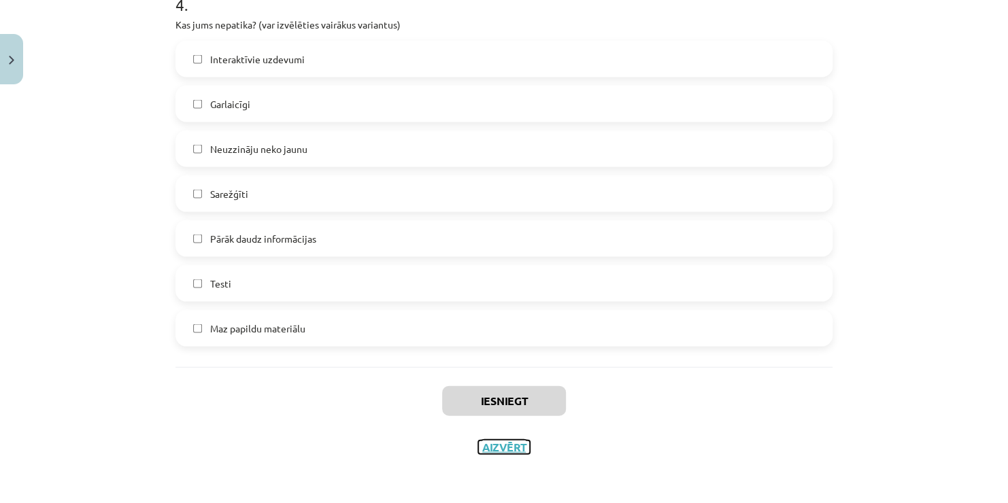
click at [499, 449] on button "Aizvērt" at bounding box center [504, 447] width 52 height 14
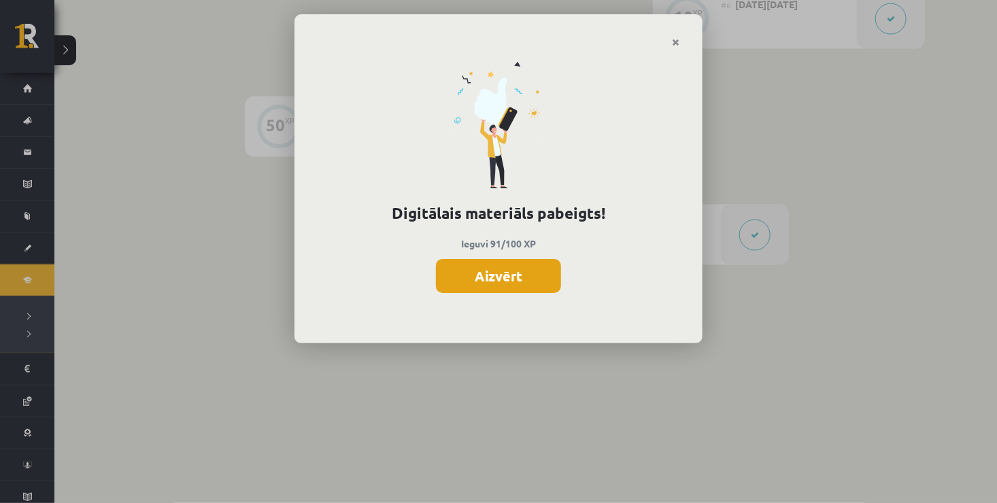
click at [538, 280] on button "Aizvērt" at bounding box center [498, 276] width 125 height 34
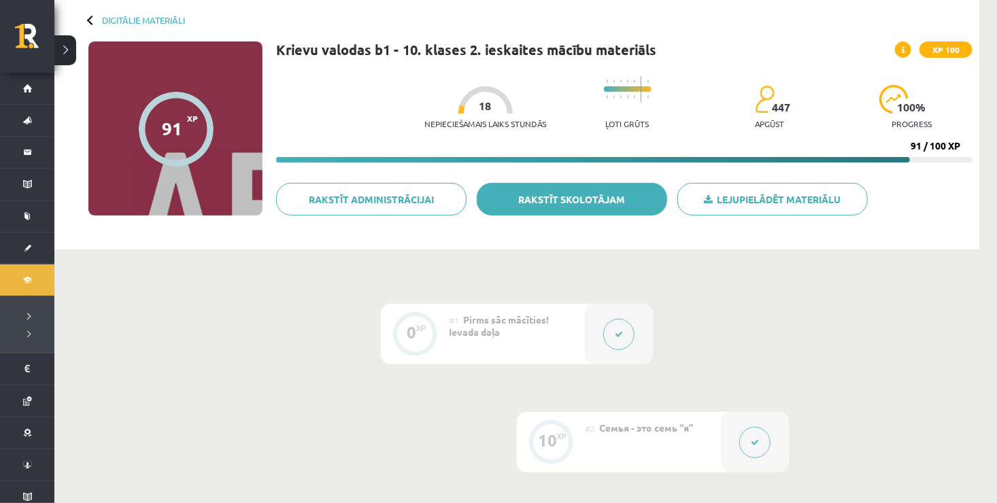
scroll to position [0, 0]
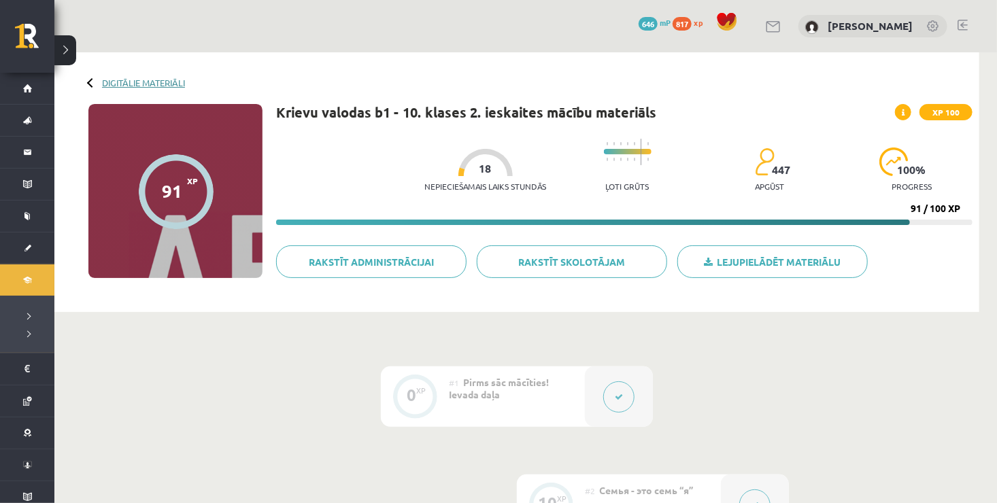
click at [166, 83] on link "Digitālie materiāli" at bounding box center [143, 83] width 83 height 10
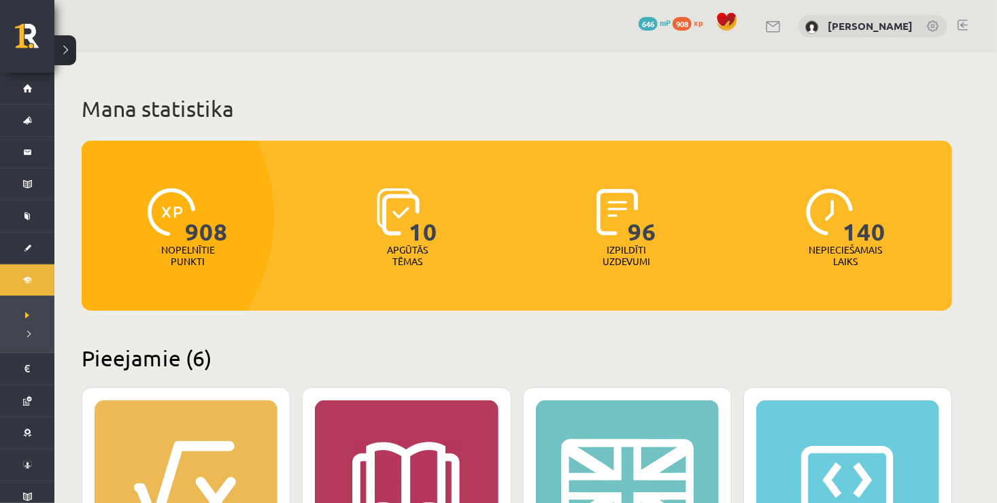
click at [686, 20] on span "908" at bounding box center [682, 24] width 19 height 14
click at [652, 23] on span "646" at bounding box center [648, 24] width 19 height 14
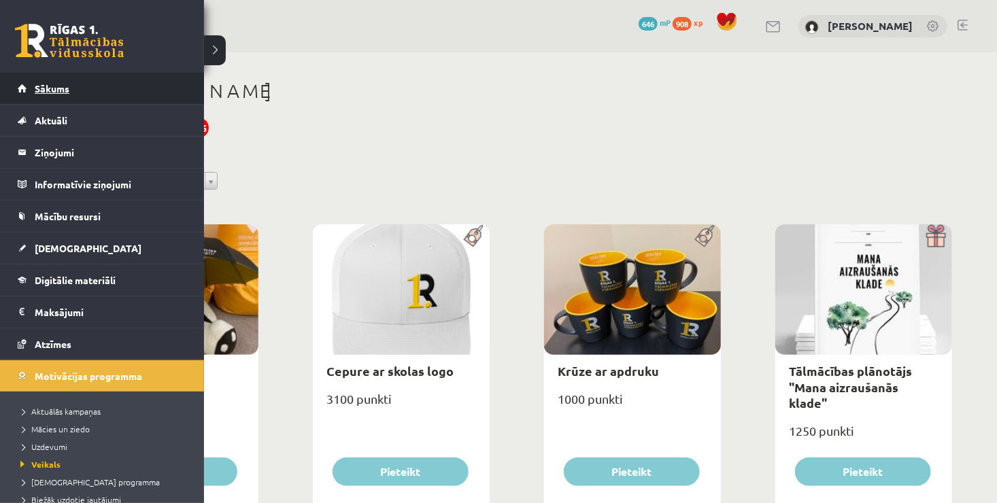
click at [71, 95] on link "Sākums" at bounding box center [102, 88] width 169 height 31
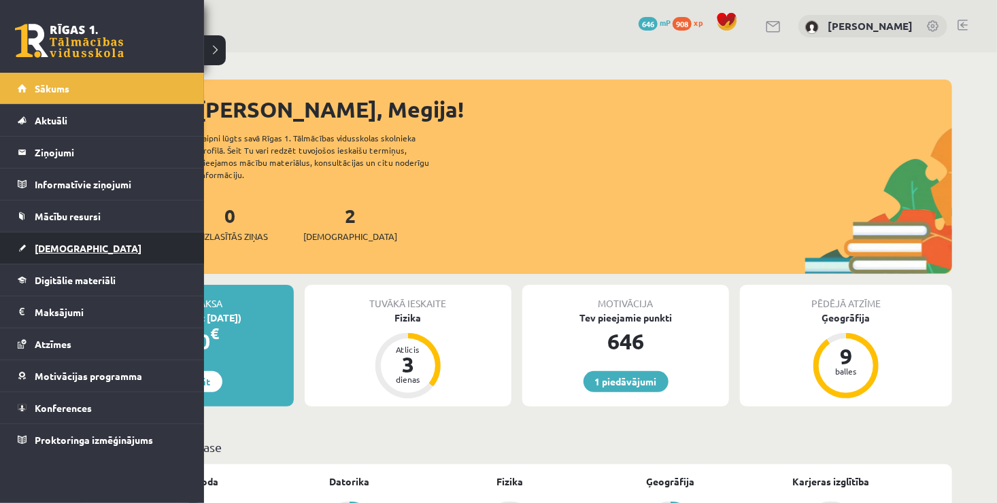
click at [40, 248] on span "[DEMOGRAPHIC_DATA]" at bounding box center [88, 248] width 107 height 12
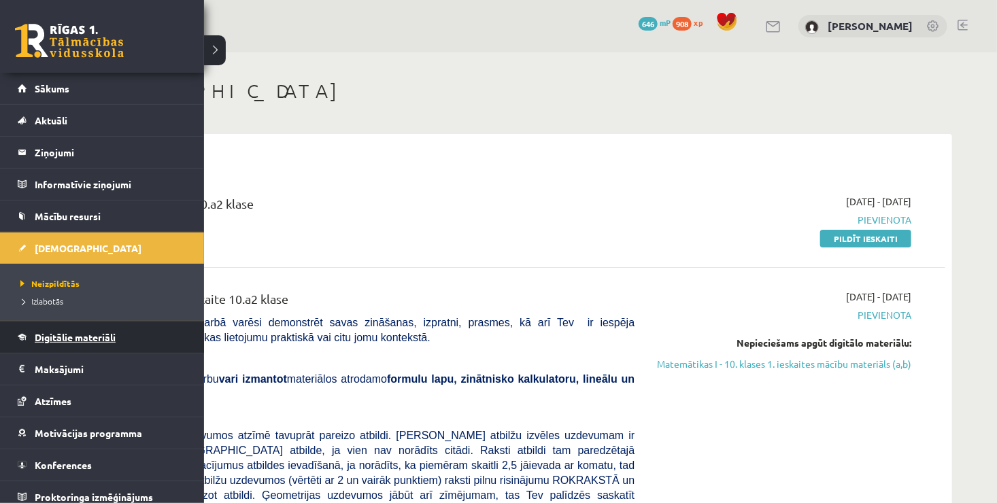
click at [85, 334] on span "Digitālie materiāli" at bounding box center [75, 337] width 81 height 12
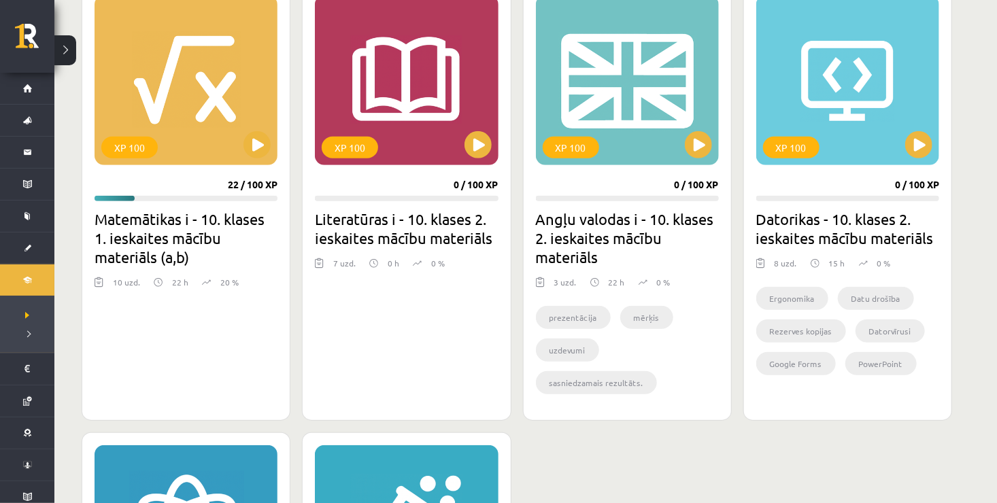
scroll to position [476, 0]
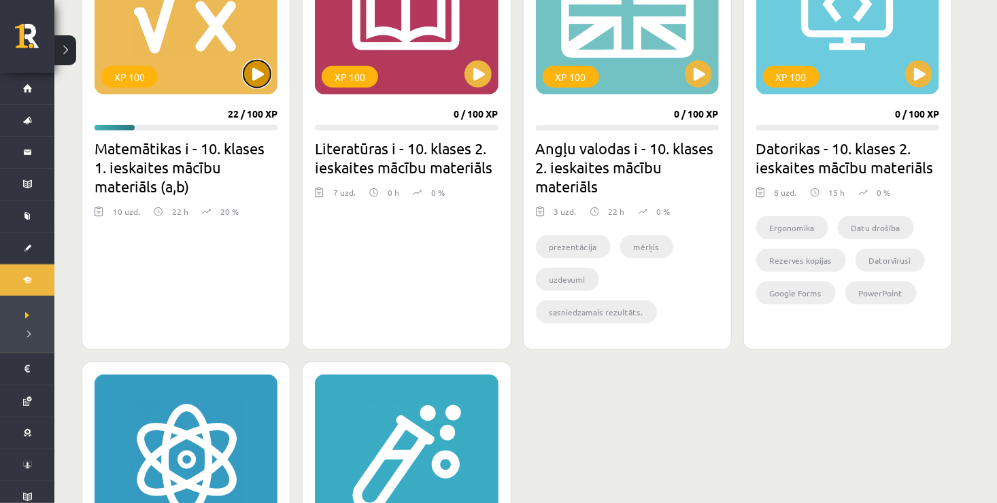
click at [255, 73] on button at bounding box center [257, 74] width 27 height 27
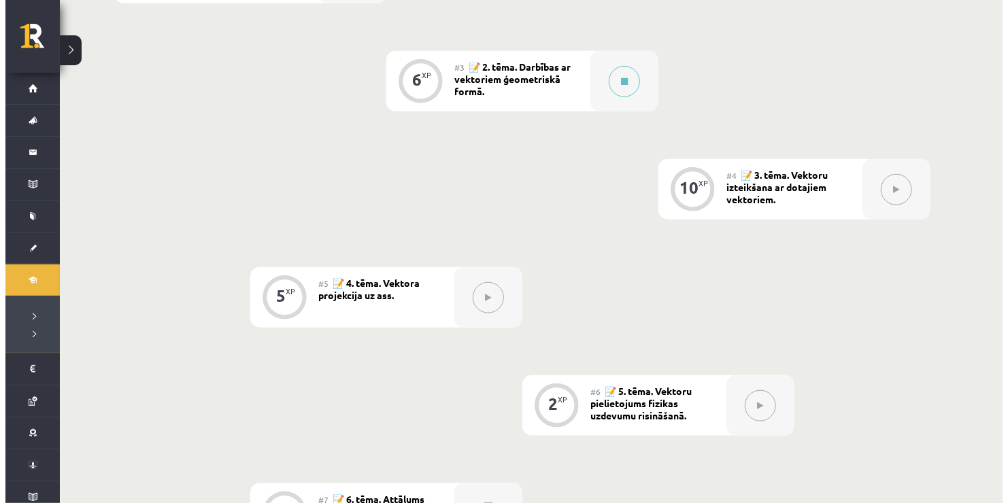
scroll to position [396, 0]
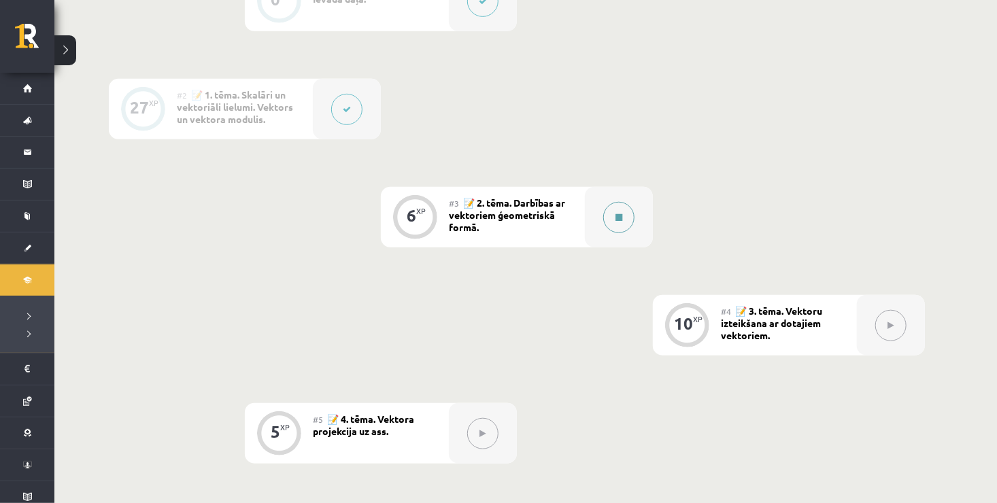
click at [624, 215] on button at bounding box center [618, 217] width 31 height 31
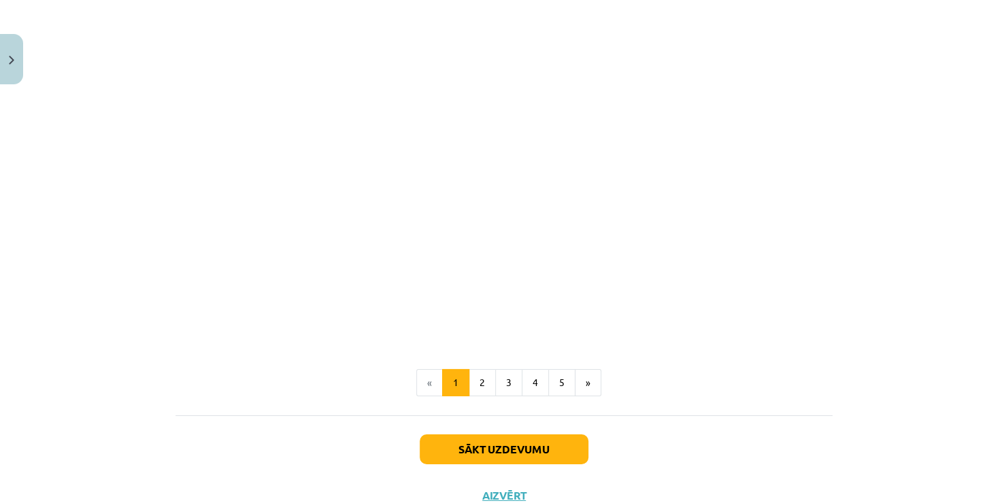
scroll to position [2082, 0]
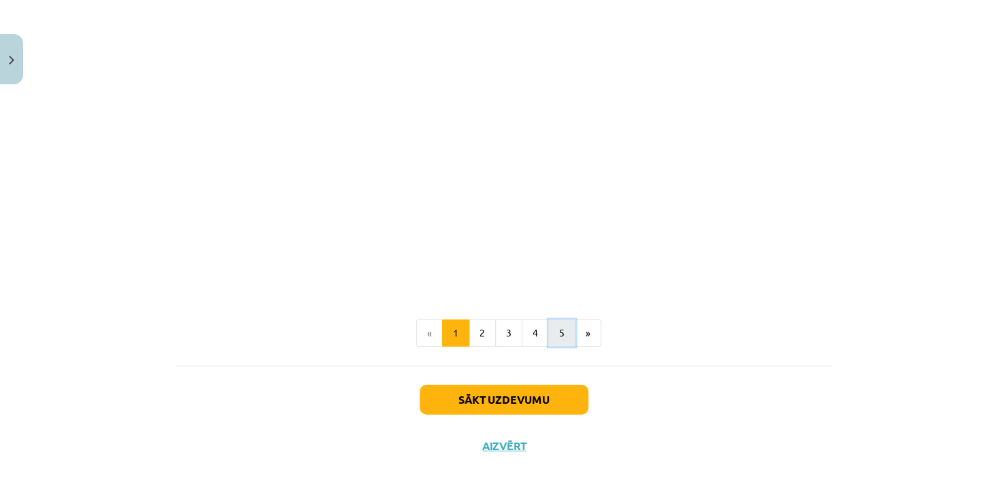
click at [557, 336] on button "5" at bounding box center [561, 333] width 27 height 27
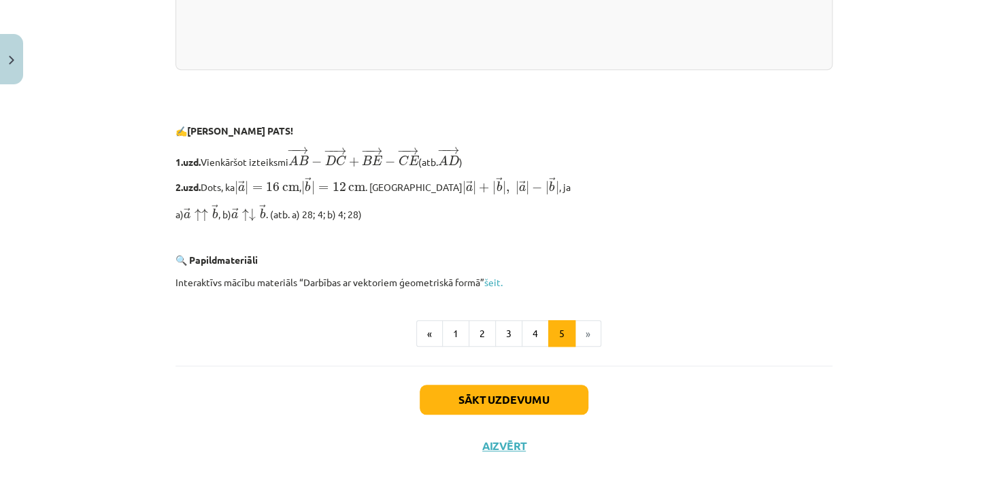
scroll to position [2901, 0]
click at [506, 403] on button "Sākt uzdevumu" at bounding box center [504, 400] width 169 height 30
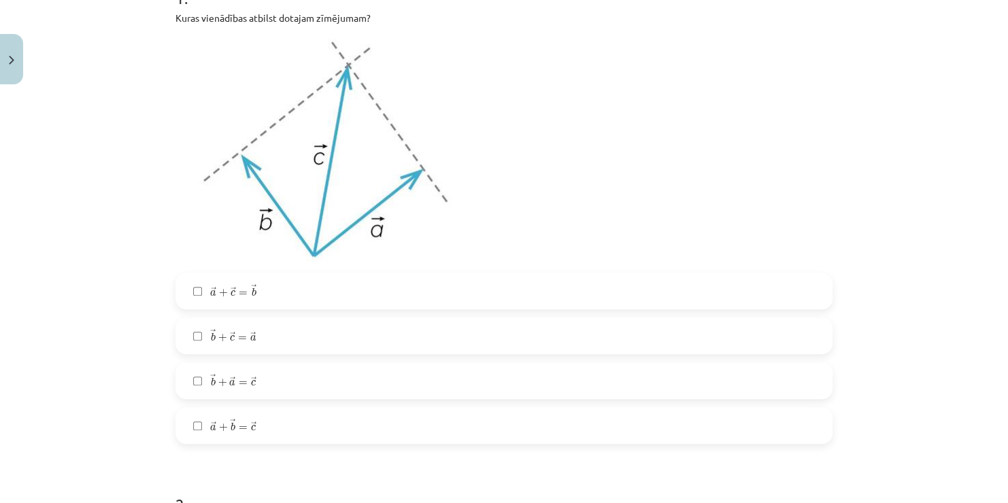
scroll to position [238, 0]
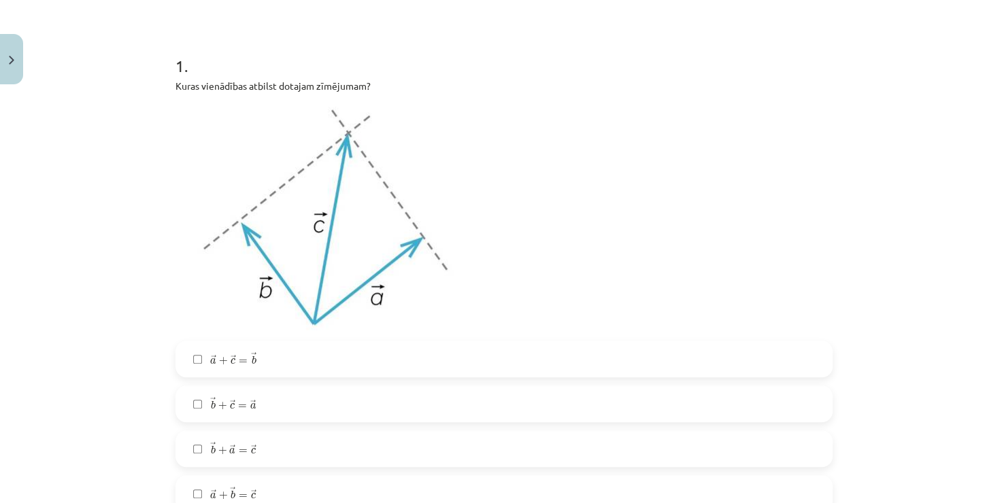
click at [240, 494] on span "=" at bounding box center [243, 496] width 9 height 4
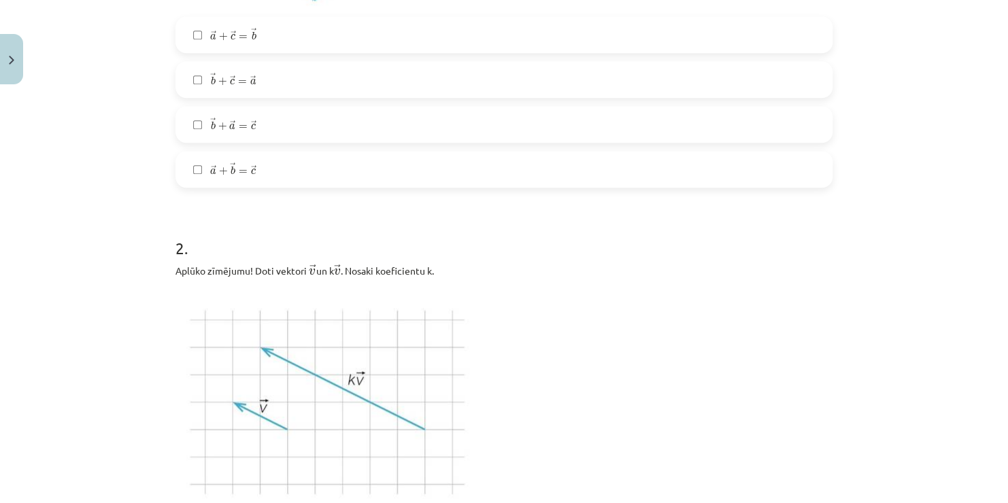
scroll to position [510, 0]
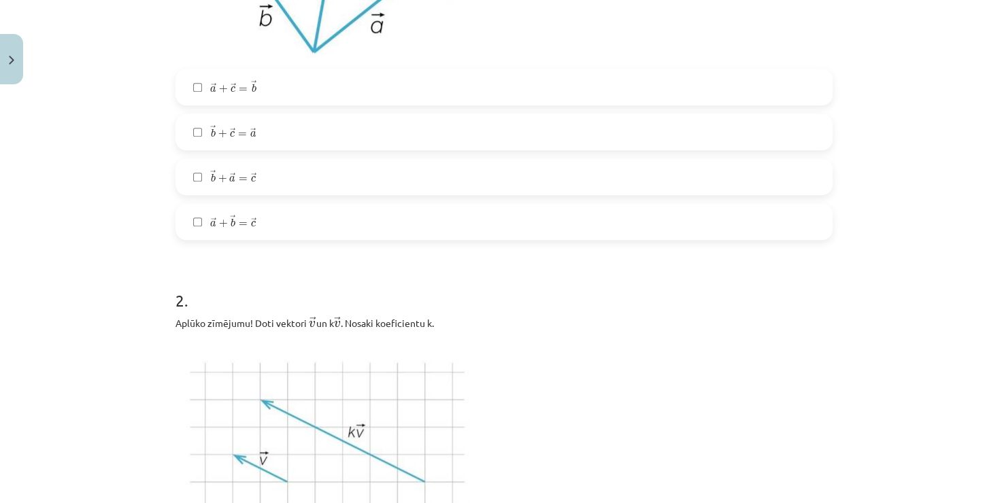
click at [229, 183] on span "→ b + → a = → c b → + a → = c →" at bounding box center [233, 177] width 46 height 16
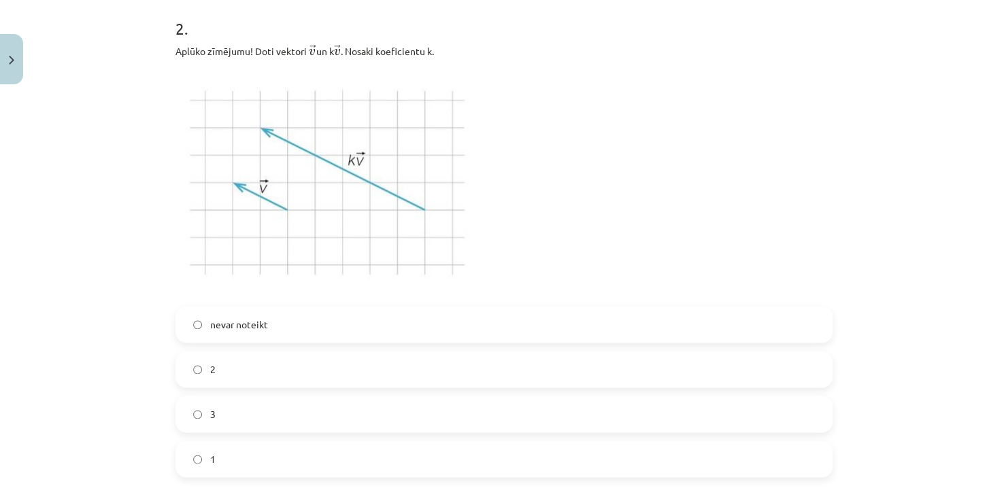
scroll to position [919, 0]
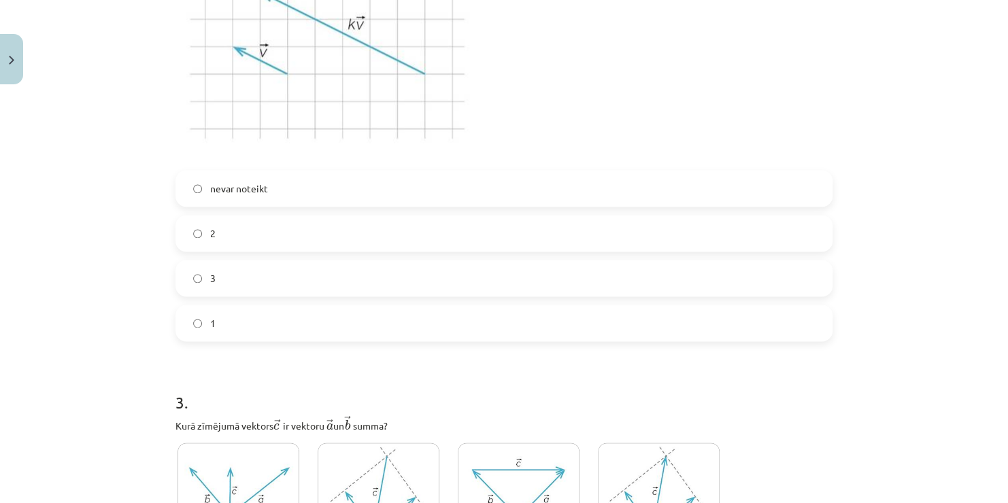
click at [246, 293] on label "3" at bounding box center [504, 278] width 655 height 34
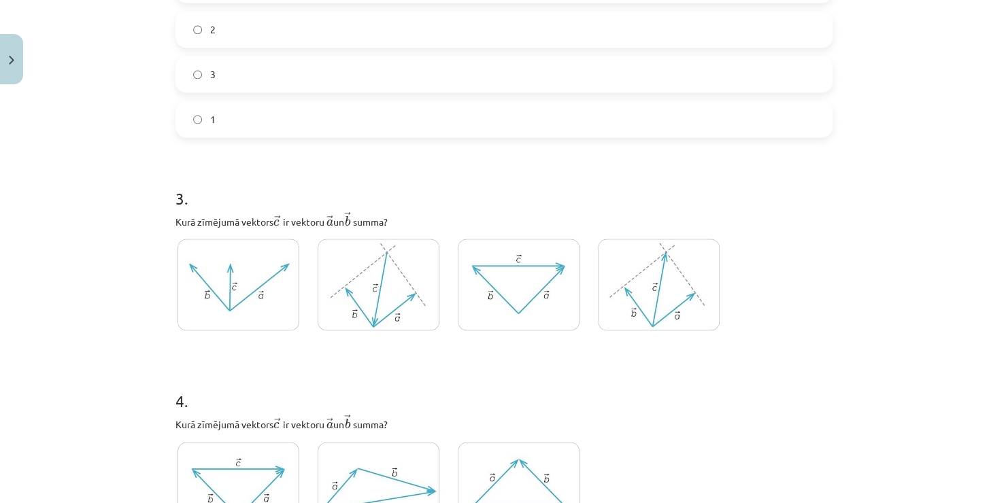
scroll to position [1259, 0]
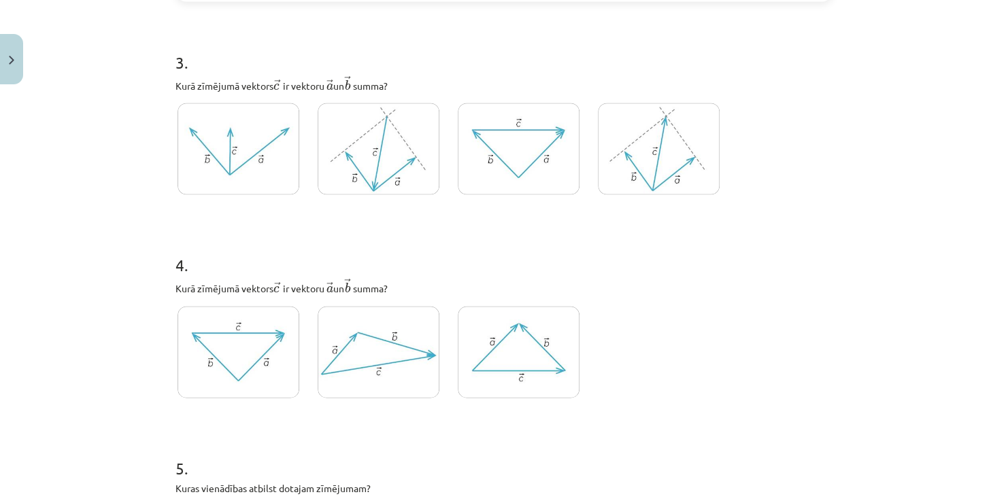
click at [276, 181] on img at bounding box center [239, 149] width 122 height 92
click at [365, 166] on img at bounding box center [379, 149] width 122 height 92
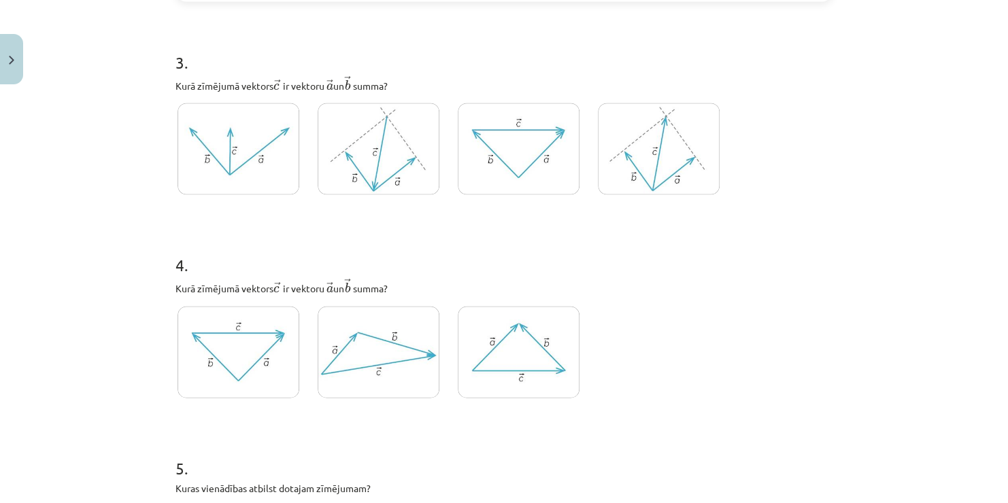
click at [537, 163] on img at bounding box center [519, 149] width 122 height 92
click at [366, 150] on img at bounding box center [379, 149] width 122 height 92
click at [627, 137] on img at bounding box center [659, 149] width 122 height 92
click at [357, 166] on img at bounding box center [379, 149] width 122 height 92
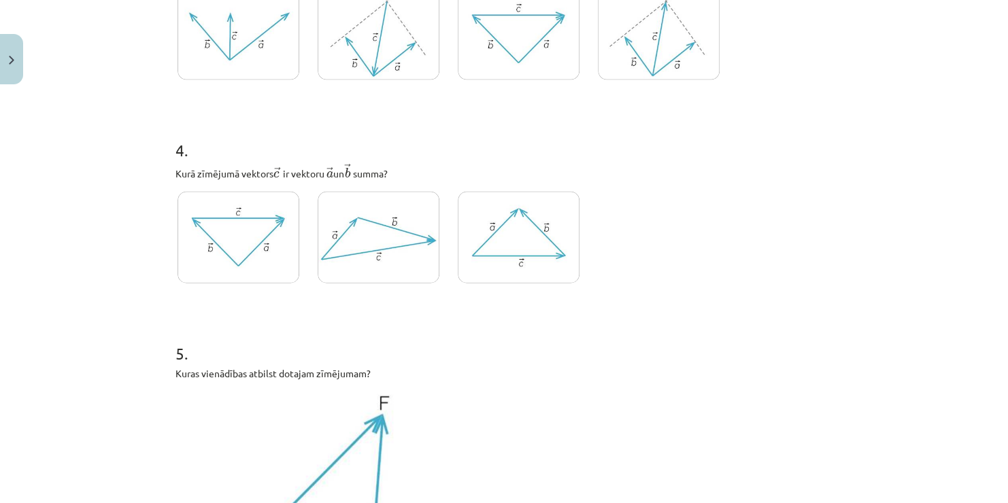
scroll to position [1463, 0]
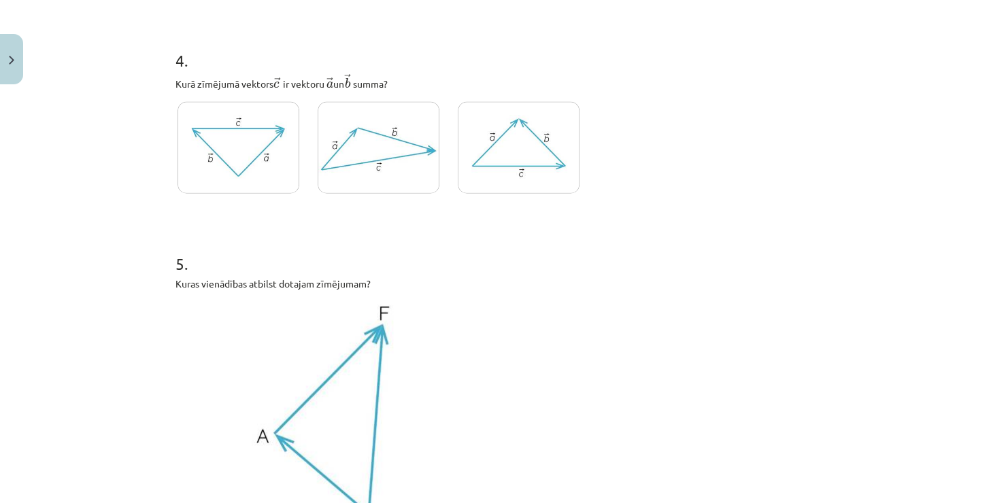
click at [371, 140] on img at bounding box center [379, 148] width 122 height 92
click at [527, 145] on img at bounding box center [519, 148] width 122 height 92
click at [412, 154] on img at bounding box center [379, 148] width 122 height 92
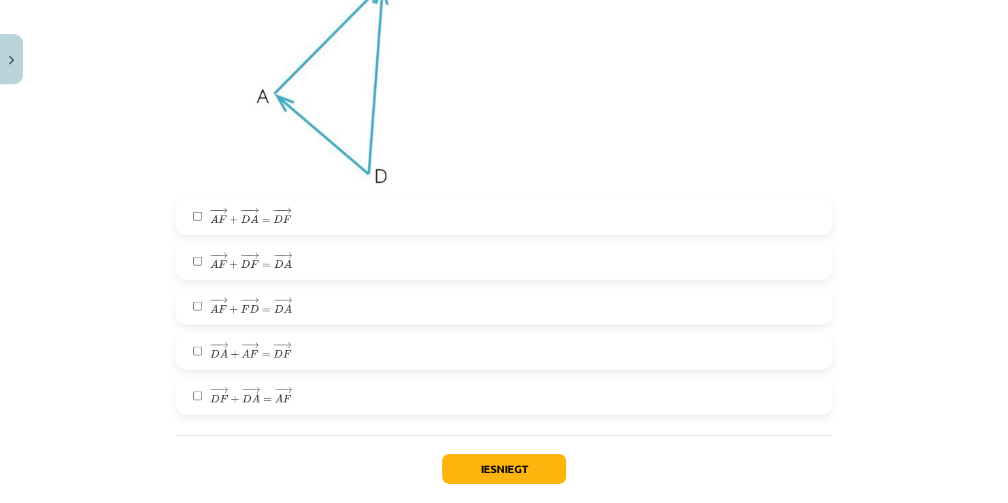
scroll to position [1735, 0]
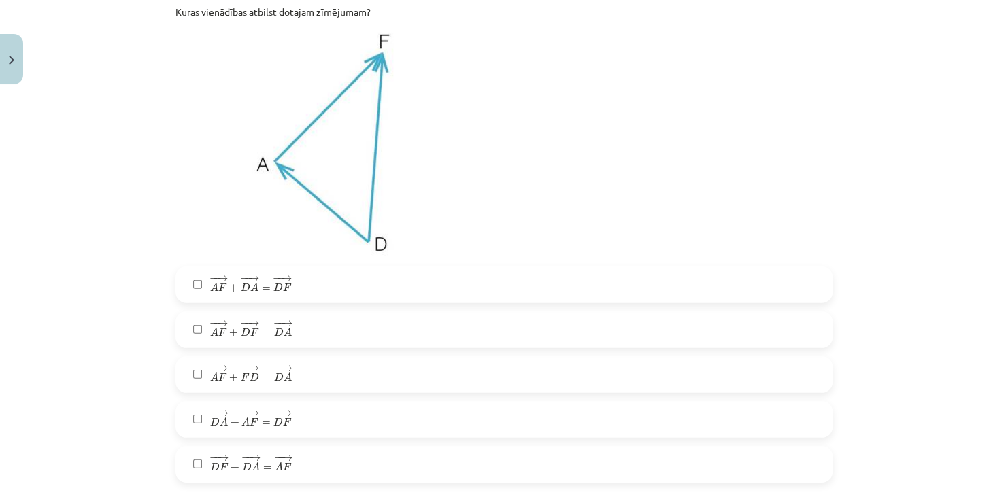
click at [235, 294] on span "− − → A F + − − → D A = − − → D F A F → + D A → = D F →" at bounding box center [251, 284] width 82 height 19
click at [231, 423] on span "+" at bounding box center [235, 423] width 9 height 8
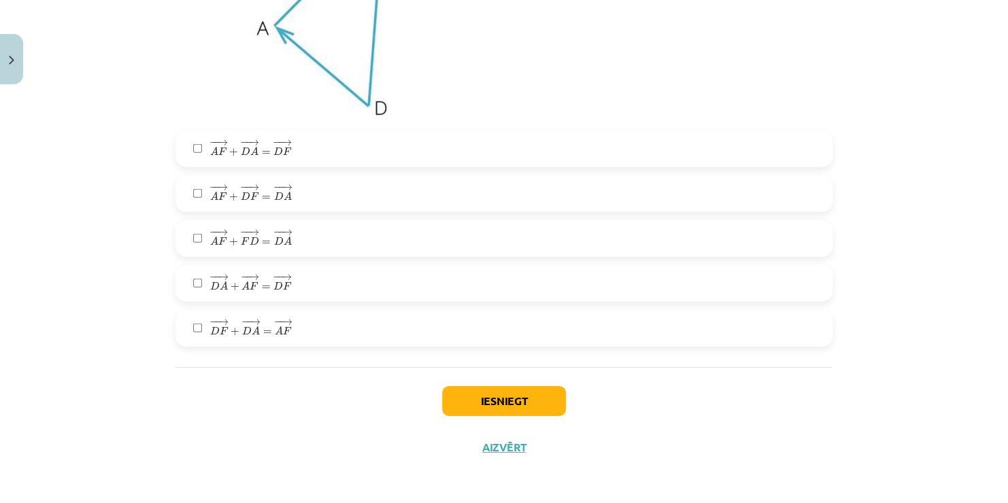
scroll to position [1872, 0]
click at [479, 408] on button "Iesniegt" at bounding box center [504, 400] width 124 height 30
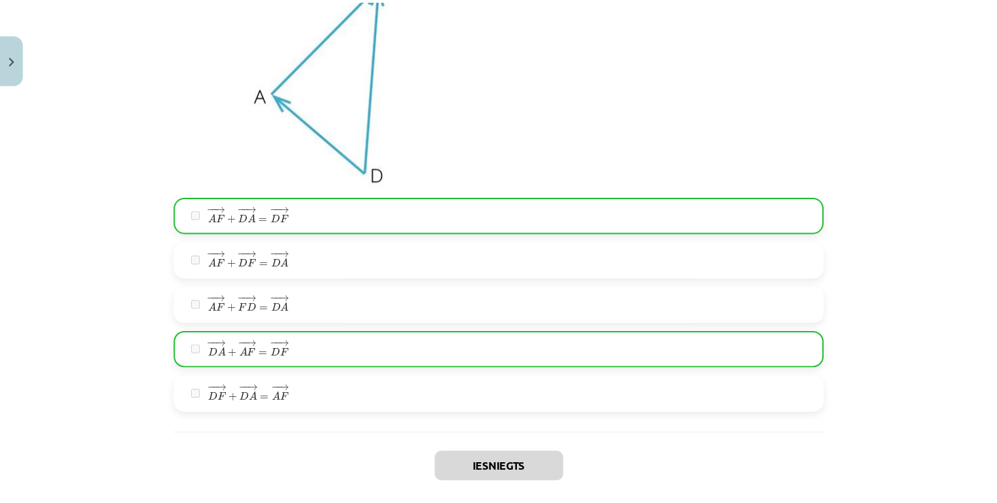
scroll to position [1916, 0]
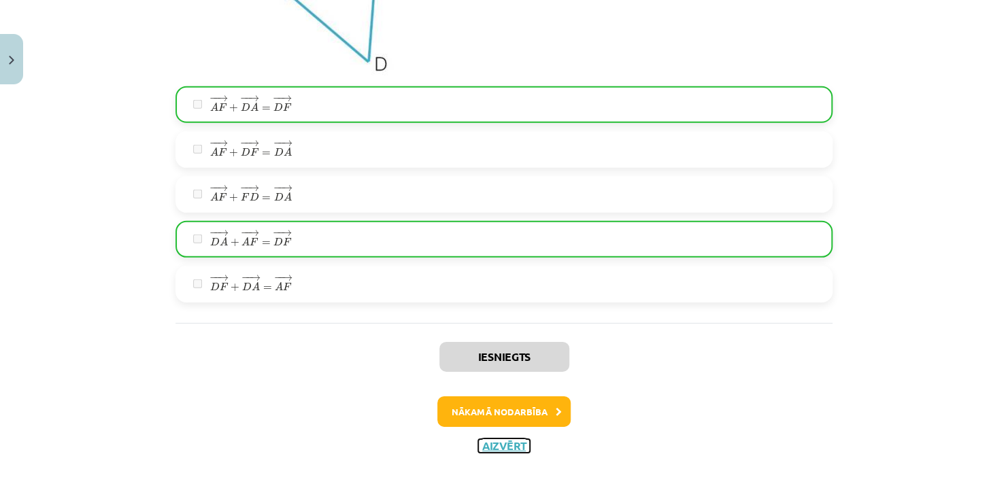
click at [489, 443] on button "Aizvērt" at bounding box center [504, 447] width 52 height 14
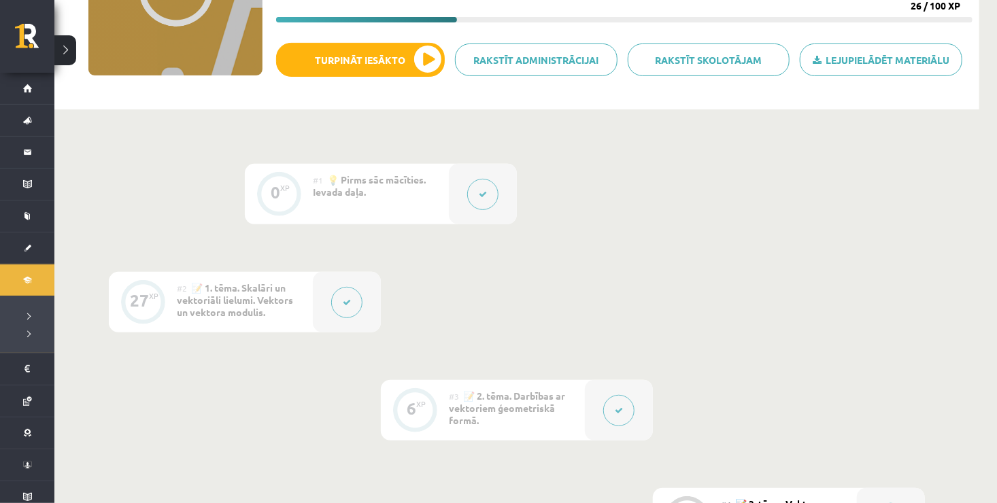
scroll to position [0, 0]
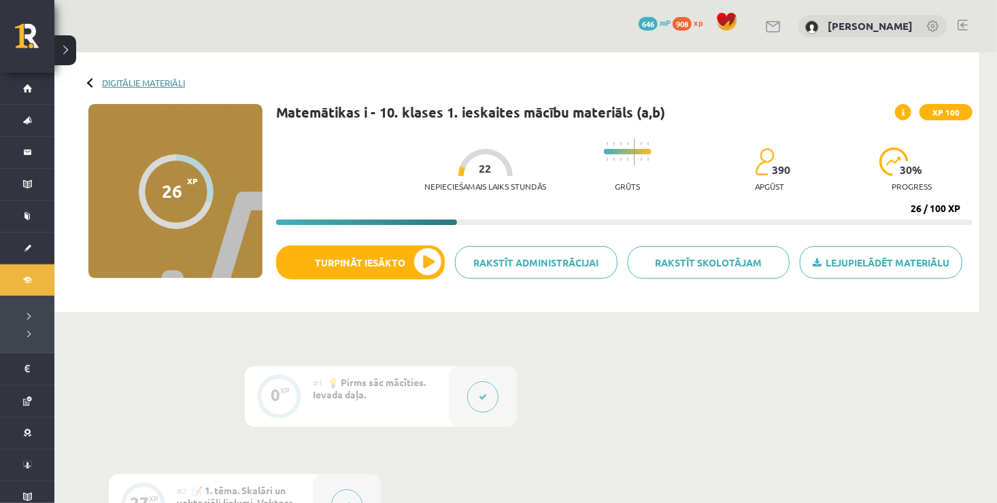
click at [127, 82] on link "Digitālie materiāli" at bounding box center [143, 83] width 83 height 10
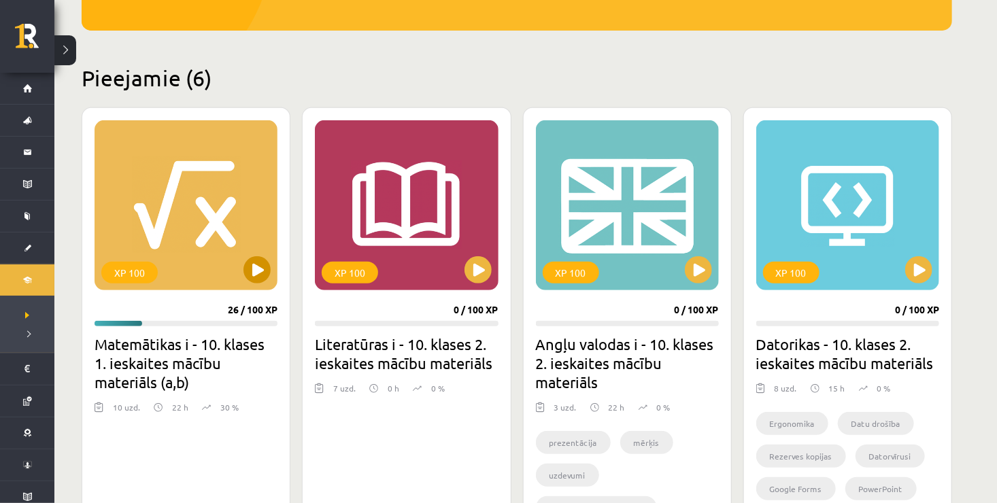
scroll to position [272, 0]
